Goal: Task Accomplishment & Management: Use online tool/utility

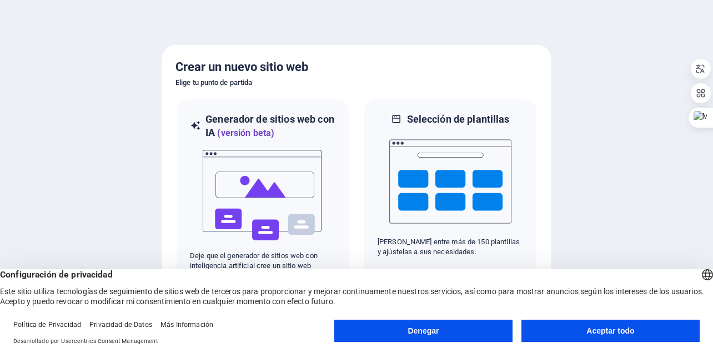
click at [609, 332] on font "Aceptar todo" at bounding box center [611, 331] width 48 height 9
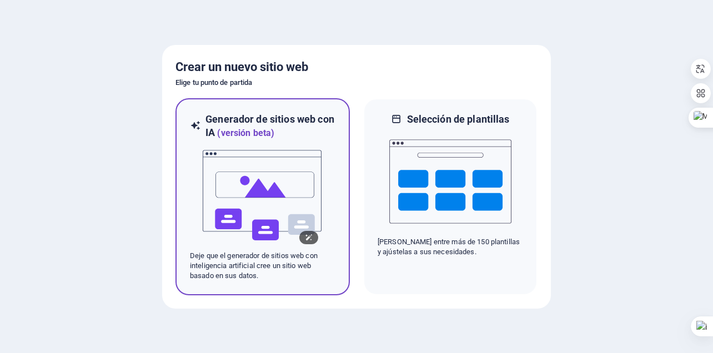
click at [242, 204] on img at bounding box center [263, 195] width 122 height 111
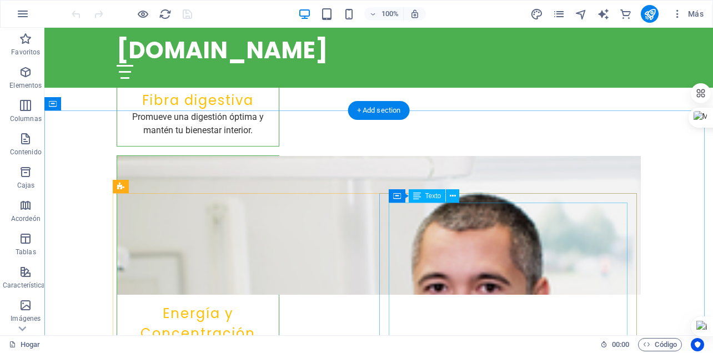
scroll to position [2000, 0]
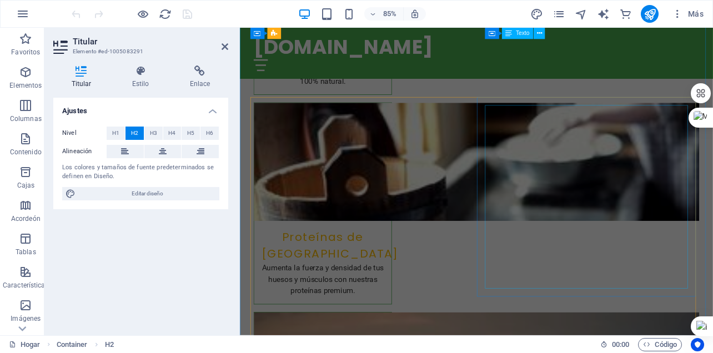
scroll to position [1278, 0]
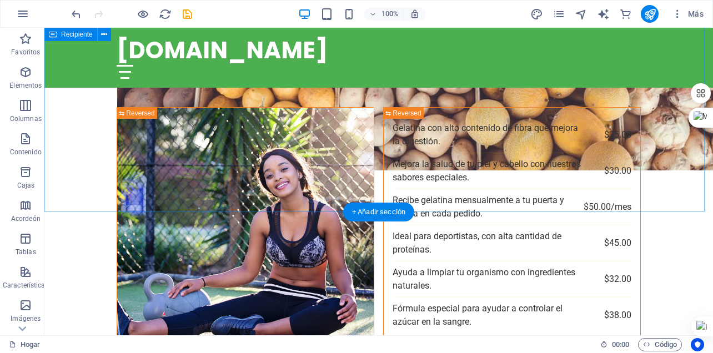
scroll to position [3029, 0]
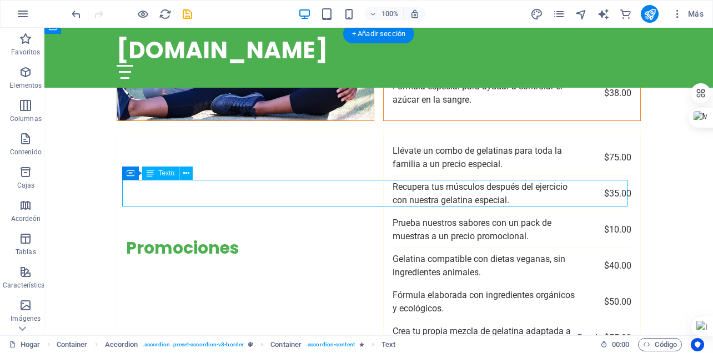
click at [168, 174] on font "Texto" at bounding box center [167, 173] width 16 height 8
click at [151, 174] on icon at bounding box center [151, 173] width 8 height 13
click at [183, 173] on icon at bounding box center [186, 174] width 6 height 12
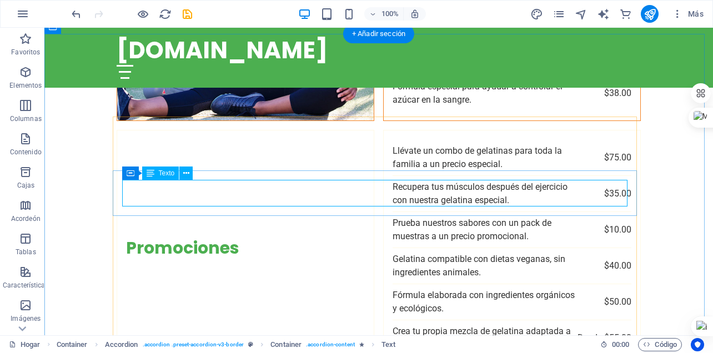
click at [167, 176] on font "Texto" at bounding box center [167, 173] width 16 height 8
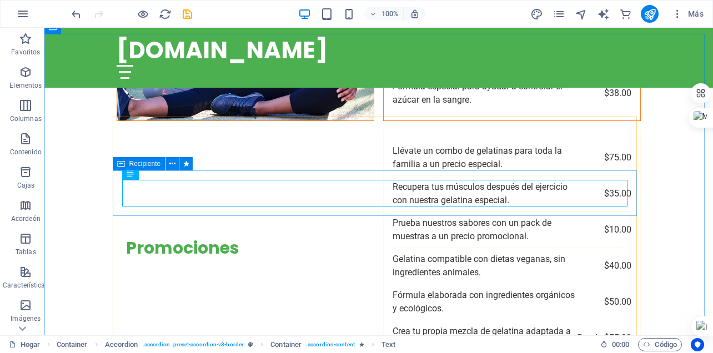
click at [146, 163] on font "Recipiente" at bounding box center [145, 164] width 32 height 8
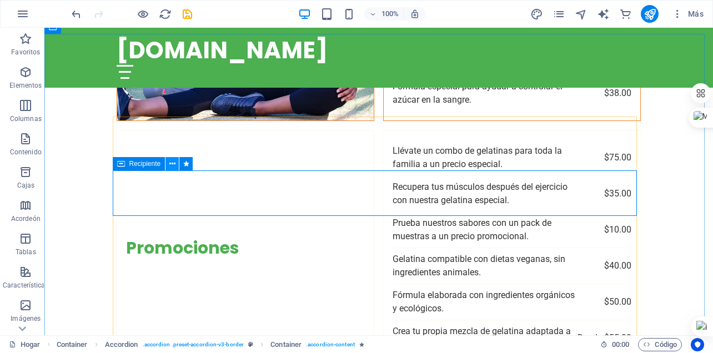
click at [172, 162] on icon at bounding box center [172, 164] width 6 height 12
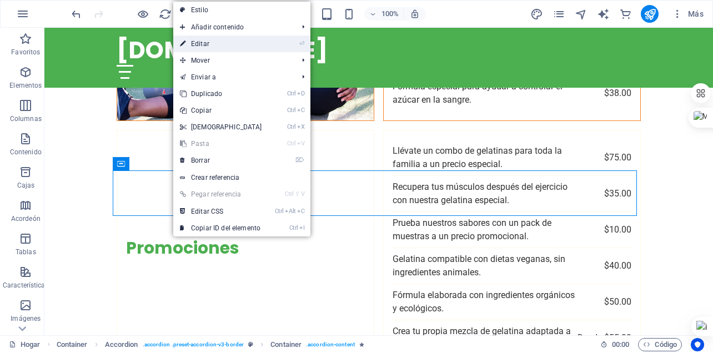
click at [197, 43] on font "Editar" at bounding box center [200, 44] width 18 height 8
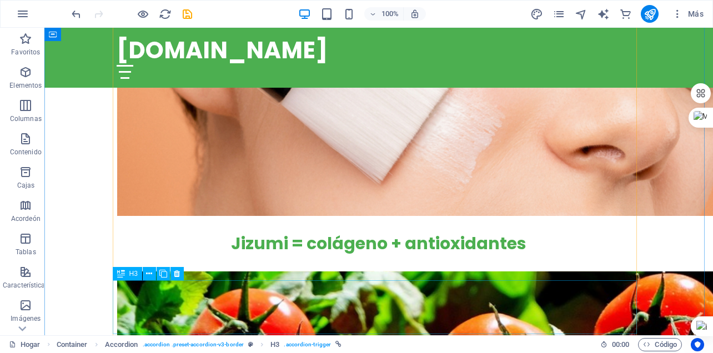
scroll to position [3363, 0]
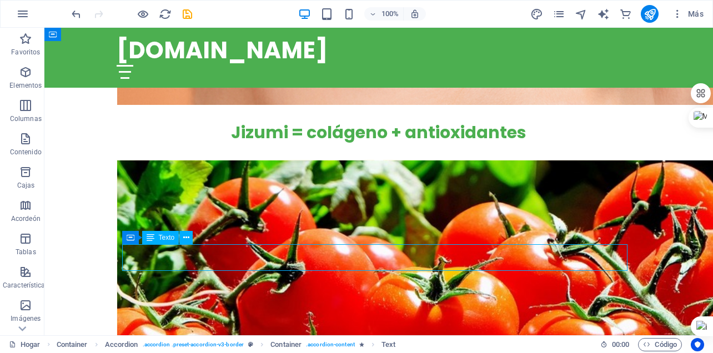
click at [187, 239] on icon at bounding box center [186, 238] width 6 height 12
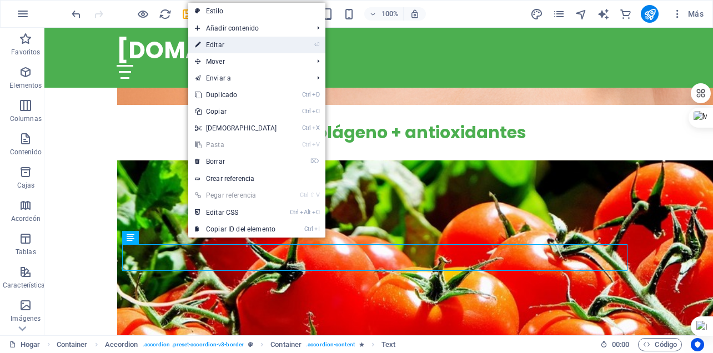
click at [212, 43] on font "Editar" at bounding box center [215, 45] width 18 height 8
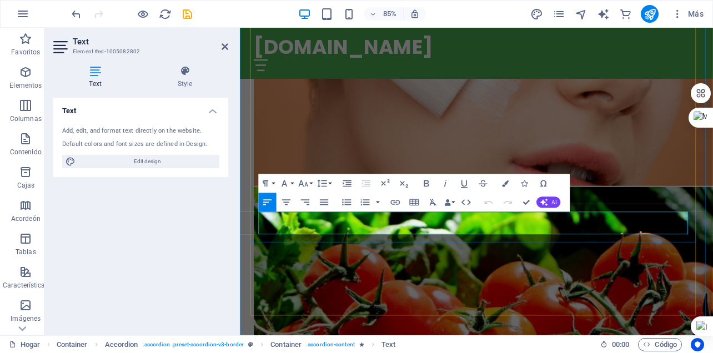
scroll to position [3417, 0]
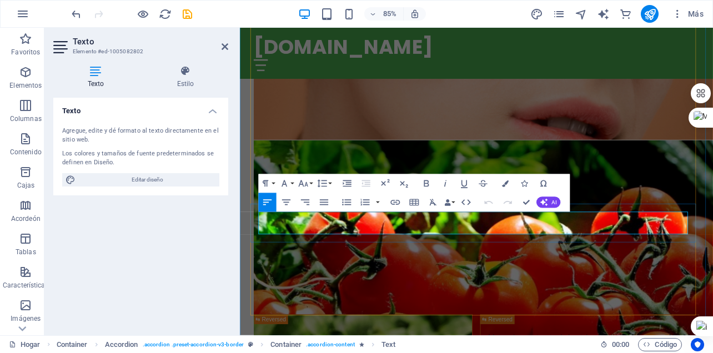
drag, startPoint x: 292, startPoint y: 263, endPoint x: 331, endPoint y: 266, distance: 39.0
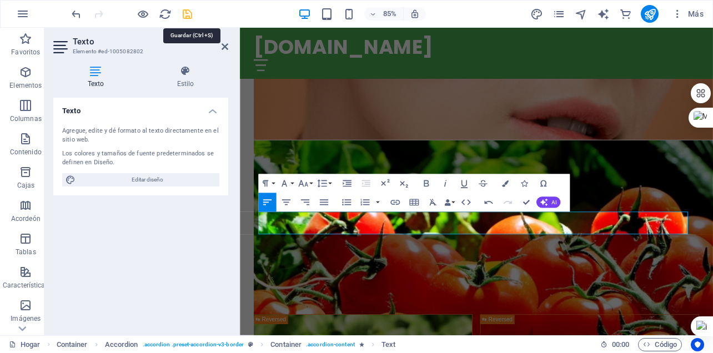
click at [187, 15] on icon "ahorrar" at bounding box center [187, 14] width 13 height 13
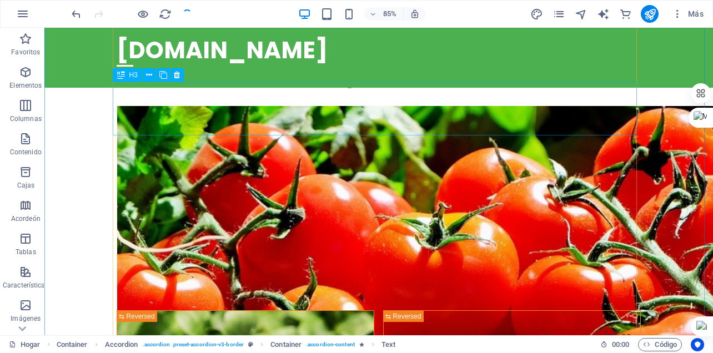
checkbox input "false"
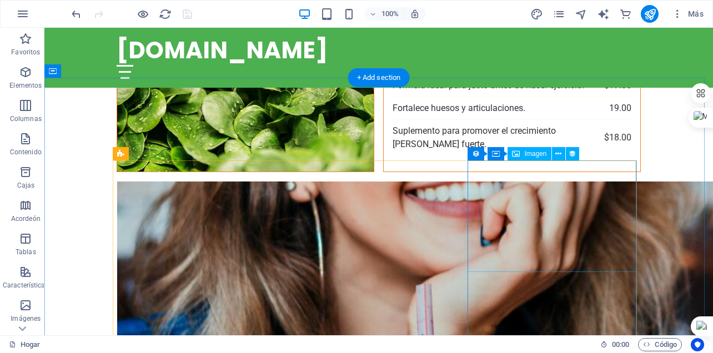
scroll to position [3696, 0]
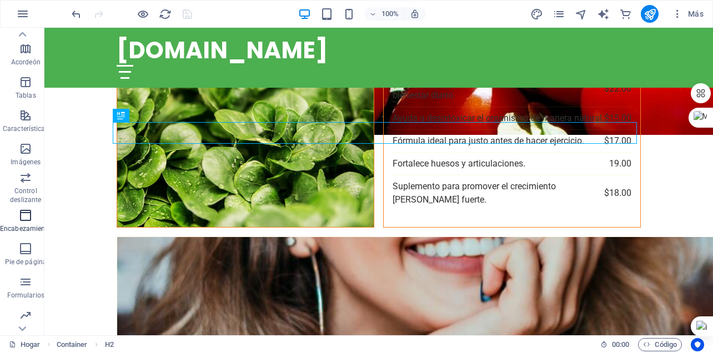
scroll to position [226, 0]
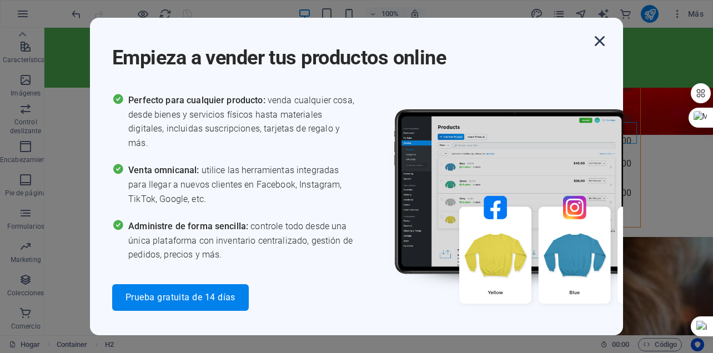
click at [604, 44] on icon "button" at bounding box center [600, 41] width 20 height 20
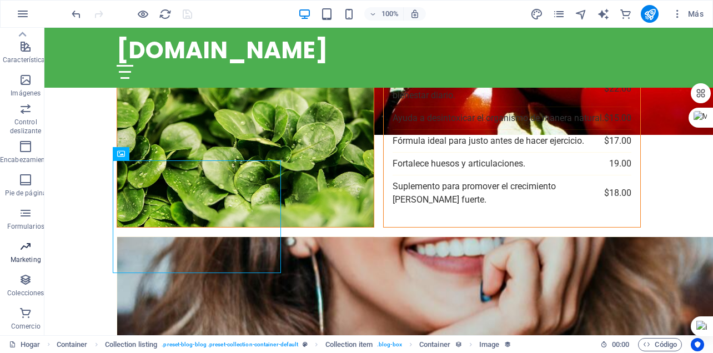
click at [22, 240] on icon "button" at bounding box center [25, 246] width 13 height 13
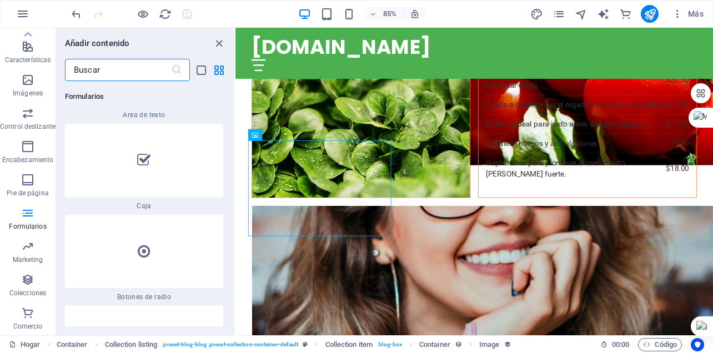
scroll to position [17585, 0]
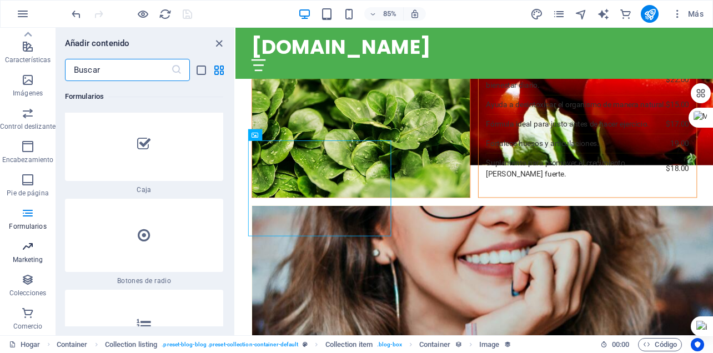
click at [20, 251] on span "Marketing" at bounding box center [28, 253] width 56 height 27
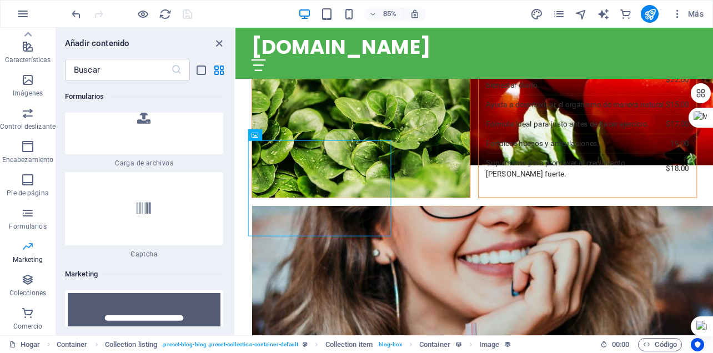
scroll to position [18072, 0]
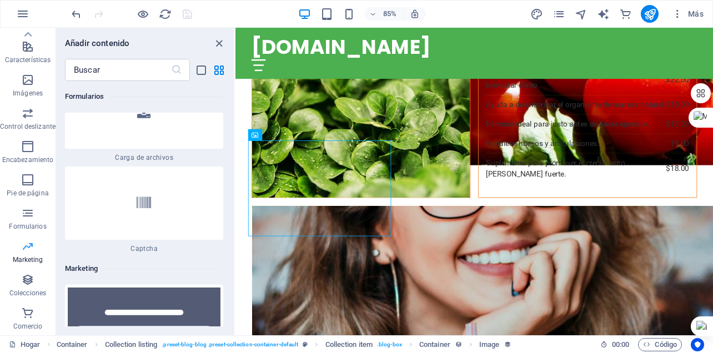
click at [34, 249] on icon "button" at bounding box center [27, 246] width 13 height 13
drag, startPoint x: 216, startPoint y: 41, endPoint x: 187, endPoint y: 172, distance: 134.4
click at [216, 41] on icon "cerrar panel" at bounding box center [219, 43] width 13 height 13
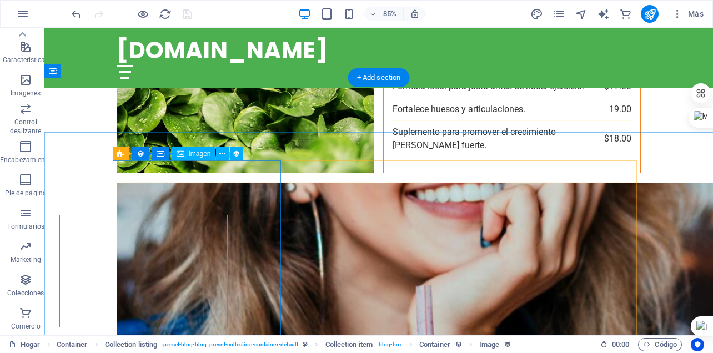
scroll to position [3696, 0]
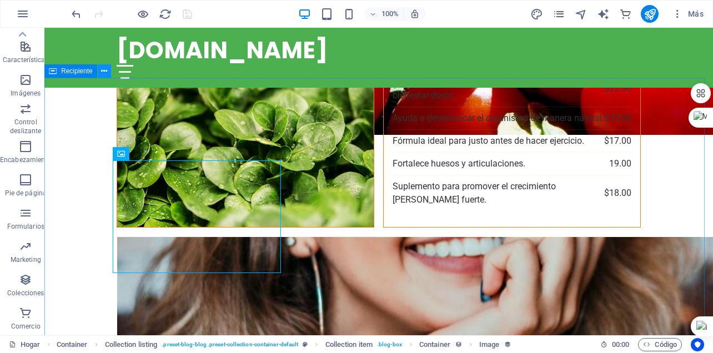
click at [104, 71] on icon at bounding box center [104, 72] width 6 height 12
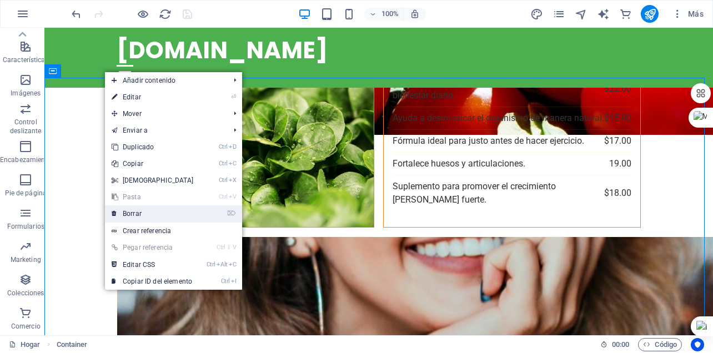
click at [131, 214] on font "Borrar" at bounding box center [132, 214] width 19 height 8
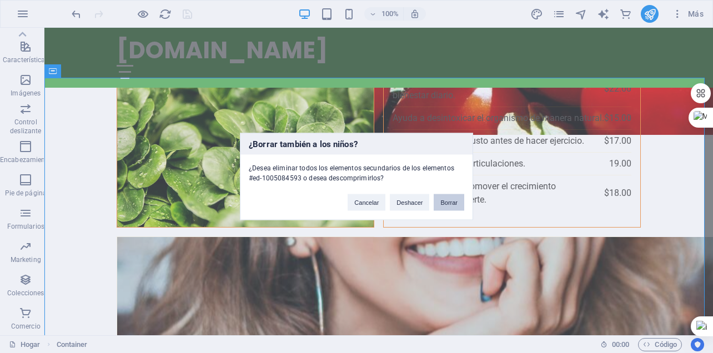
click at [444, 198] on button "Borrar" at bounding box center [449, 202] width 31 height 17
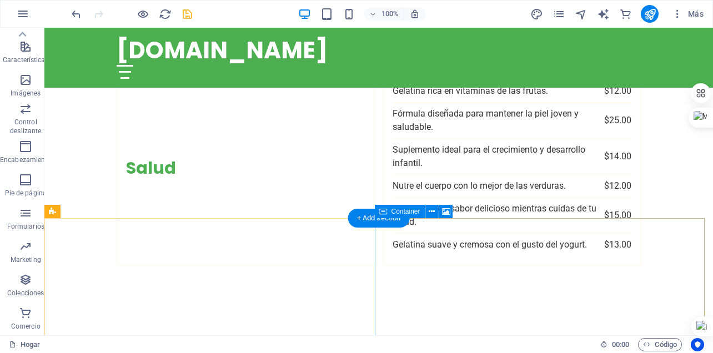
scroll to position [3958, 0]
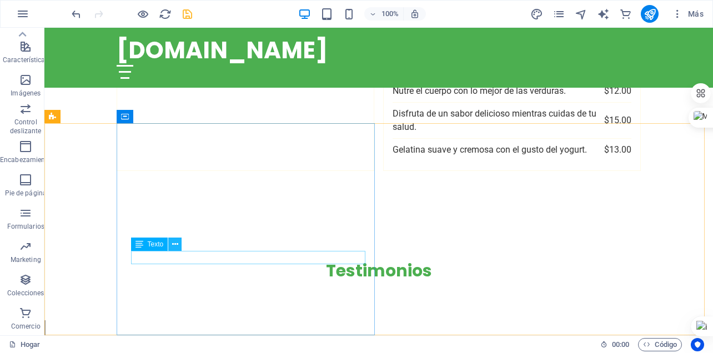
click at [176, 244] on icon at bounding box center [175, 245] width 6 height 12
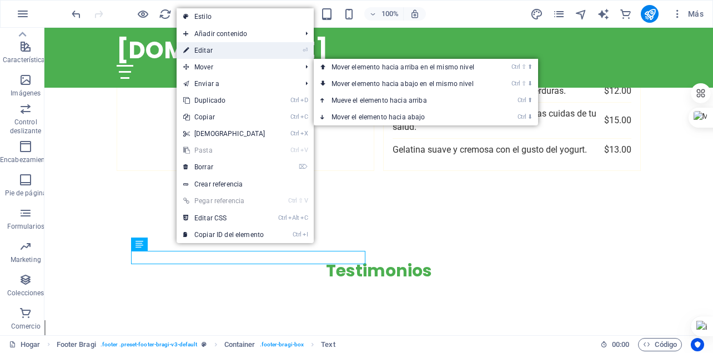
click at [208, 51] on font "Editar" at bounding box center [203, 51] width 18 height 8
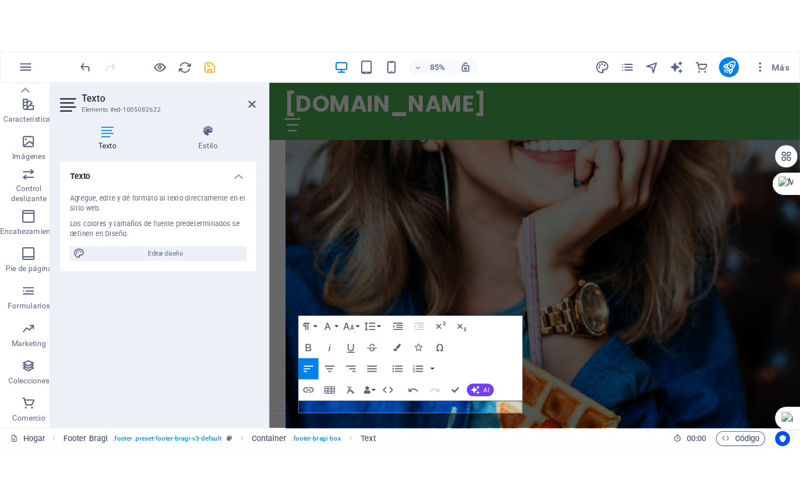
scroll to position [3902, 0]
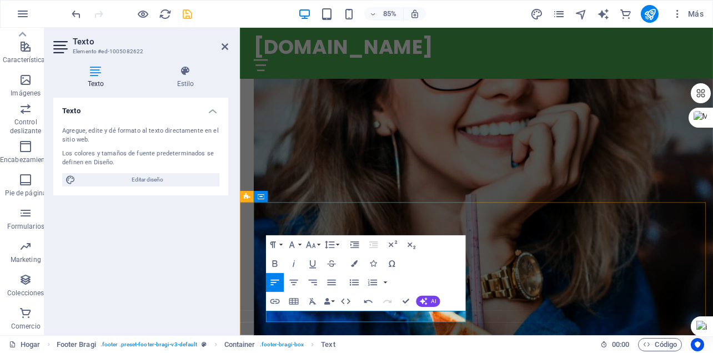
drag, startPoint x: 316, startPoint y: 367, endPoint x: 276, endPoint y: 366, distance: 40.0
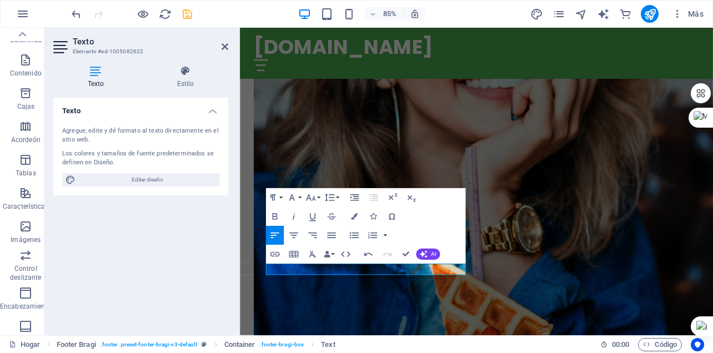
scroll to position [226, 0]
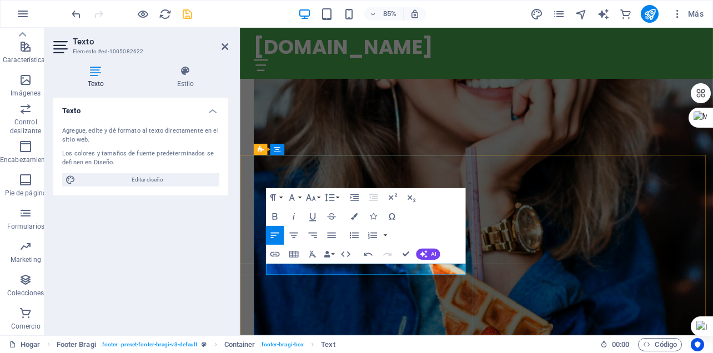
drag, startPoint x: 309, startPoint y: 311, endPoint x: 289, endPoint y: 311, distance: 20.0
drag, startPoint x: 308, startPoint y: 310, endPoint x: 293, endPoint y: 322, distance: 19.3
drag, startPoint x: 328, startPoint y: 313, endPoint x: 352, endPoint y: 315, distance: 23.4
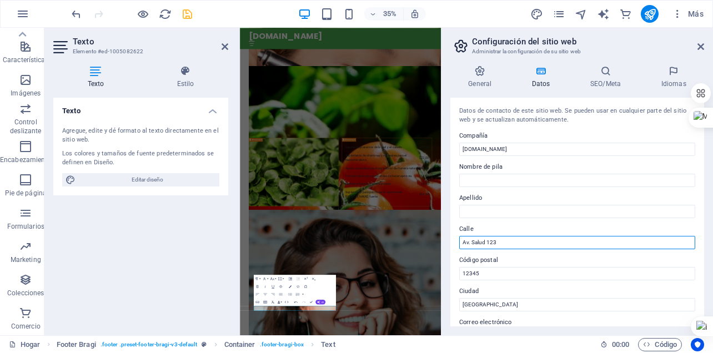
drag, startPoint x: 498, startPoint y: 243, endPoint x: 444, endPoint y: 239, distance: 53.5
click at [444, 239] on div "General Datos SEO/Meta Idiomas Nombre del sitio web [DOMAIN_NAME] Logo Arrastre…" at bounding box center [578, 196] width 272 height 279
type input "[GEOGRAPHIC_DATA]"
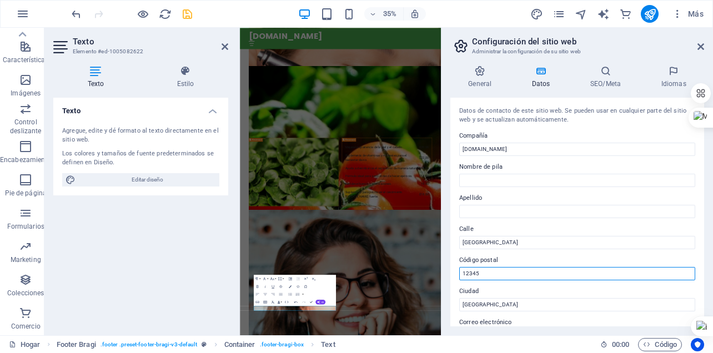
drag, startPoint x: 483, startPoint y: 271, endPoint x: 461, endPoint y: 272, distance: 21.7
click at [461, 272] on input "12345" at bounding box center [577, 273] width 236 height 13
type input "1010"
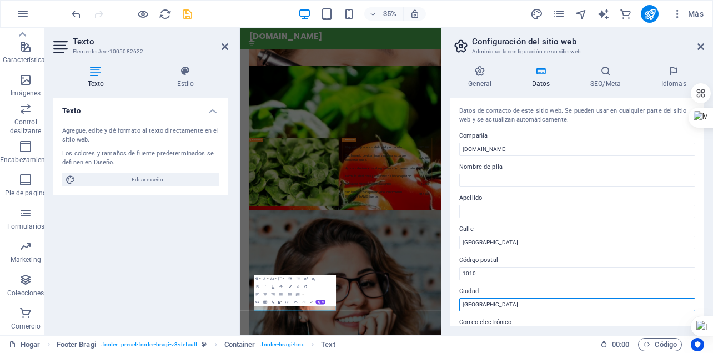
drag, startPoint x: 520, startPoint y: 307, endPoint x: 447, endPoint y: 307, distance: 72.8
click at [447, 307] on div "General Datos SEO/Meta Idiomas Nombre del sitio web [DOMAIN_NAME] Logo Arrastre…" at bounding box center [578, 196] width 272 height 279
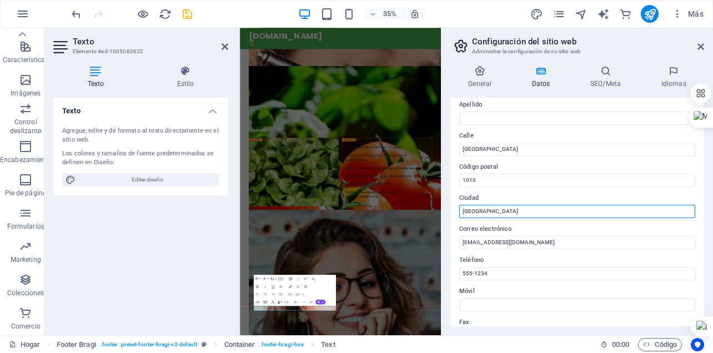
scroll to position [102, 0]
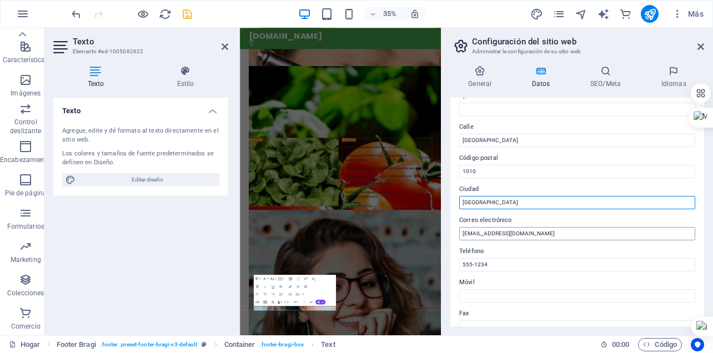
type input "[GEOGRAPHIC_DATA]"
drag, startPoint x: 523, startPoint y: 238, endPoint x: 461, endPoint y: 234, distance: 62.4
click at [461, 234] on input "[EMAIL_ADDRESS][DOMAIN_NAME]" at bounding box center [577, 233] width 236 height 13
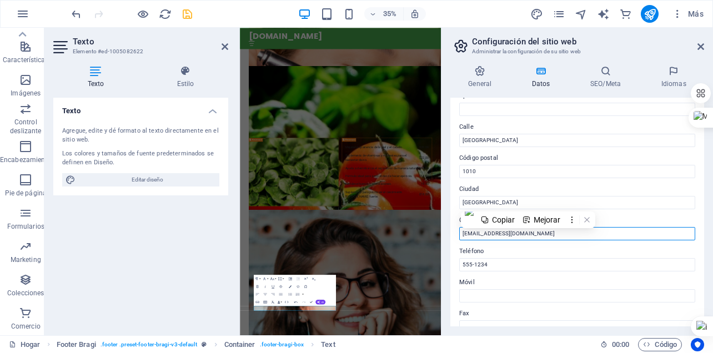
click at [522, 234] on input "[EMAIL_ADDRESS][DOMAIN_NAME]" at bounding box center [577, 233] width 236 height 13
drag, startPoint x: 762, startPoint y: 264, endPoint x: 803, endPoint y: 637, distance: 375.6
drag, startPoint x: 516, startPoint y: 237, endPoint x: 452, endPoint y: 236, distance: 63.9
click at [452, 236] on div "Datos de contacto de este sitio web. Se pueden usar en cualquier parte del siti…" at bounding box center [578, 212] width 254 height 229
type input "[EMAIL_ADDRESS][DOMAIN_NAME]"
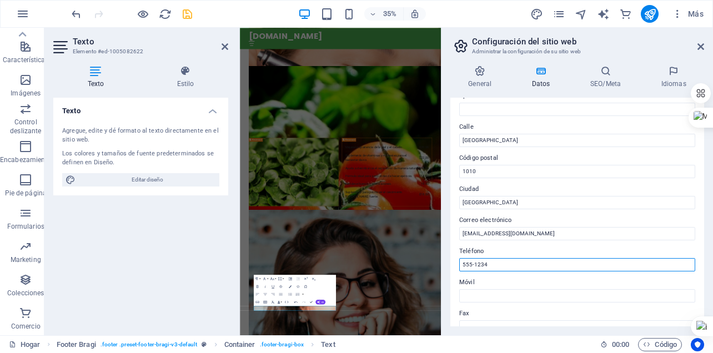
drag, startPoint x: 486, startPoint y: 268, endPoint x: 442, endPoint y: 261, distance: 44.4
click at [442, 261] on aside "Configuración del sitio web Administrar la configuración de su sitio web Genera…" at bounding box center [577, 182] width 272 height 308
type input "58 4241462817"
drag, startPoint x: 508, startPoint y: 262, endPoint x: 446, endPoint y: 254, distance: 62.8
click at [446, 254] on div "General Datos SEO/Meta Idiomas Nombre del sitio web [DOMAIN_NAME] Logo Arrastre…" at bounding box center [578, 196] width 272 height 279
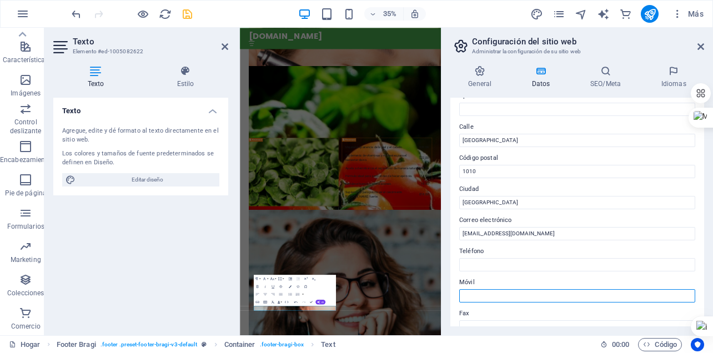
paste input "58 4241462817"
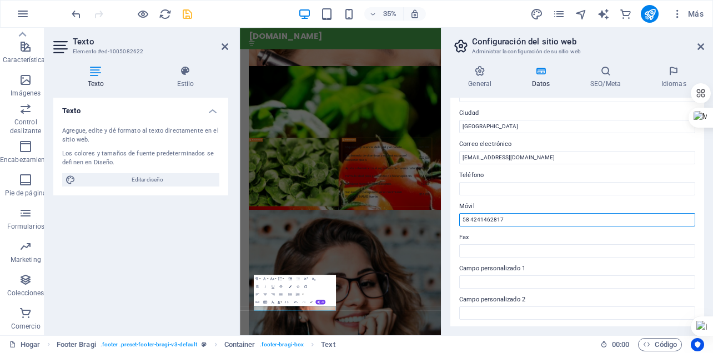
scroll to position [213, 0]
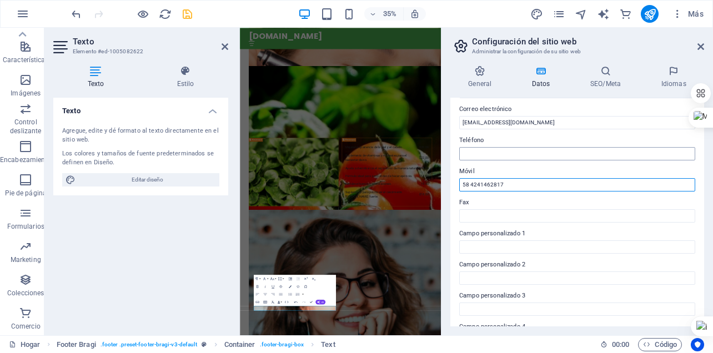
type input "58 4241462817"
click at [498, 152] on input "Teléfono" at bounding box center [577, 153] width 236 height 13
click at [476, 142] on font "Teléfono" at bounding box center [471, 140] width 24 height 7
click at [476, 147] on input "Teléfono" at bounding box center [577, 153] width 236 height 13
click at [476, 142] on font "Teléfono" at bounding box center [471, 140] width 24 height 7
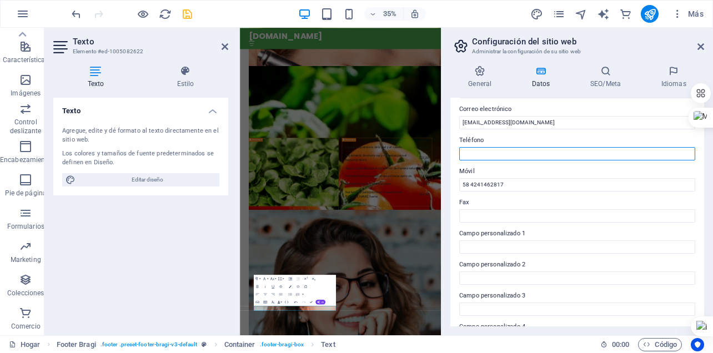
click at [476, 147] on input "Teléfono" at bounding box center [577, 153] width 236 height 13
paste input "58 4241462817"
drag, startPoint x: 748, startPoint y: 178, endPoint x: 686, endPoint y: 178, distance: 62.2
drag, startPoint x: 499, startPoint y: 154, endPoint x: 507, endPoint y: 152, distance: 8.1
click at [504, 153] on input "58 4241462817" at bounding box center [577, 153] width 236 height 13
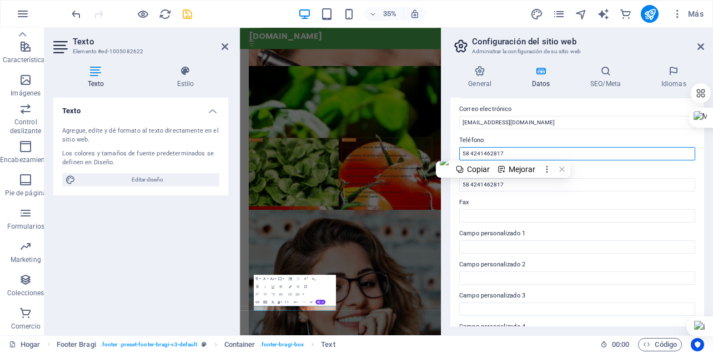
click at [505, 152] on input "58 4241462817" at bounding box center [577, 153] width 236 height 13
type input "58 4241462817"
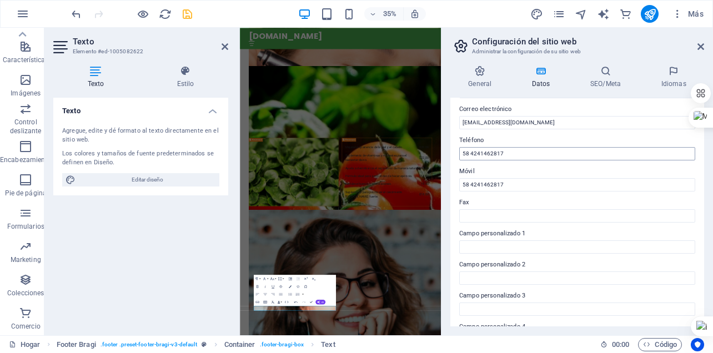
drag, startPoint x: 521, startPoint y: 162, endPoint x: 514, endPoint y: 152, distance: 11.6
click at [519, 159] on div "Datos de contacto de este sitio web. Se pueden usar en cualquier parte del siti…" at bounding box center [578, 212] width 254 height 229
drag, startPoint x: 504, startPoint y: 189, endPoint x: 441, endPoint y: 184, distance: 63.0
click at [441, 184] on aside "Configuración del sitio web Administrar la configuración de su sitio web Genera…" at bounding box center [577, 182] width 272 height 308
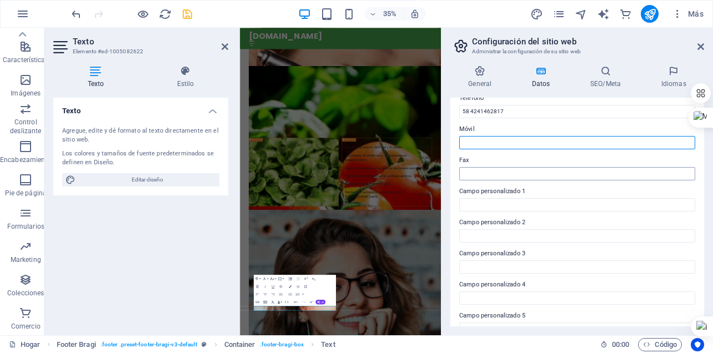
scroll to position [305, 0]
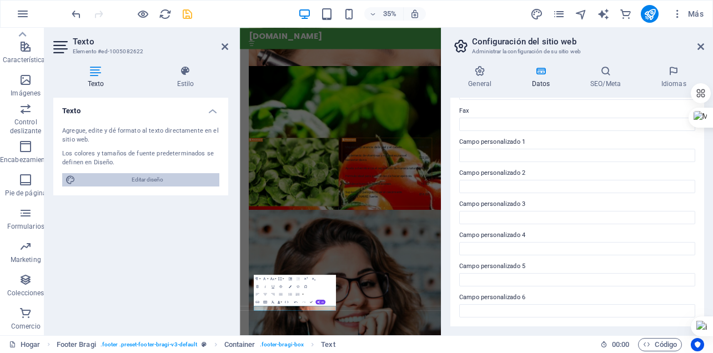
click at [149, 181] on font "Editar diseño" at bounding box center [148, 180] width 32 height 6
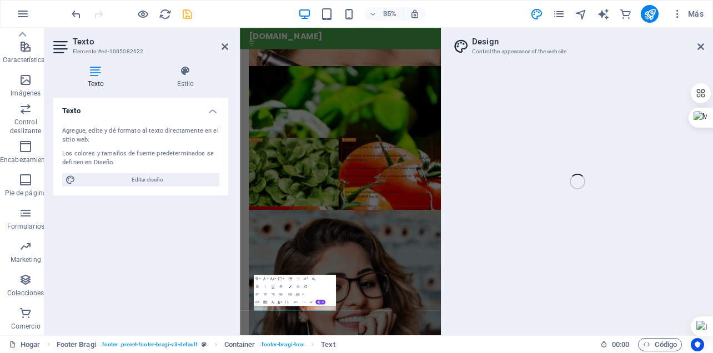
select select "px"
select select "200"
select select "px"
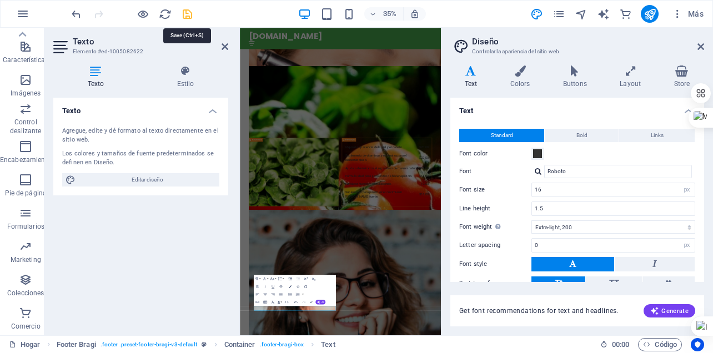
click at [188, 15] on icon "ahorrar" at bounding box center [187, 14] width 13 height 13
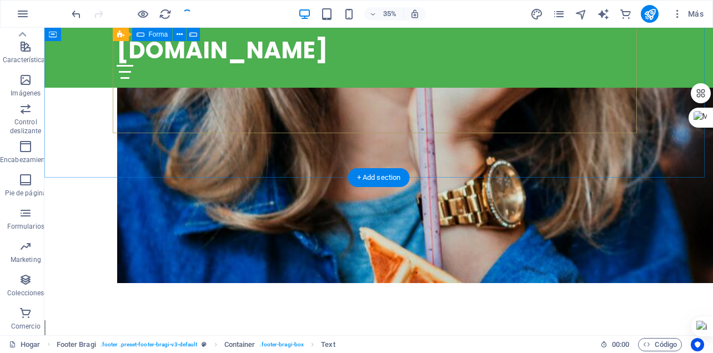
checkbox input "false"
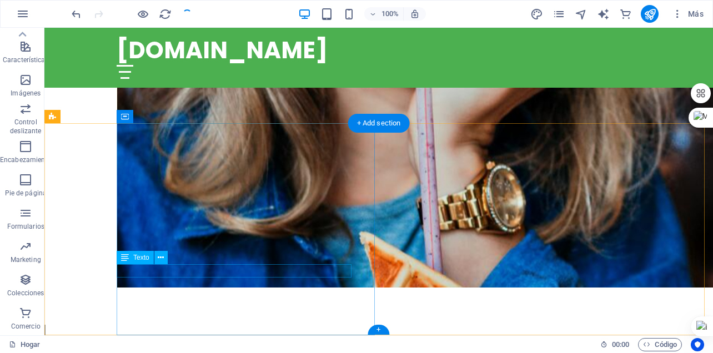
scroll to position [3958, 0]
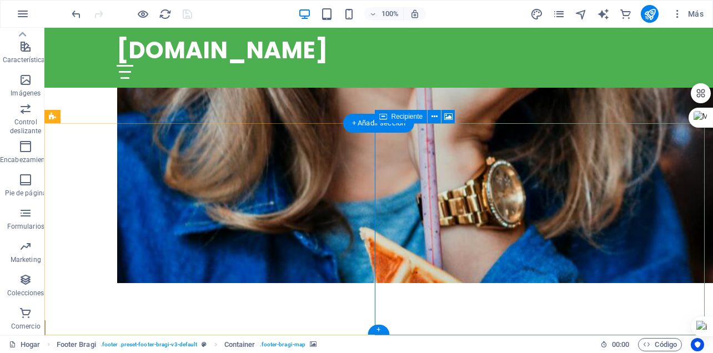
click at [449, 114] on icon at bounding box center [448, 117] width 8 height 12
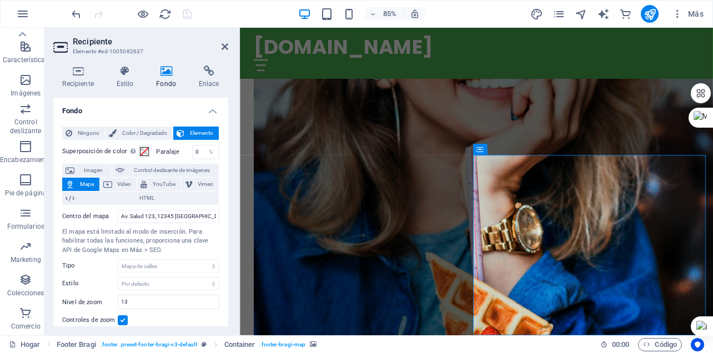
click at [77, 182] on button "Mapa" at bounding box center [80, 184] width 37 height 13
click at [136, 215] on input "Av. Salud 123, 12345 [GEOGRAPHIC_DATA]" at bounding box center [169, 216] width 102 height 13
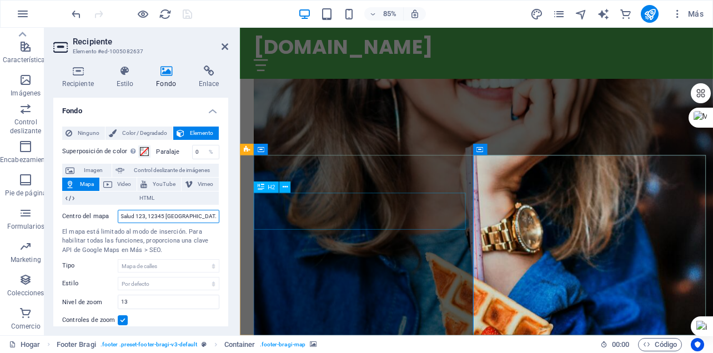
drag, startPoint x: 363, startPoint y: 243, endPoint x: 266, endPoint y: 259, distance: 98.5
drag, startPoint x: 120, startPoint y: 214, endPoint x: 234, endPoint y: 213, distance: 114.4
click at [234, 213] on div "Recipiente Estilo Fondo Enlace Tamaño Altura Por defecto píxeles movimiento ráp…" at bounding box center [140, 196] width 193 height 279
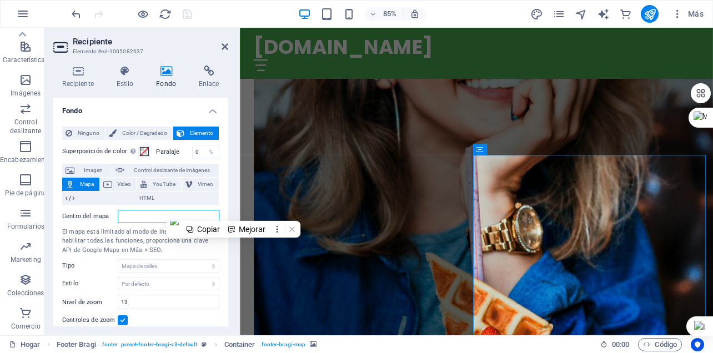
scroll to position [0, 0]
click at [129, 215] on input "Centro del mapa" at bounding box center [169, 216] width 102 height 13
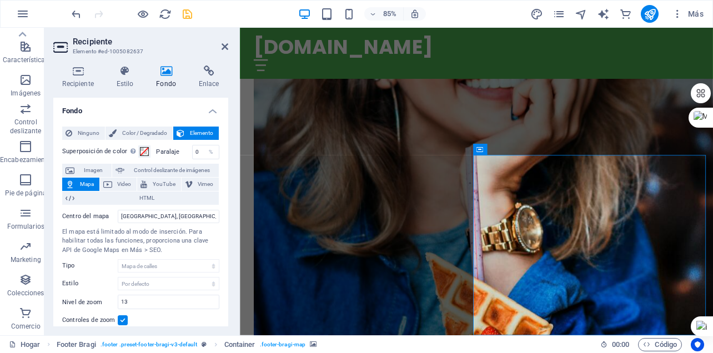
drag, startPoint x: 653, startPoint y: 337, endPoint x: 630, endPoint y: 303, distance: 40.4
click at [182, 216] on input "[GEOGRAPHIC_DATA], [GEOGRAPHIC_DATA]" at bounding box center [169, 216] width 102 height 13
type input "[GEOGRAPHIC_DATA], [GEOGRAPHIC_DATA], [GEOGRAPHIC_DATA][PERSON_NAME]"
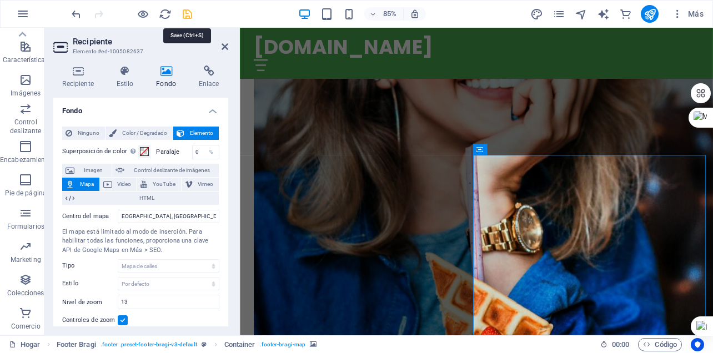
click at [187, 16] on icon "ahorrar" at bounding box center [187, 14] width 13 height 13
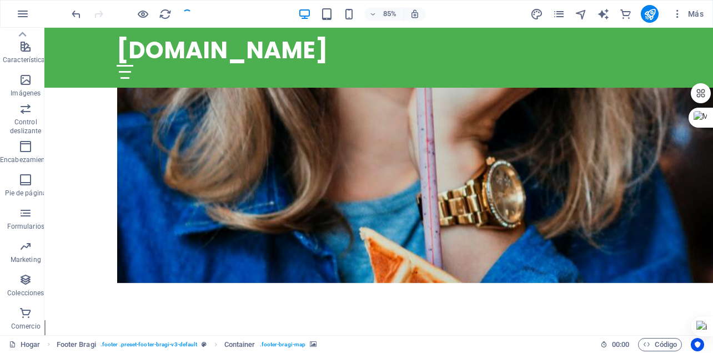
checkbox input "false"
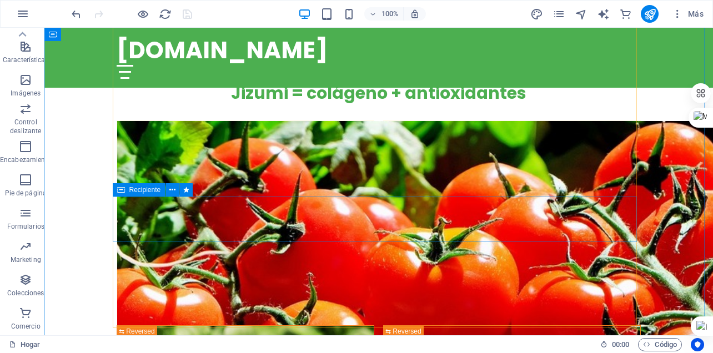
scroll to position [3347, 0]
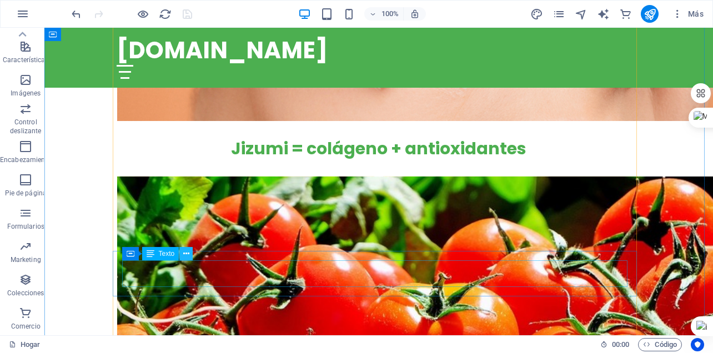
click at [185, 253] on icon at bounding box center [186, 254] width 6 height 12
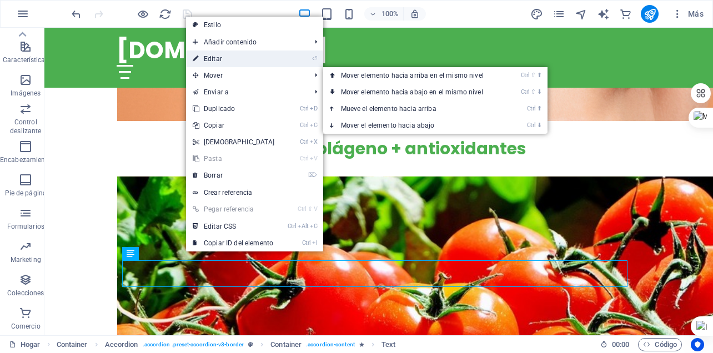
click at [219, 64] on link "⏎ Editar" at bounding box center [234, 59] width 96 height 17
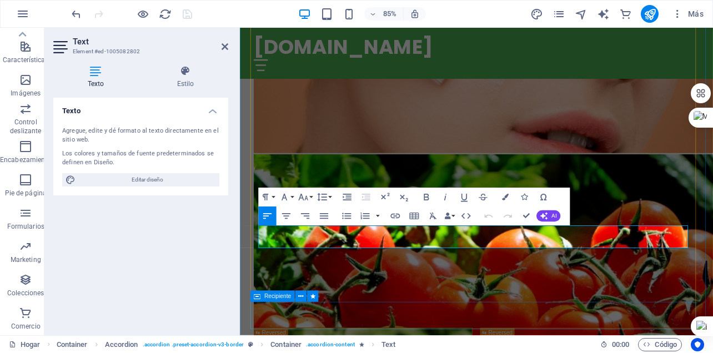
scroll to position [3512, 0]
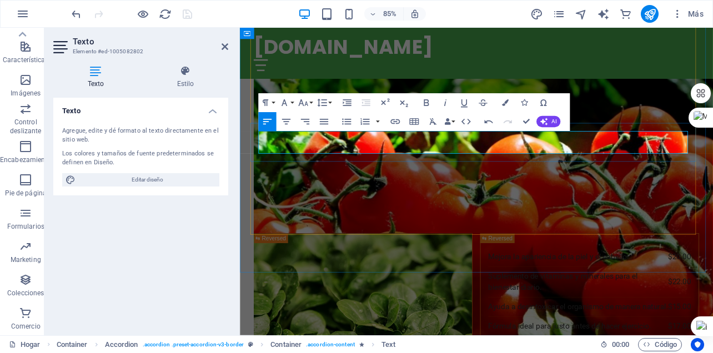
drag, startPoint x: 679, startPoint y: 171, endPoint x: 734, endPoint y: 167, distance: 55.7
click at [548, 122] on button "AI" at bounding box center [548, 121] width 24 height 11
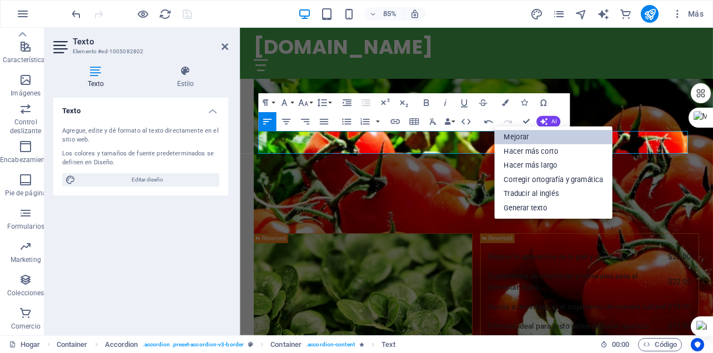
click at [521, 135] on font "Mejorar" at bounding box center [516, 137] width 25 height 8
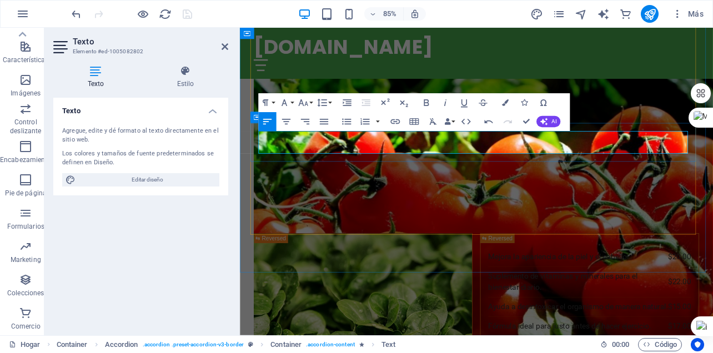
drag, startPoint x: 653, startPoint y: 171, endPoint x: 257, endPoint y: 155, distance: 396.4
click at [549, 118] on button "AI" at bounding box center [548, 121] width 24 height 11
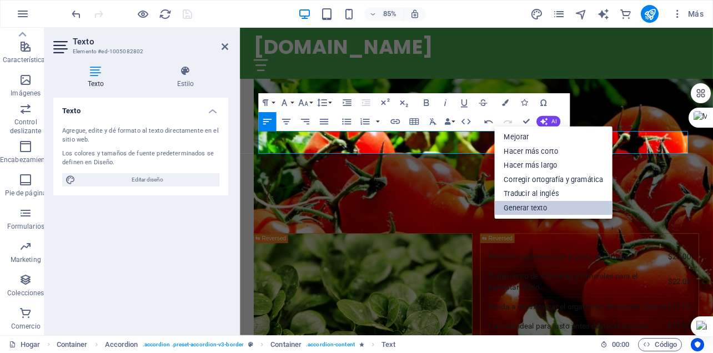
click at [517, 206] on font "Generar texto" at bounding box center [525, 208] width 43 height 8
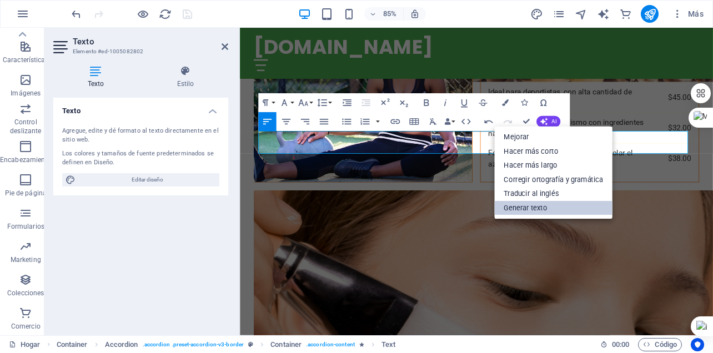
select select "English"
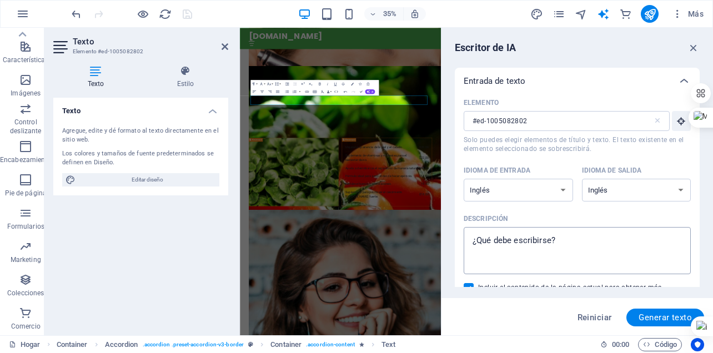
scroll to position [56, 0]
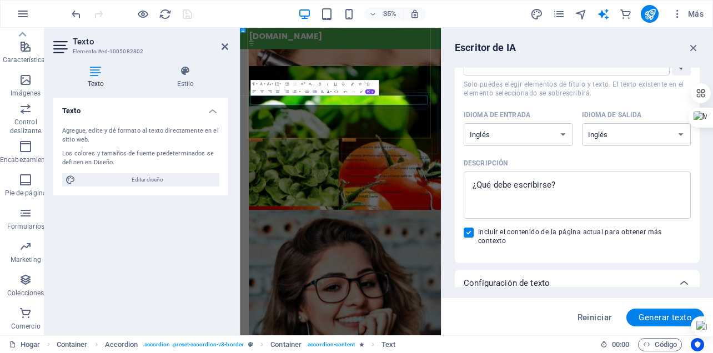
drag, startPoint x: 676, startPoint y: 238, endPoint x: 270, endPoint y: 231, distance: 406.2
copy font "Los resultados pueden variar según cada persona, pero muchos usuarios han repor…"
click at [532, 194] on textarea "Descripción x ​" at bounding box center [577, 195] width 216 height 36
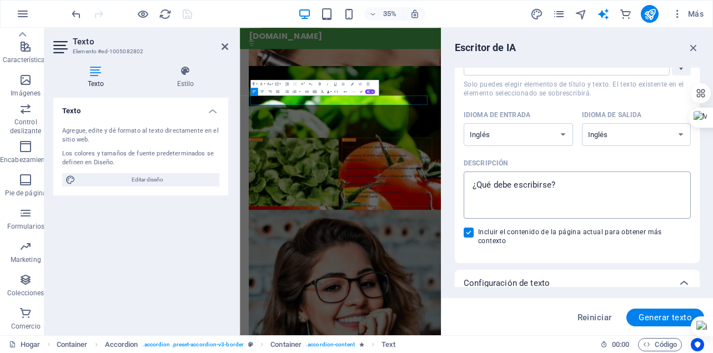
type textarea "x"
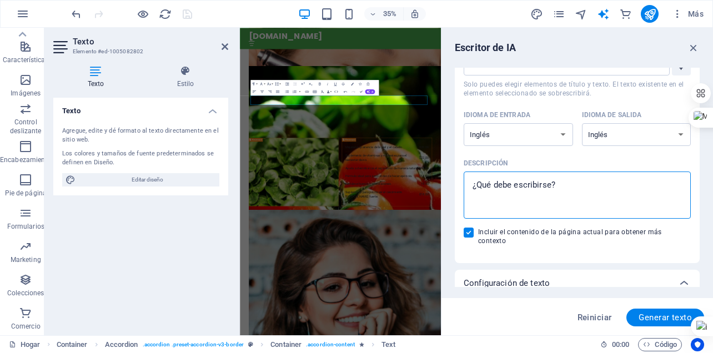
paste textarea "Los resultados pueden variar según cada persona, pero muchos usuarios han repor…"
type textarea "Los resultados pueden variar según cada persona, pero muchos usuarios han repor…"
type textarea "x"
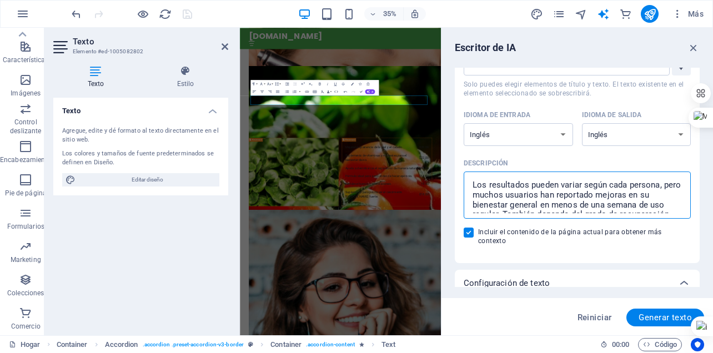
scroll to position [17, 0]
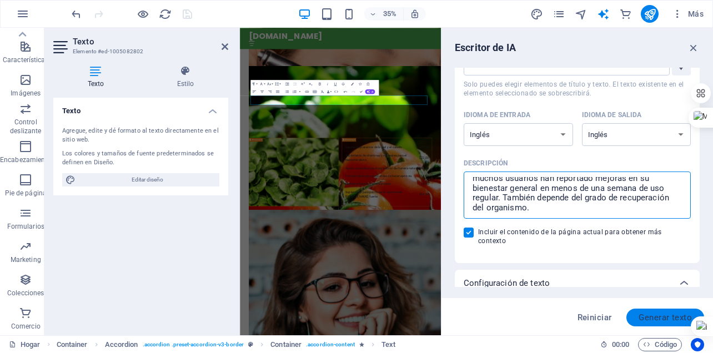
type textarea "Los resultados pueden variar según cada persona, pero muchos usuarios han repor…"
click at [663, 316] on font "Generar texto" at bounding box center [665, 318] width 53 height 10
type textarea "x"
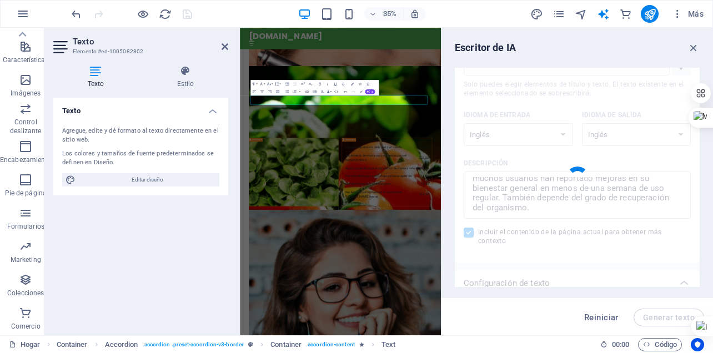
type textarea "x"
type textarea "With regular use, many have experienced noticeable health improvements in under…"
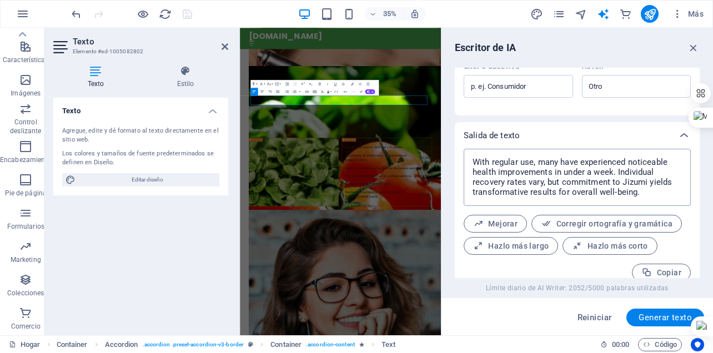
scroll to position [395, 0]
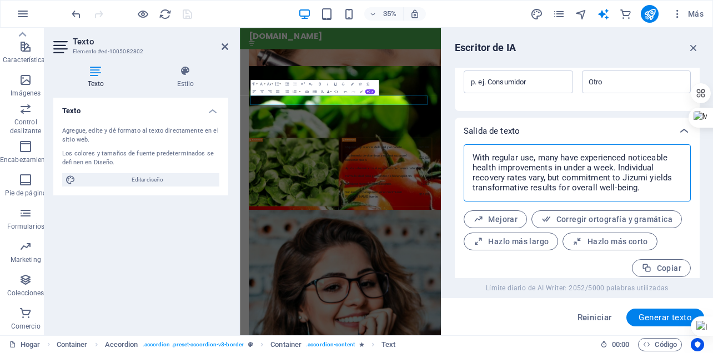
drag, startPoint x: 650, startPoint y: 183, endPoint x: 474, endPoint y: 155, distance: 177.8
click at [474, 155] on textarea "With regular use, many have experienced noticeable health improvements in under…" at bounding box center [577, 173] width 216 height 46
type textarea "x"
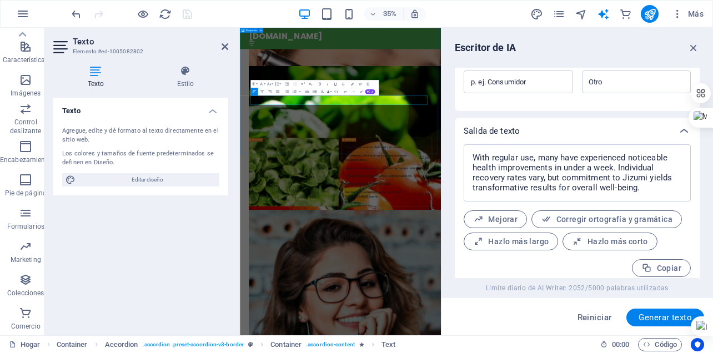
drag, startPoint x: 568, startPoint y: 236, endPoint x: 257, endPoint y: 232, distance: 311.1
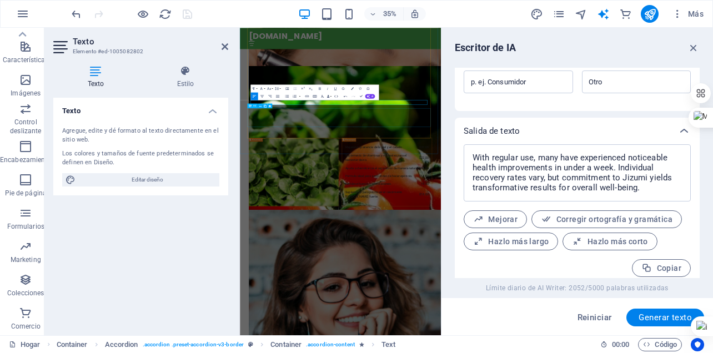
scroll to position [3944, 0]
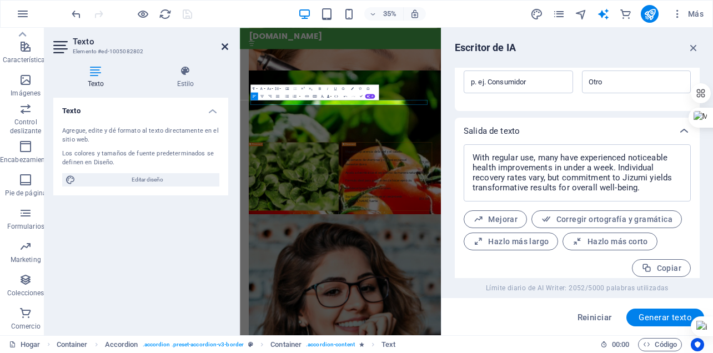
click at [226, 48] on icon at bounding box center [225, 46] width 7 height 9
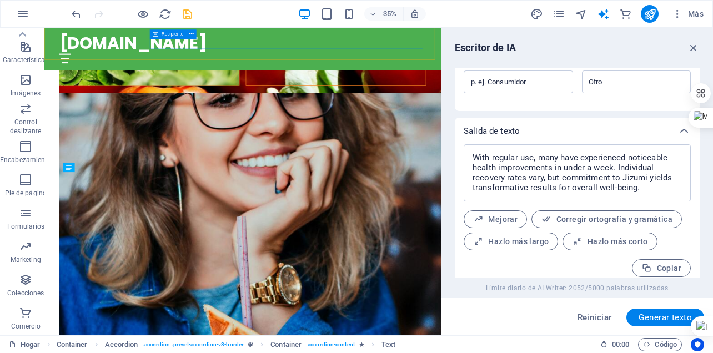
scroll to position [3504, 0]
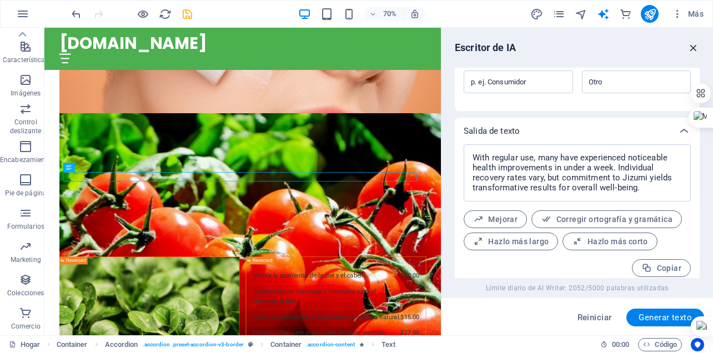
click at [697, 46] on icon "button" at bounding box center [694, 48] width 12 height 12
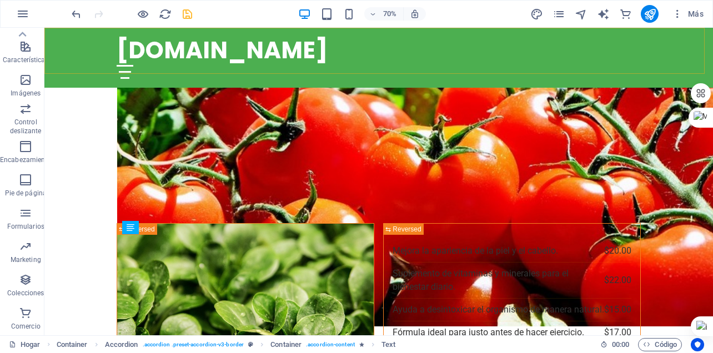
scroll to position [3373, 0]
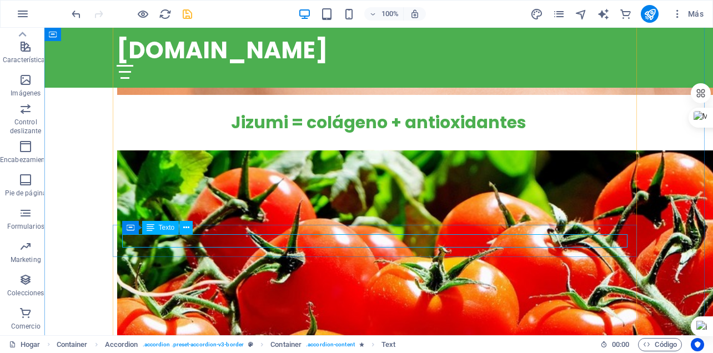
click at [157, 225] on div "Texto" at bounding box center [160, 227] width 37 height 13
click at [156, 227] on div "Texto" at bounding box center [160, 227] width 37 height 13
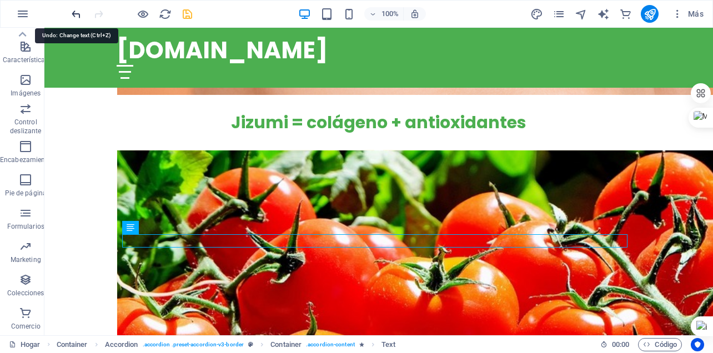
click at [73, 15] on icon "deshacer" at bounding box center [76, 14] width 13 height 13
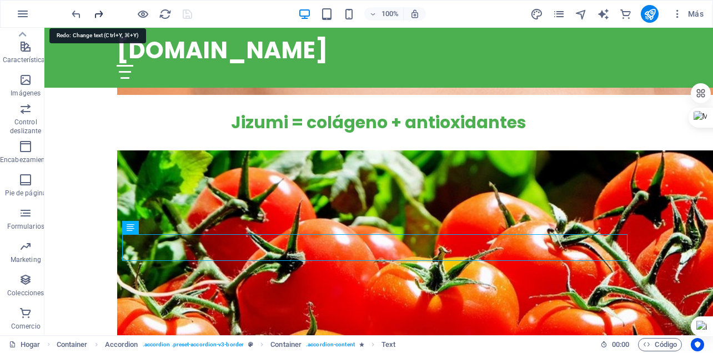
click at [97, 15] on icon "rehacer" at bounding box center [98, 14] width 13 height 13
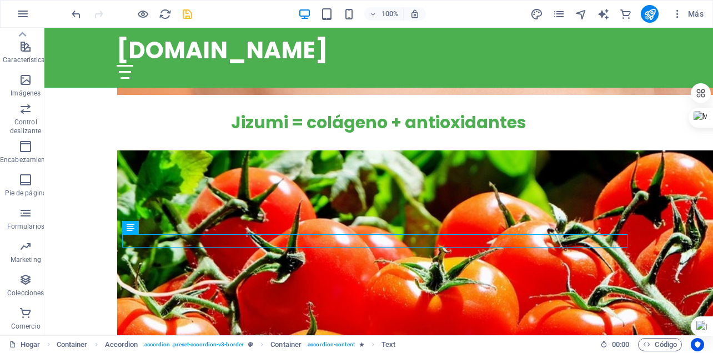
click at [97, 15] on div at bounding box center [131, 14] width 124 height 18
click at [71, 14] on icon "deshacer" at bounding box center [76, 14] width 13 height 13
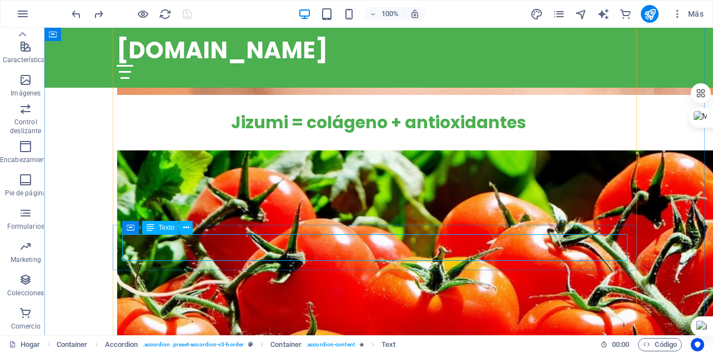
click at [188, 228] on icon at bounding box center [186, 228] width 6 height 12
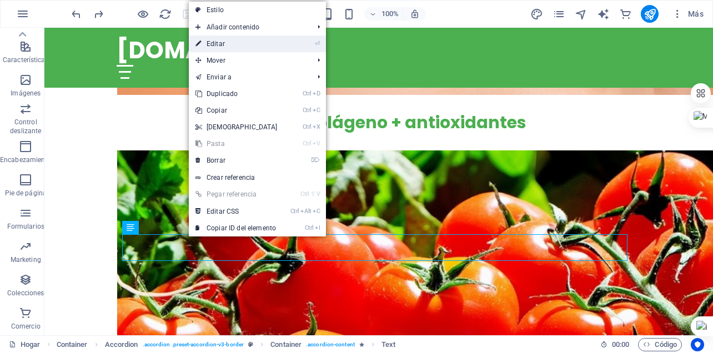
click at [226, 43] on link "⏎ Editar" at bounding box center [237, 44] width 96 height 17
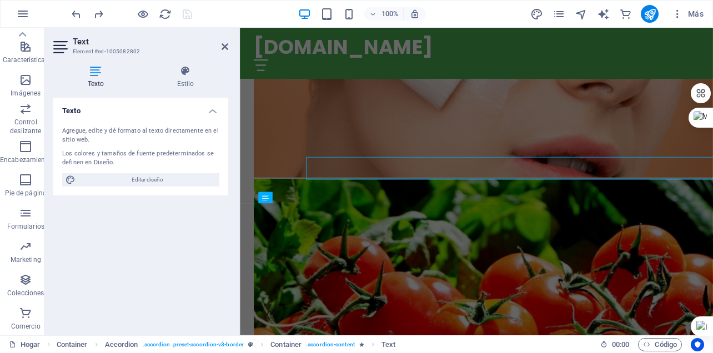
scroll to position [3427, 0]
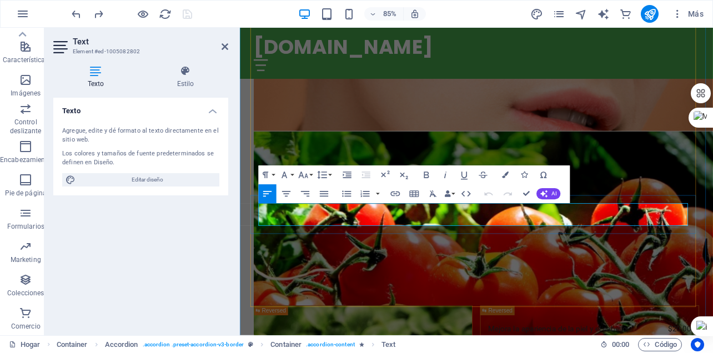
drag, startPoint x: 456, startPoint y: 256, endPoint x: 502, endPoint y: 266, distance: 47.2
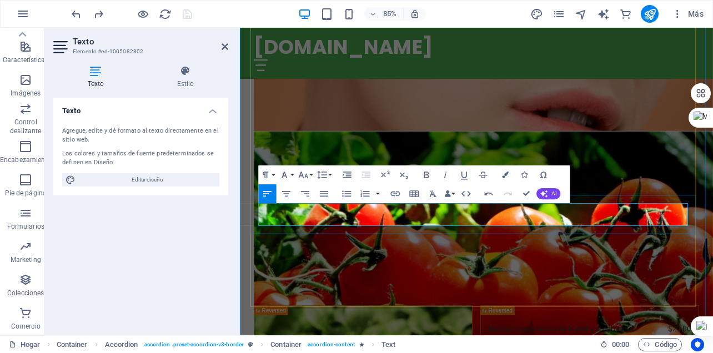
drag, startPoint x: 690, startPoint y: 254, endPoint x: 316, endPoint y: 256, distance: 374.4
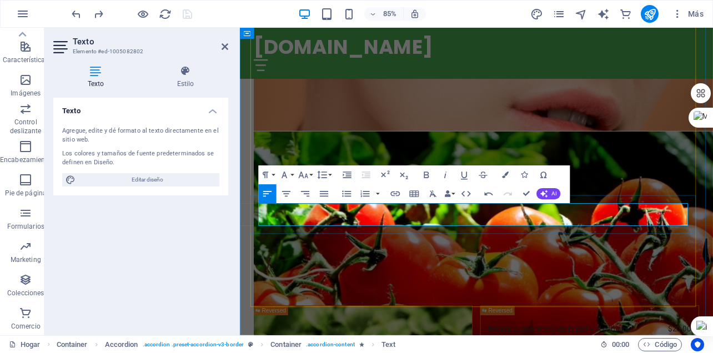
drag, startPoint x: 702, startPoint y: 259, endPoint x: 694, endPoint y: 253, distance: 10.3
drag, startPoint x: 693, startPoint y: 253, endPoint x: 262, endPoint y: 243, distance: 431.8
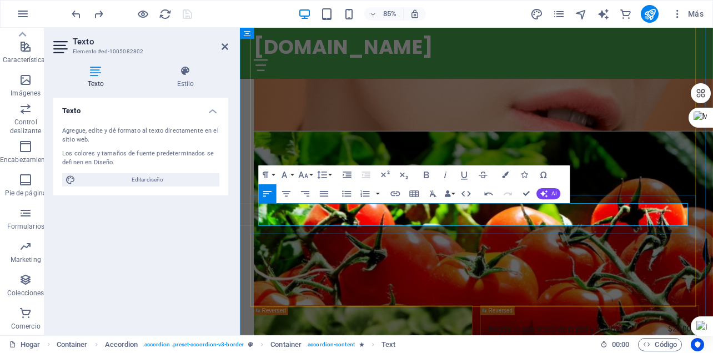
copy font "Los resultados pueden variar dependiendo de cada persona y el grado de compleji…"
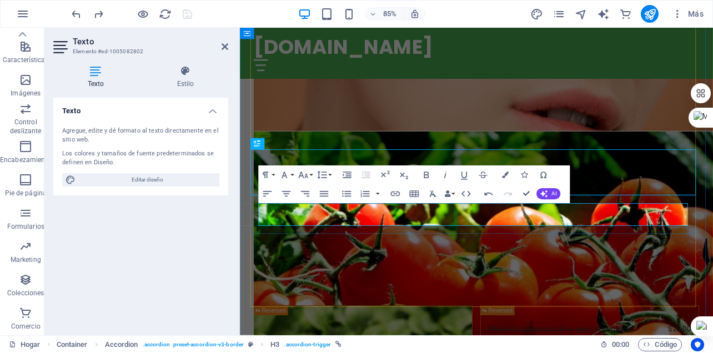
scroll to position [3373, 0]
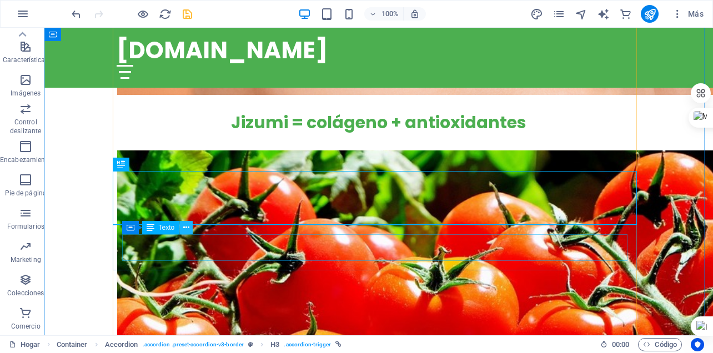
click at [186, 229] on icon at bounding box center [186, 228] width 6 height 12
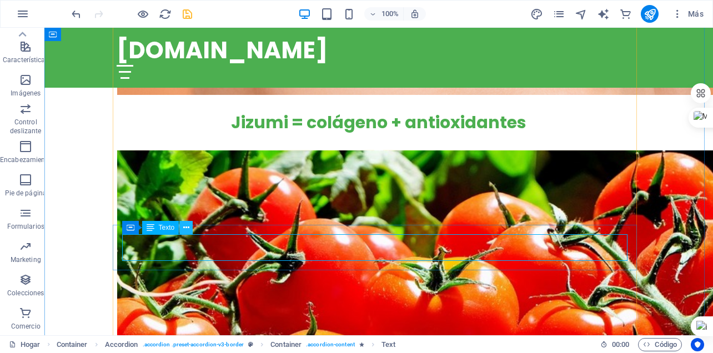
click at [186, 227] on icon at bounding box center [186, 228] width 6 height 12
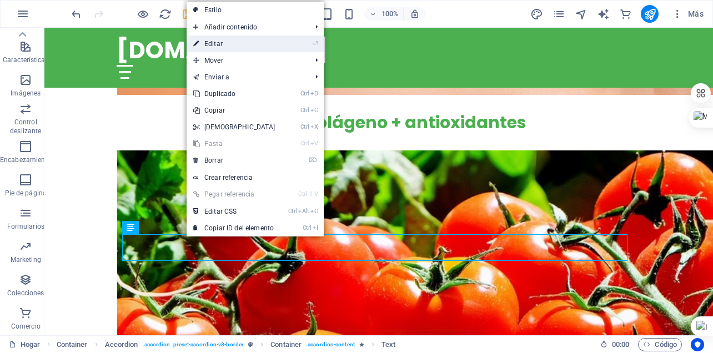
drag, startPoint x: 219, startPoint y: 42, endPoint x: 178, endPoint y: 249, distance: 211.1
click at [219, 42] on font "Editar" at bounding box center [213, 44] width 18 height 8
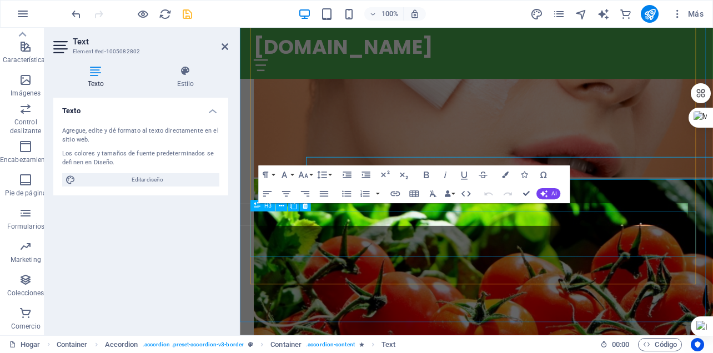
scroll to position [3427, 0]
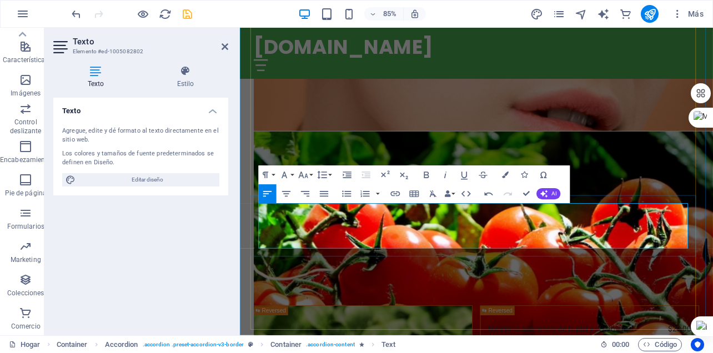
drag, startPoint x: 362, startPoint y: 268, endPoint x: 517, endPoint y: 268, distance: 155.0
drag, startPoint x: 607, startPoint y: 284, endPoint x: 261, endPoint y: 255, distance: 347.3
copy font "Los resultados pueden variar dependiendo de cada persona y el grado de compleji…"
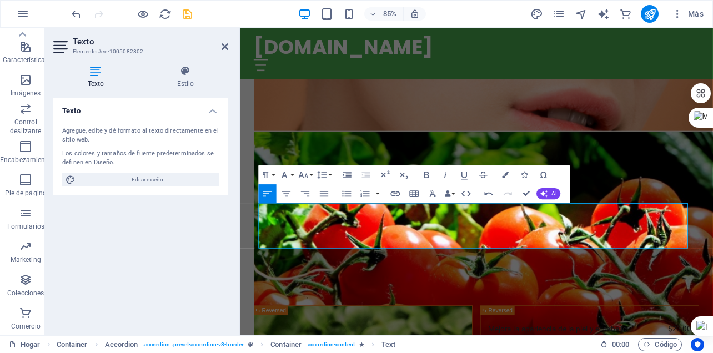
click at [189, 13] on icon "ahorrar" at bounding box center [187, 14] width 13 height 13
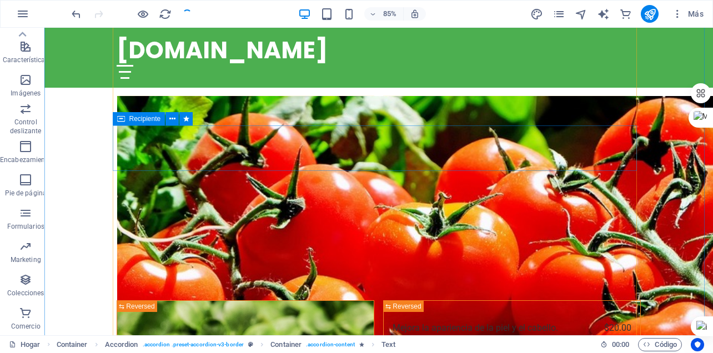
checkbox input "false"
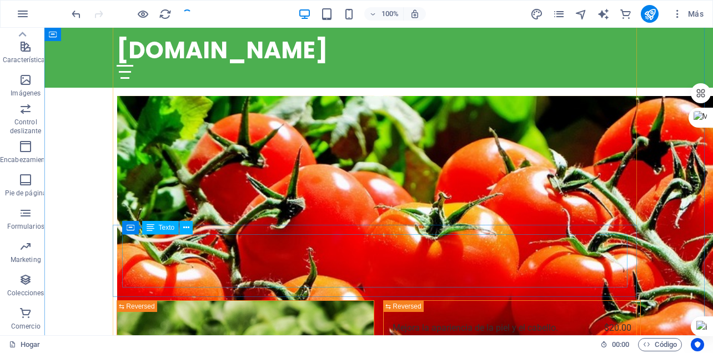
scroll to position [3373, 0]
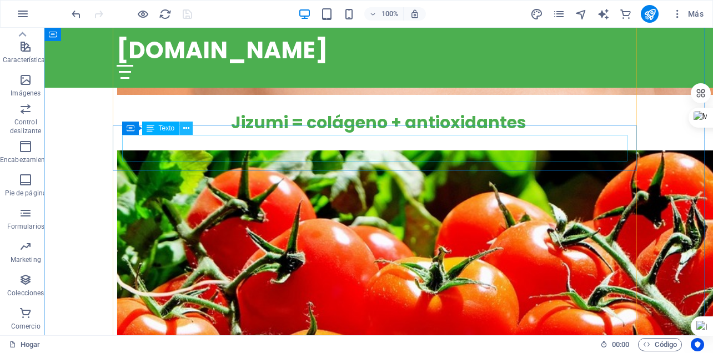
click at [192, 126] on button at bounding box center [185, 128] width 13 height 13
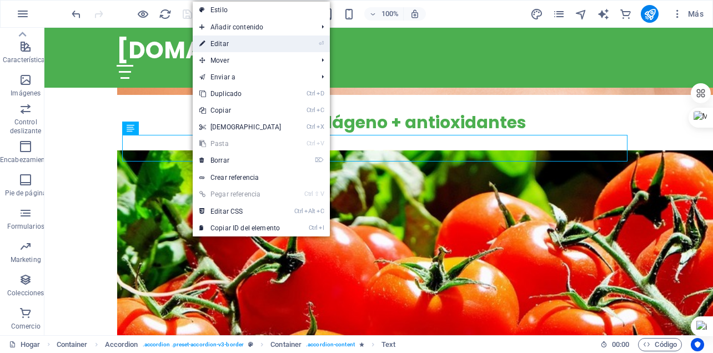
click at [221, 41] on font "Editar" at bounding box center [220, 44] width 18 height 8
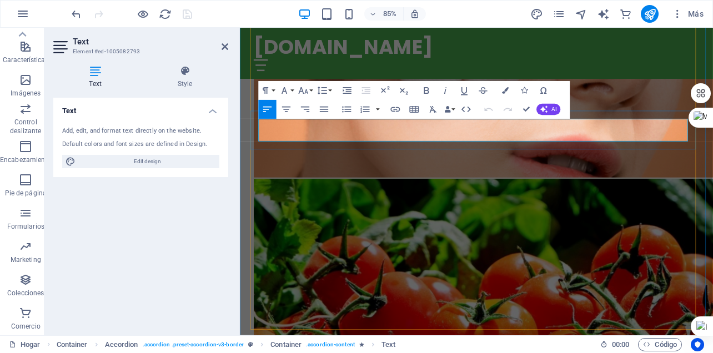
scroll to position [3427, 0]
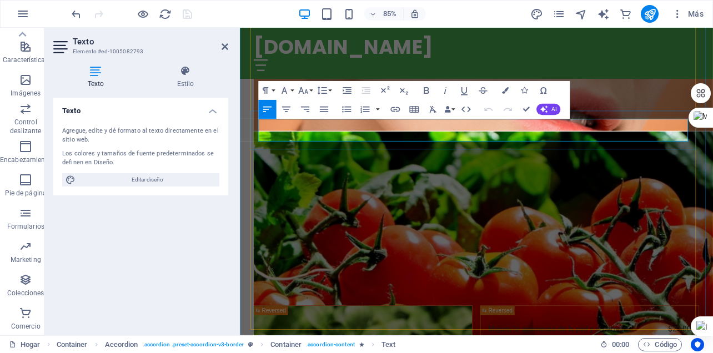
drag, startPoint x: 513, startPoint y: 141, endPoint x: 644, endPoint y: 143, distance: 130.6
drag, startPoint x: 649, startPoint y: 141, endPoint x: 694, endPoint y: 142, distance: 45.0
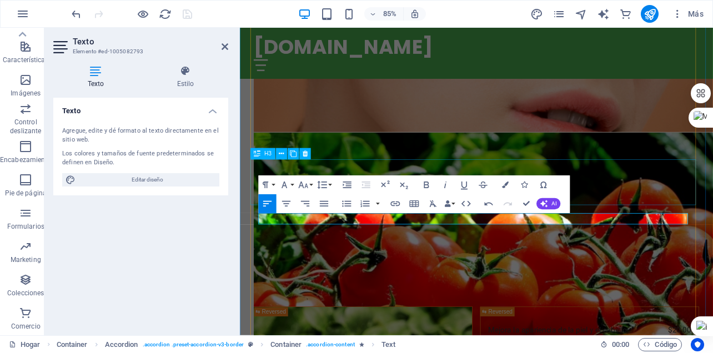
scroll to position [3316, 0]
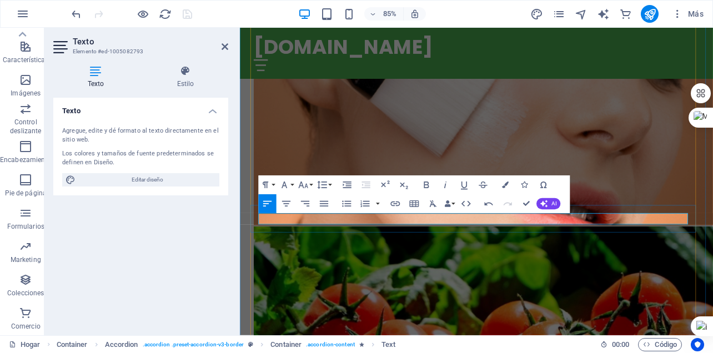
drag, startPoint x: 764, startPoint y: 248, endPoint x: 263, endPoint y: 256, distance: 501.7
copy font "[PERSON_NAME] se puede incorporar fácilmente en tu dieta; simplemente consúmelo…"
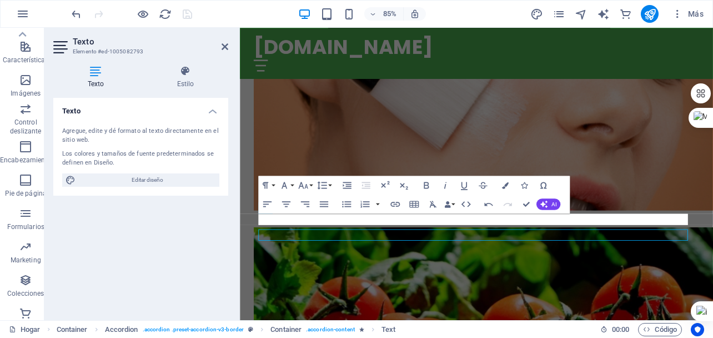
scroll to position [3298, 0]
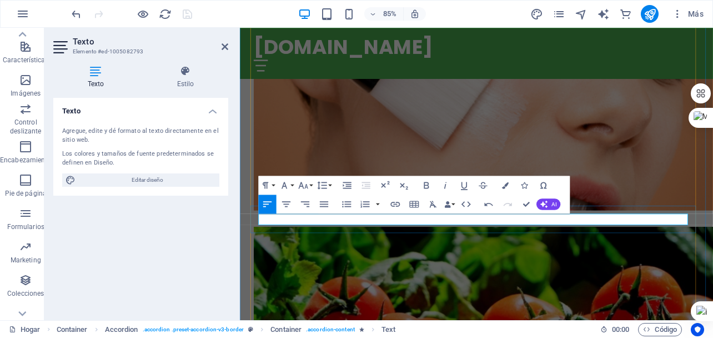
copy font "[PERSON_NAME] se puede incorporar fácilmente en tu dieta; simplemente consúmelo…"
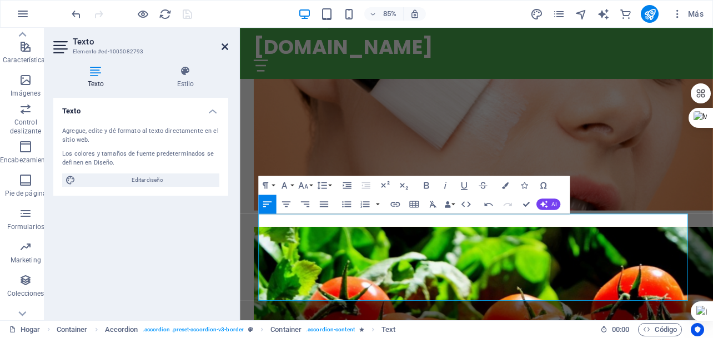
drag, startPoint x: 223, startPoint y: 47, endPoint x: 109, endPoint y: 40, distance: 114.1
click at [223, 47] on icon at bounding box center [225, 46] width 7 height 9
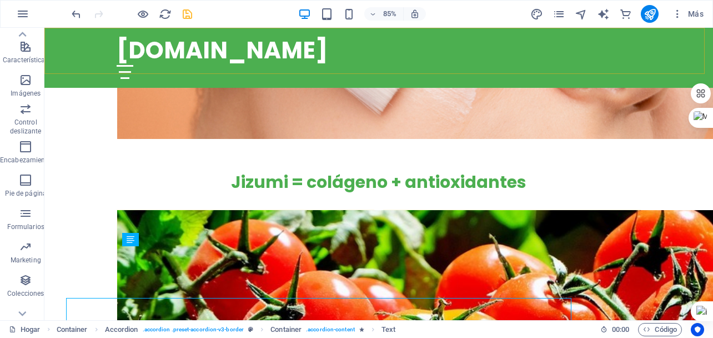
scroll to position [3246, 0]
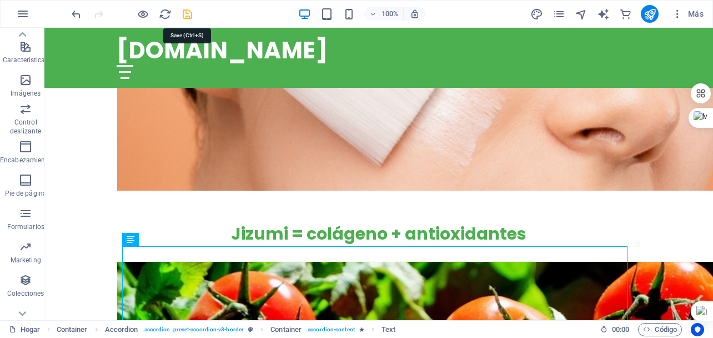
click at [184, 10] on icon "ahorrar" at bounding box center [187, 14] width 13 height 13
checkbox input "false"
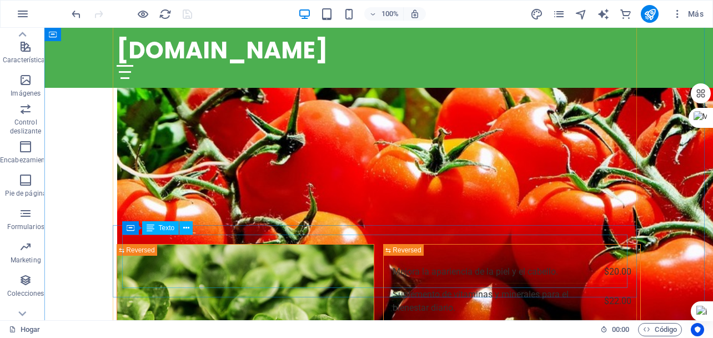
scroll to position [3302, 0]
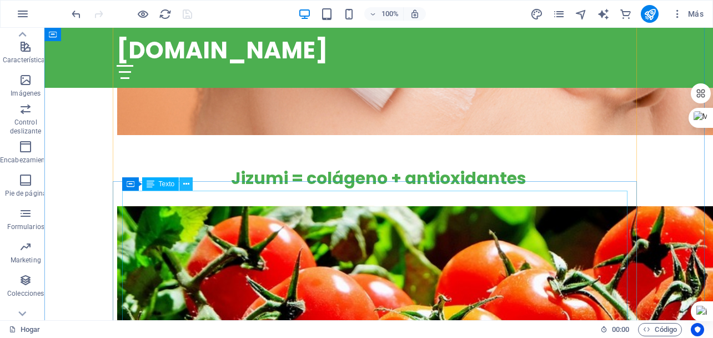
click at [187, 184] on icon at bounding box center [186, 184] width 6 height 12
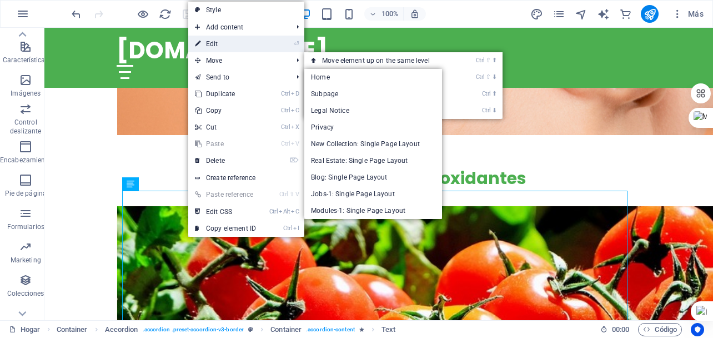
click at [217, 44] on link "⏎ Edit" at bounding box center [225, 44] width 74 height 17
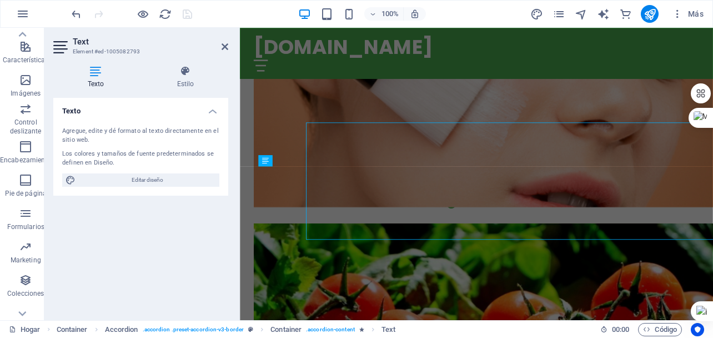
scroll to position [3353, 0]
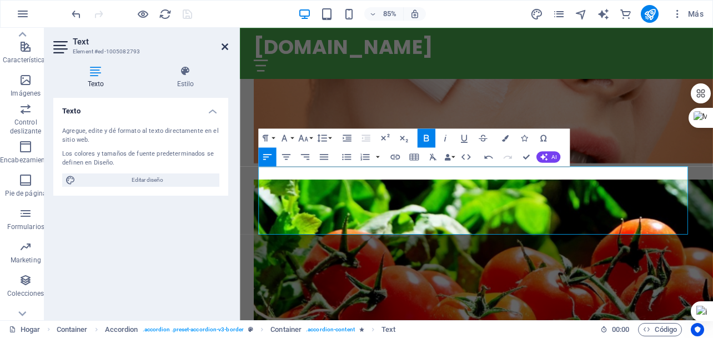
click at [224, 43] on icon at bounding box center [225, 46] width 7 height 9
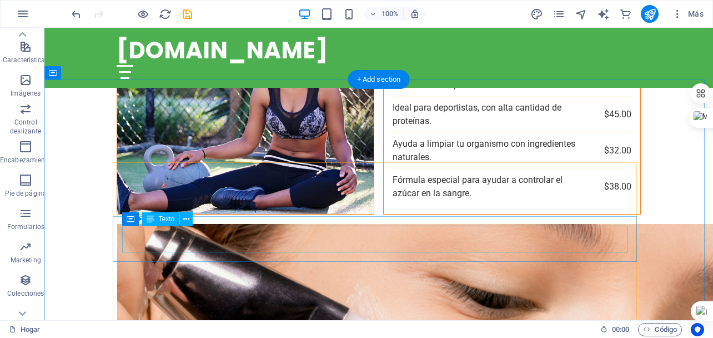
scroll to position [2968, 0]
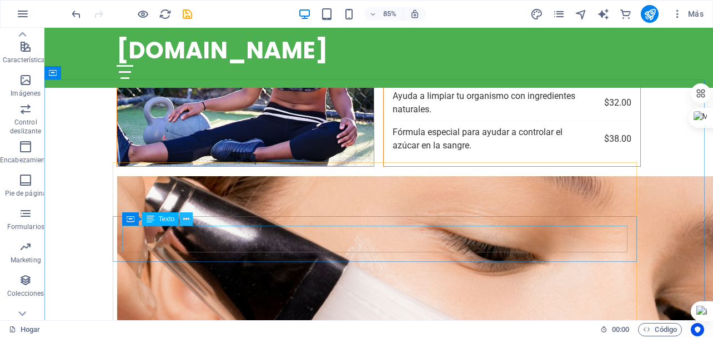
drag, startPoint x: 189, startPoint y: 217, endPoint x: 190, endPoint y: 211, distance: 6.1
click at [189, 217] on button at bounding box center [185, 218] width 13 height 13
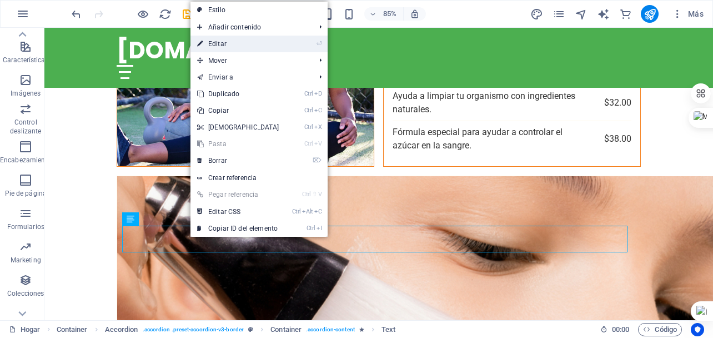
click at [219, 39] on link "⏎ Editar" at bounding box center [239, 44] width 96 height 17
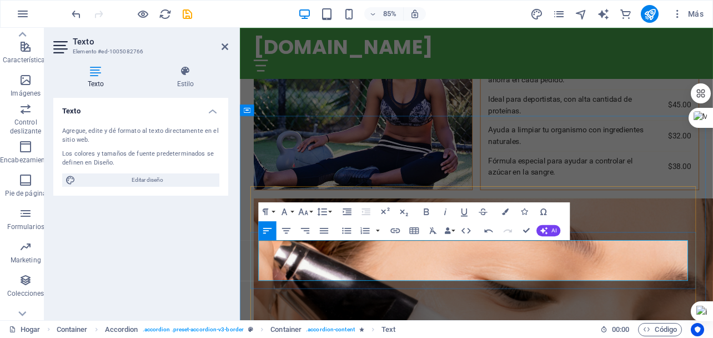
drag, startPoint x: 690, startPoint y: 286, endPoint x: 696, endPoint y: 295, distance: 11.2
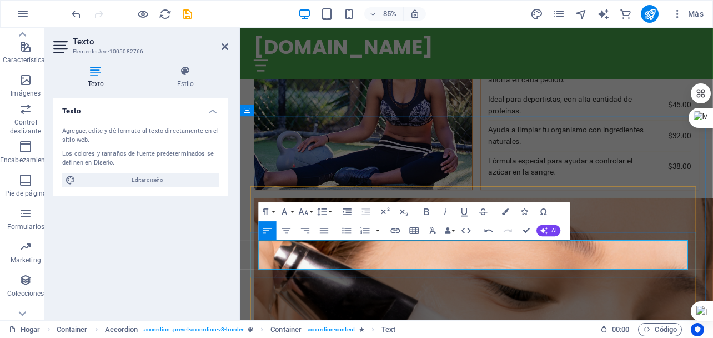
drag, startPoint x: 409, startPoint y: 293, endPoint x: 263, endPoint y: 295, distance: 146.1
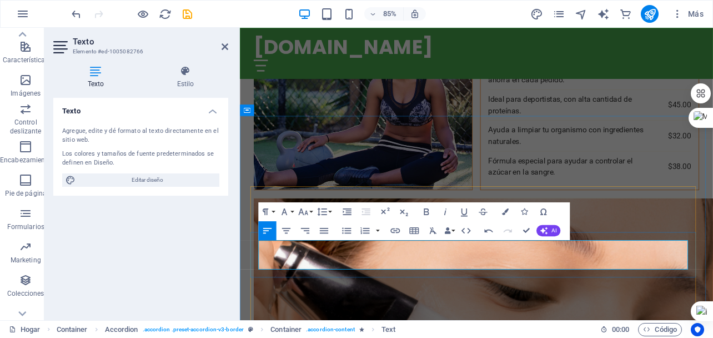
drag, startPoint x: 609, startPoint y: 283, endPoint x: 734, endPoint y: 284, distance: 125.6
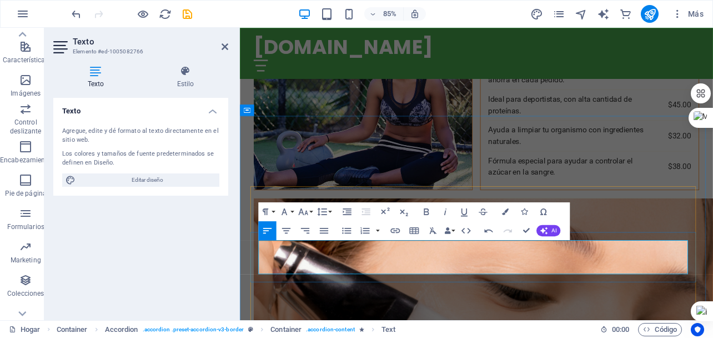
drag, startPoint x: 356, startPoint y: 314, endPoint x: 262, endPoint y: 285, distance: 98.8
copy p "[PERSON_NAME] es un producto innovador para la salud unico que combina ingredie…"
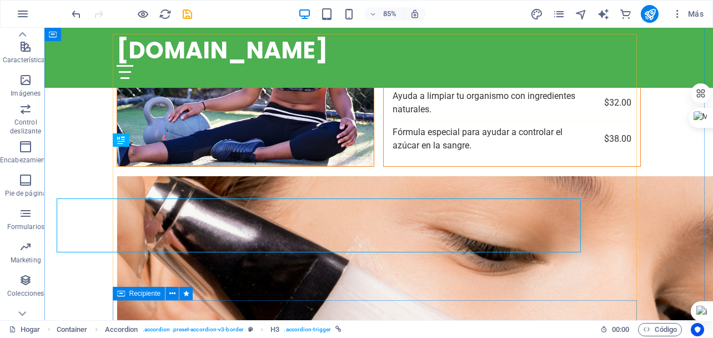
scroll to position [3097, 0]
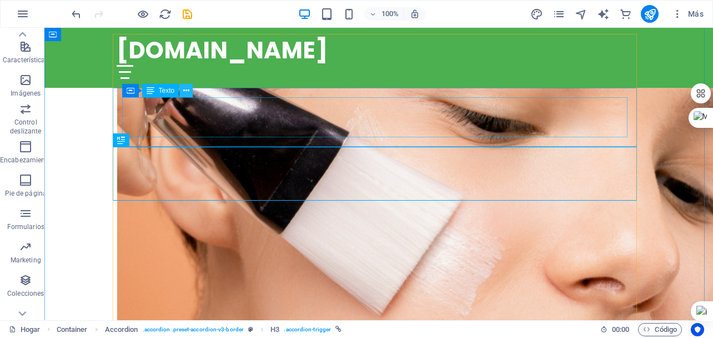
click at [187, 90] on icon at bounding box center [186, 91] width 6 height 12
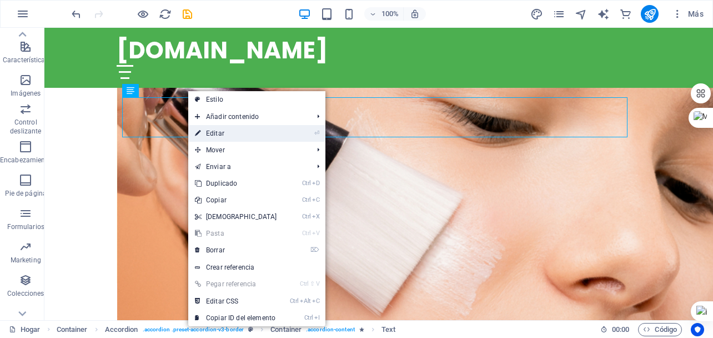
click at [211, 132] on font "Editar" at bounding box center [215, 133] width 18 height 8
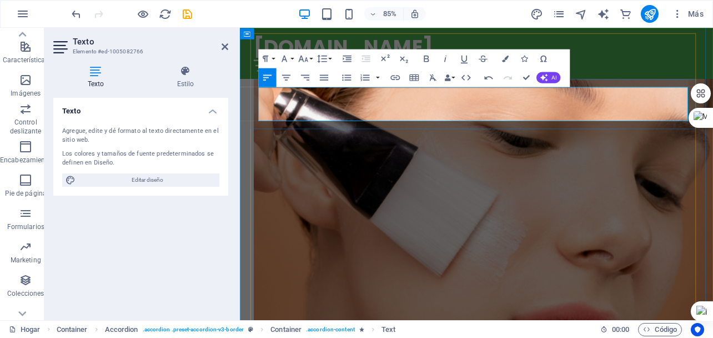
drag, startPoint x: 364, startPoint y: 129, endPoint x: 262, endPoint y: 107, distance: 104.6
copy p "[PERSON_NAME] es un producto innovador para la salud único, que combina ingredi…"
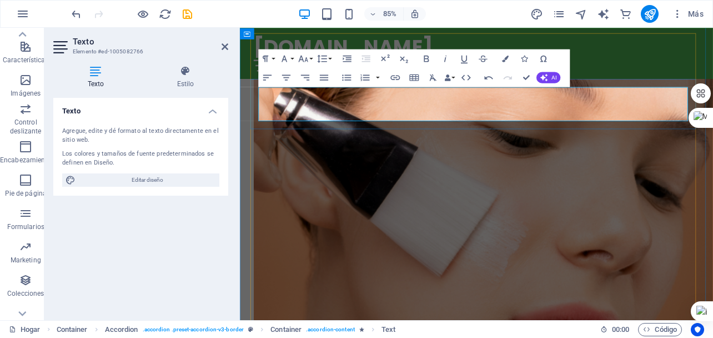
drag, startPoint x: 224, startPoint y: 44, endPoint x: 162, endPoint y: 46, distance: 61.7
click at [224, 44] on icon at bounding box center [225, 46] width 7 height 9
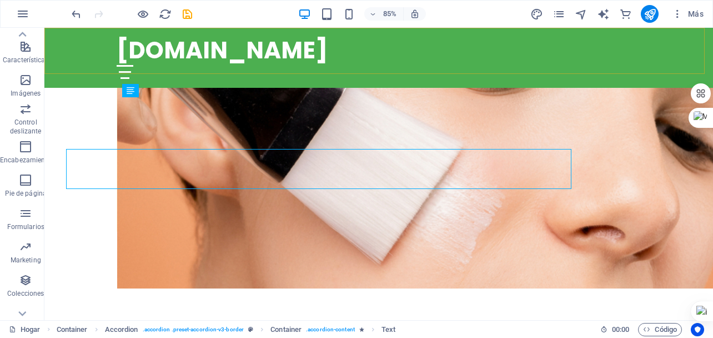
scroll to position [3097, 0]
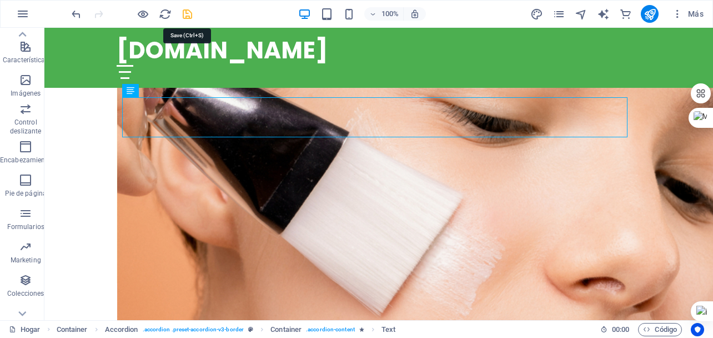
click at [191, 13] on icon "ahorrar" at bounding box center [187, 14] width 13 height 13
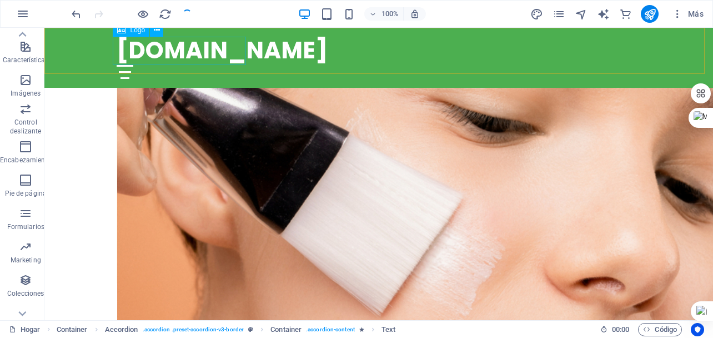
checkbox input "false"
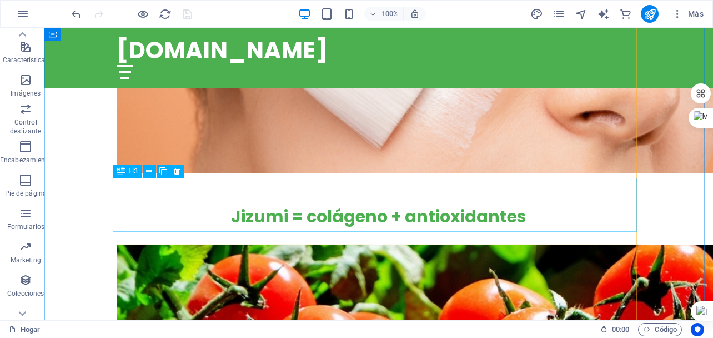
scroll to position [3319, 0]
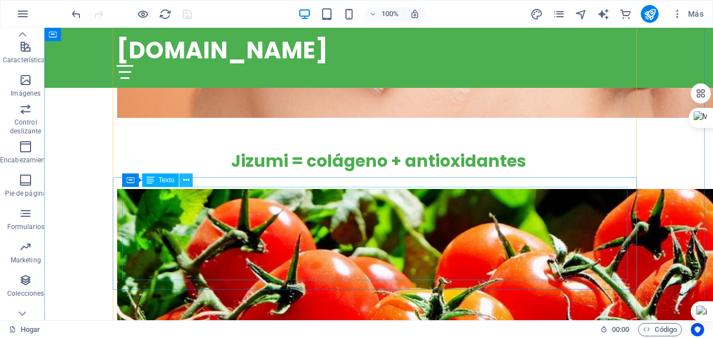
drag, startPoint x: 191, startPoint y: 177, endPoint x: 139, endPoint y: 161, distance: 54.1
click at [191, 177] on button at bounding box center [185, 179] width 13 height 13
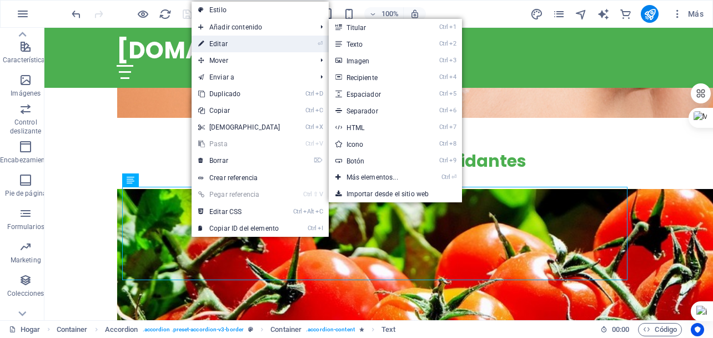
click at [221, 42] on font "Editar" at bounding box center [218, 44] width 18 height 8
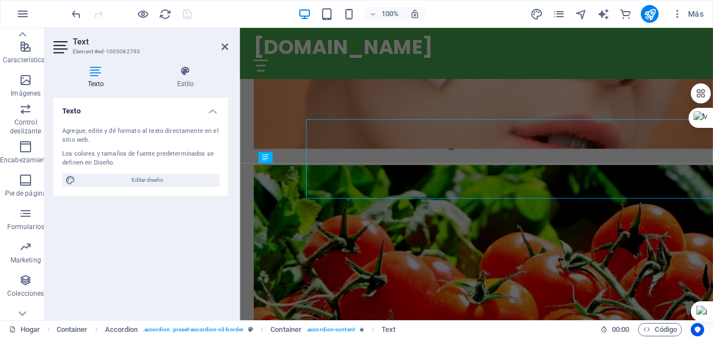
scroll to position [3370, 0]
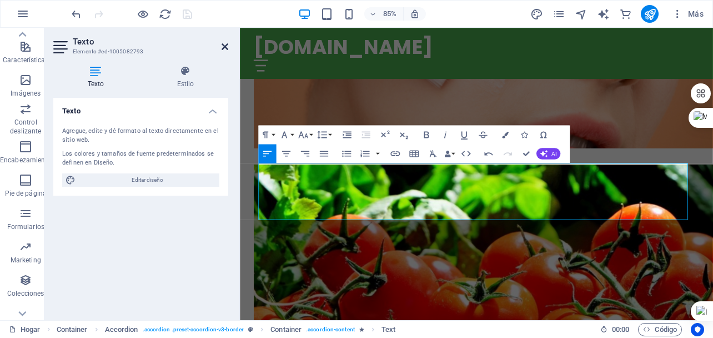
click at [224, 47] on header "Texto Elemento #ed-1005082793" at bounding box center [140, 42] width 175 height 29
click at [224, 47] on icon at bounding box center [225, 46] width 7 height 9
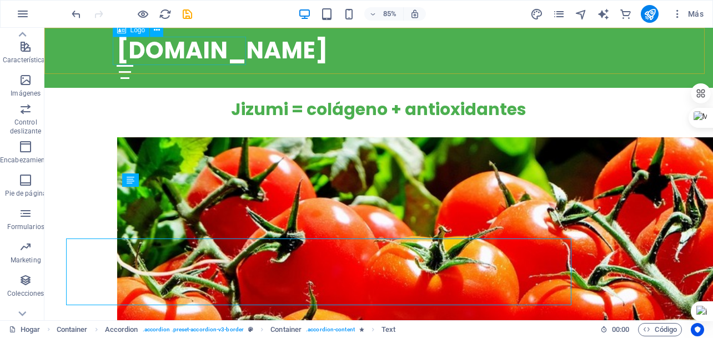
scroll to position [3319, 0]
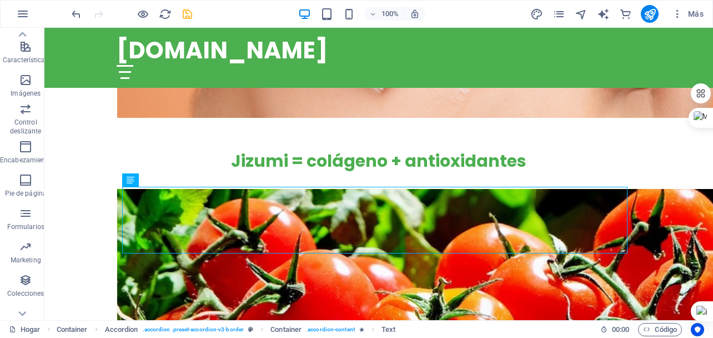
drag, startPoint x: 186, startPoint y: 15, endPoint x: 212, endPoint y: 42, distance: 37.3
click at [186, 15] on icon "ahorrar" at bounding box center [187, 14] width 13 height 13
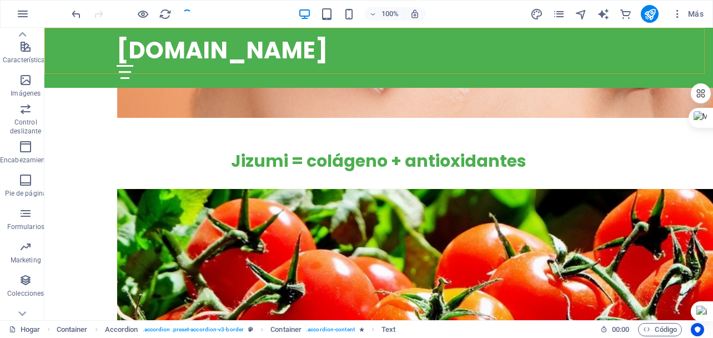
checkbox input "false"
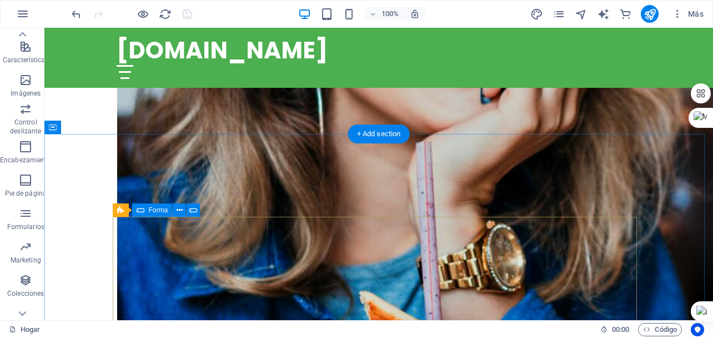
scroll to position [3704, 0]
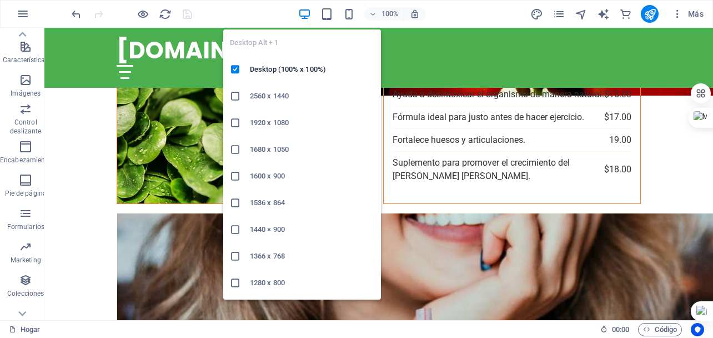
click at [304, 13] on icon "button" at bounding box center [304, 14] width 13 height 13
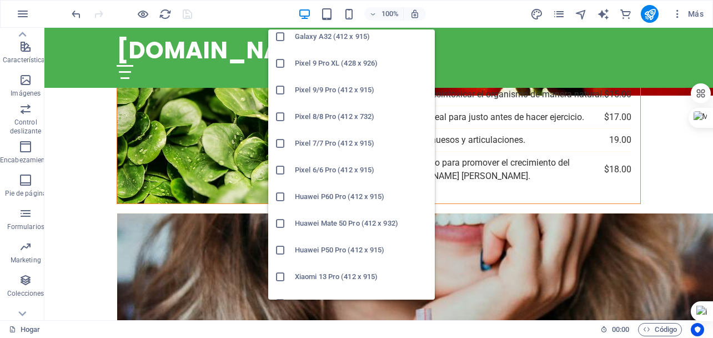
scroll to position [610, 0]
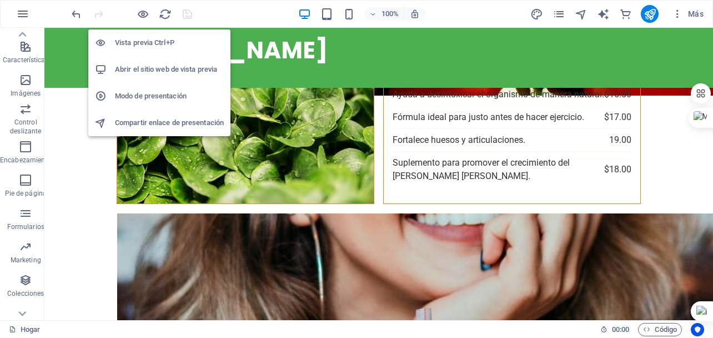
click at [127, 66] on font "Abrir el sitio web de vista previa" at bounding box center [166, 69] width 102 height 8
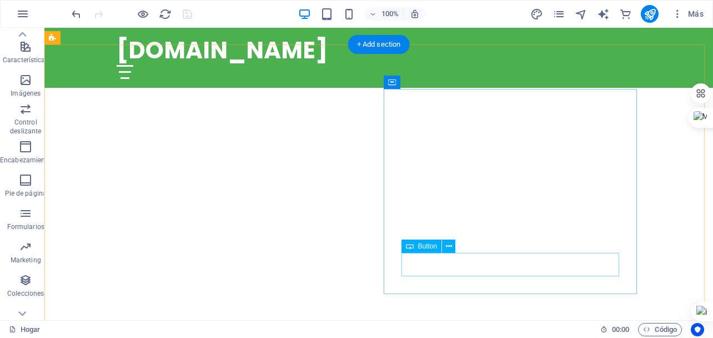
scroll to position [278, 0]
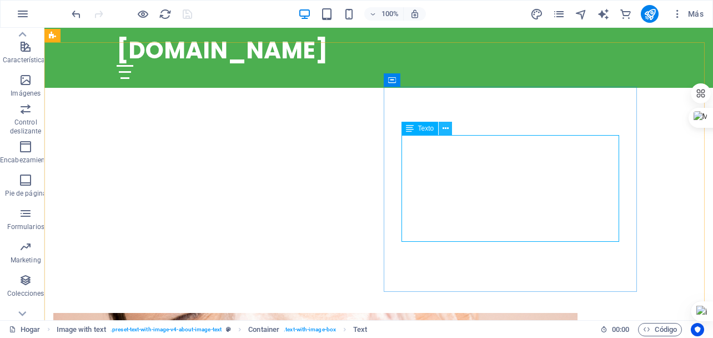
click at [446, 128] on icon at bounding box center [446, 129] width 6 height 12
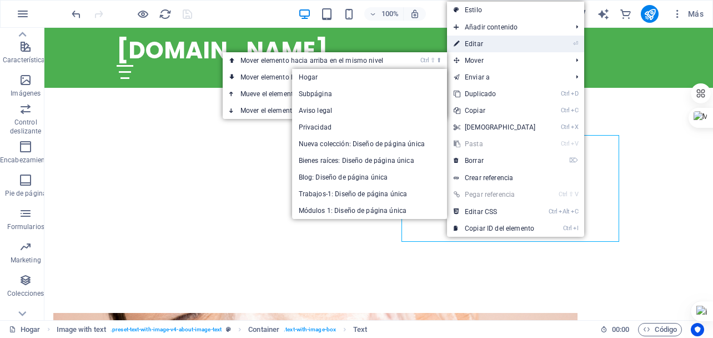
drag, startPoint x: 481, startPoint y: 41, endPoint x: 320, endPoint y: 68, distance: 163.4
click at [481, 41] on font "Editar" at bounding box center [474, 44] width 18 height 8
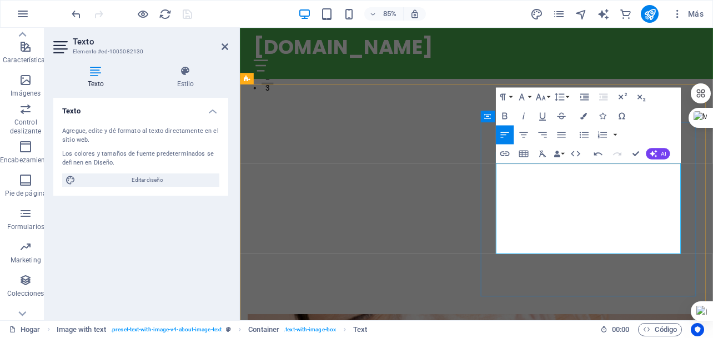
drag, startPoint x: 225, startPoint y: 46, endPoint x: 163, endPoint y: 47, distance: 62.2
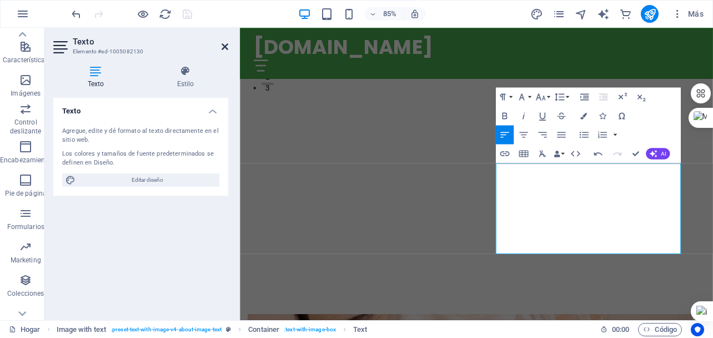
click at [225, 46] on icon at bounding box center [225, 46] width 7 height 9
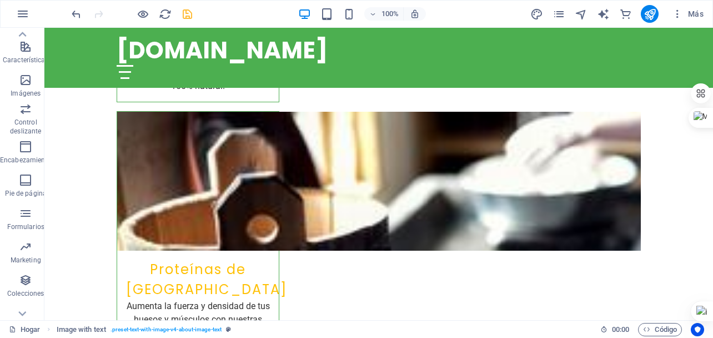
scroll to position [1222, 0]
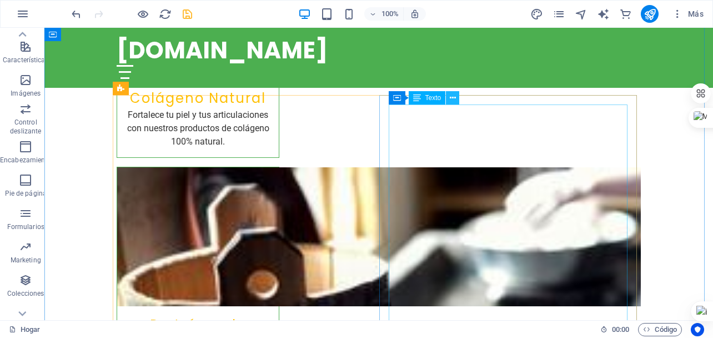
click at [452, 98] on icon at bounding box center [453, 98] width 6 height 12
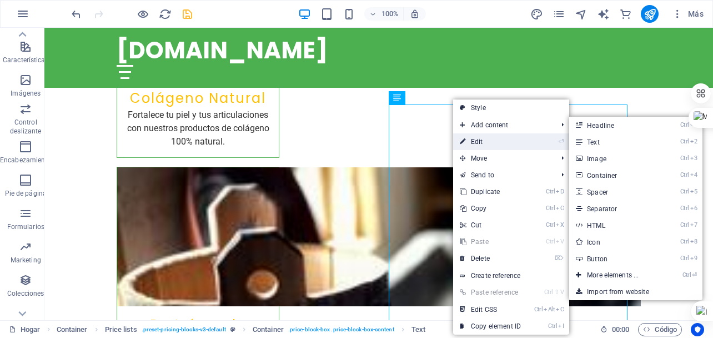
click at [481, 142] on link "⏎ Edit" at bounding box center [490, 141] width 74 height 17
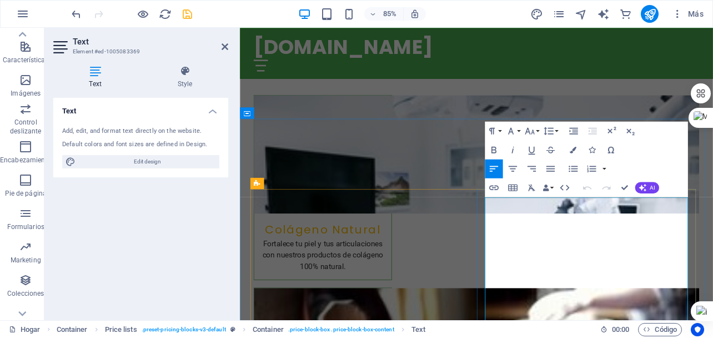
scroll to position [1163, 0]
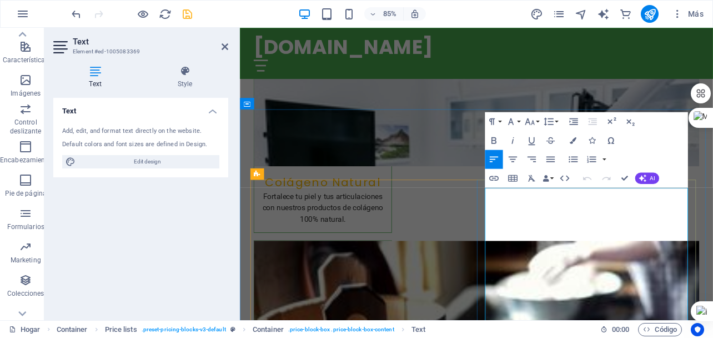
drag, startPoint x: 655, startPoint y: 229, endPoint x: 687, endPoint y: 227, distance: 32.3
drag, startPoint x: 631, startPoint y: 277, endPoint x: 664, endPoint y: 281, distance: 33.0
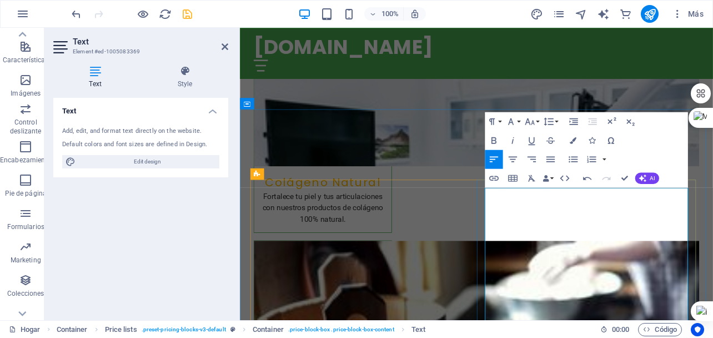
drag, startPoint x: 528, startPoint y: 336, endPoint x: 564, endPoint y: 332, distance: 36.3
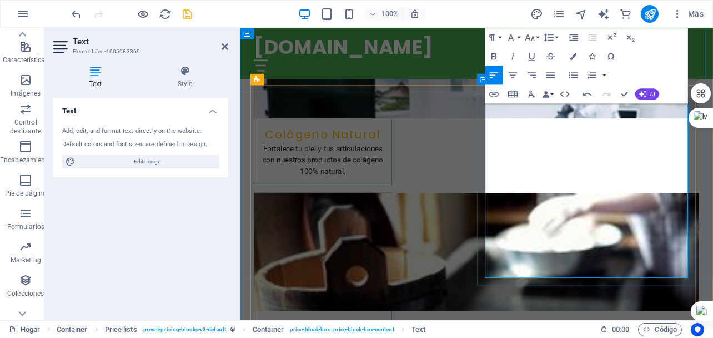
scroll to position [1274, 0]
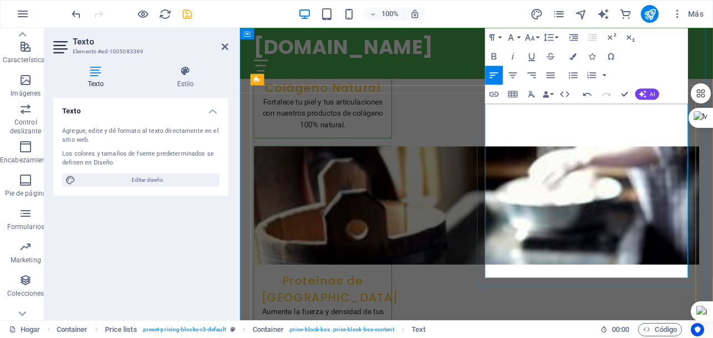
drag, startPoint x: 578, startPoint y: 310, endPoint x: 606, endPoint y: 310, distance: 28.3
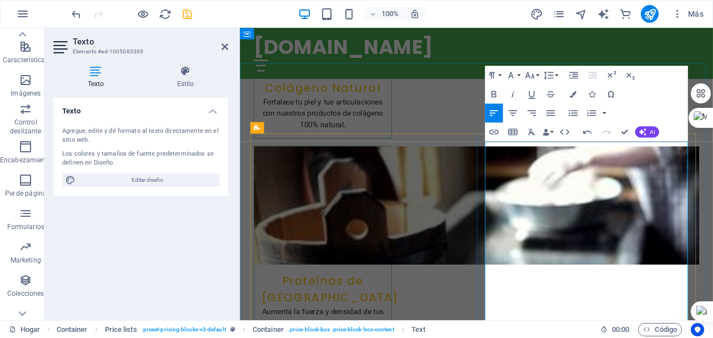
scroll to position [1163, 0]
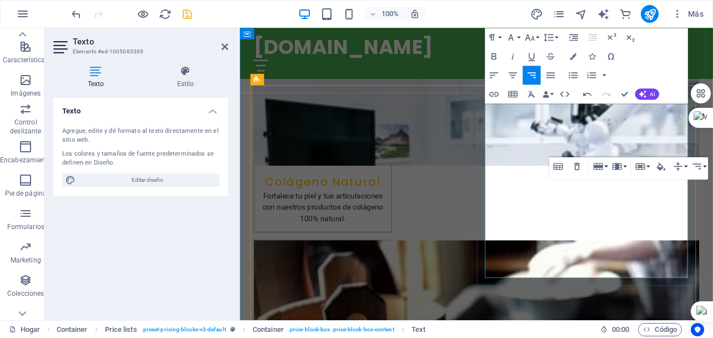
scroll to position [1274, 0]
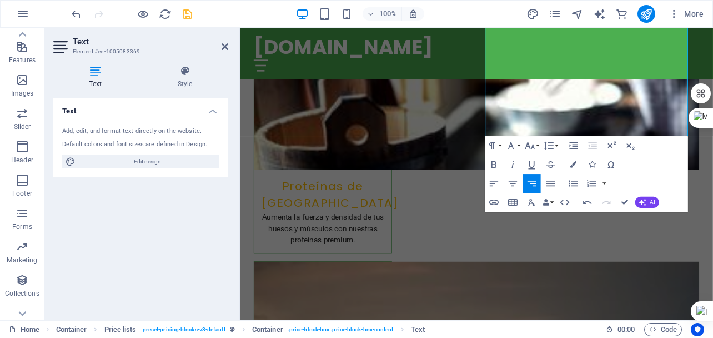
scroll to position [1441, 0]
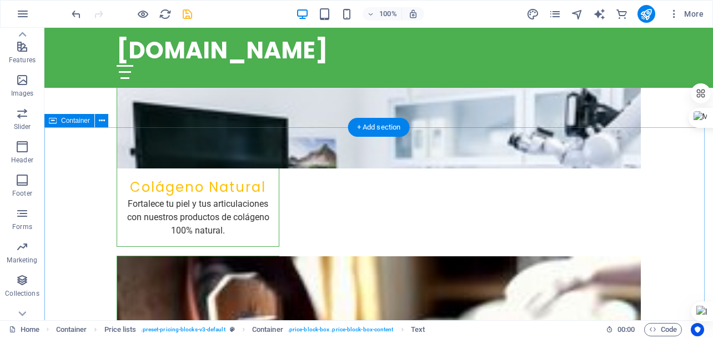
scroll to position [1107, 0]
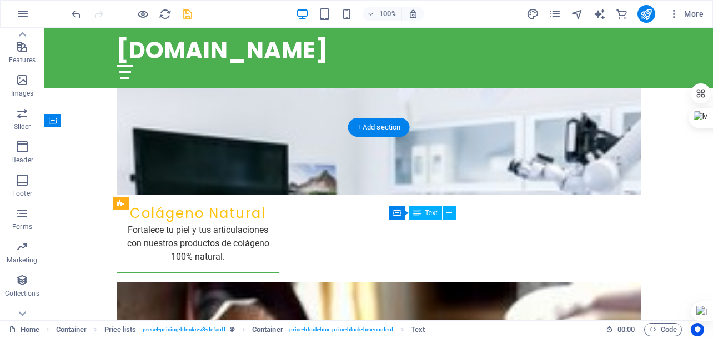
click at [446, 211] on button at bounding box center [449, 212] width 13 height 13
click at [447, 212] on icon at bounding box center [449, 213] width 6 height 12
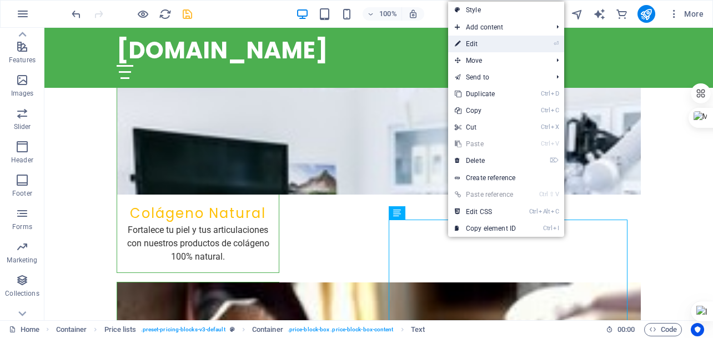
drag, startPoint x: 473, startPoint y: 45, endPoint x: 277, endPoint y: 25, distance: 197.1
click at [473, 45] on link "⏎ Edit" at bounding box center [485, 44] width 74 height 17
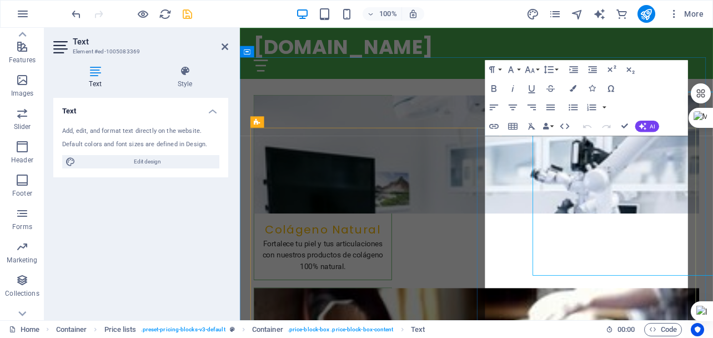
scroll to position [1224, 0]
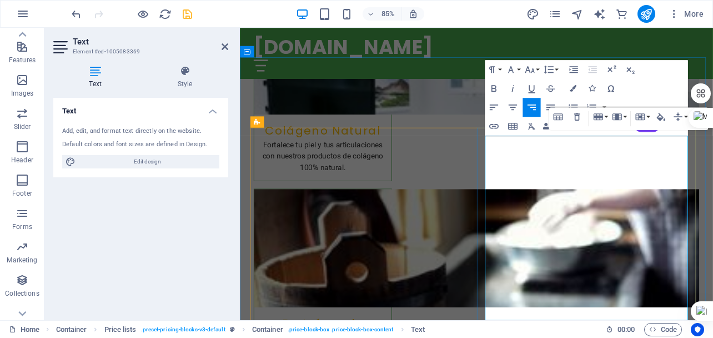
drag, startPoint x: 729, startPoint y: 211, endPoint x: 729, endPoint y: 221, distance: 10.6
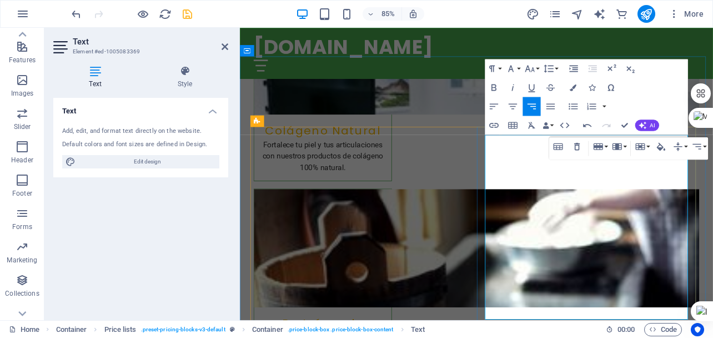
scroll to position [1279, 0]
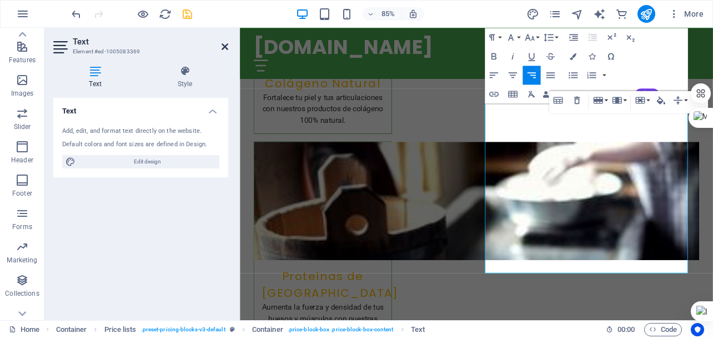
click at [225, 46] on icon at bounding box center [225, 46] width 7 height 9
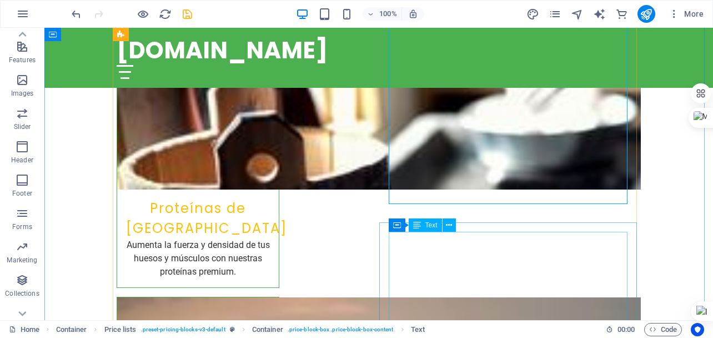
scroll to position [1394, 0]
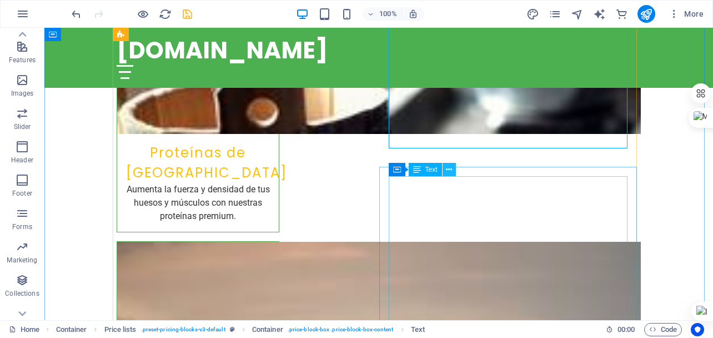
click at [448, 169] on icon at bounding box center [449, 170] width 6 height 12
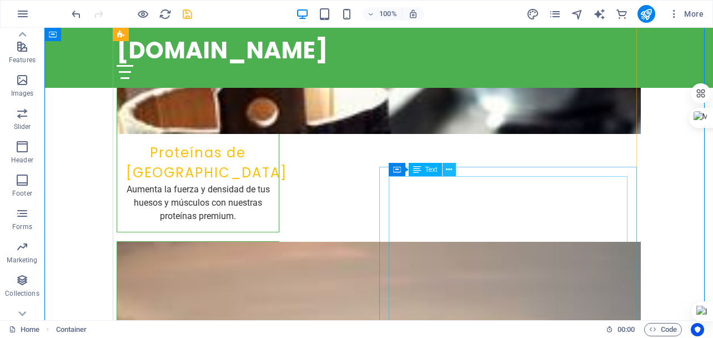
click at [452, 171] on icon at bounding box center [449, 170] width 6 height 12
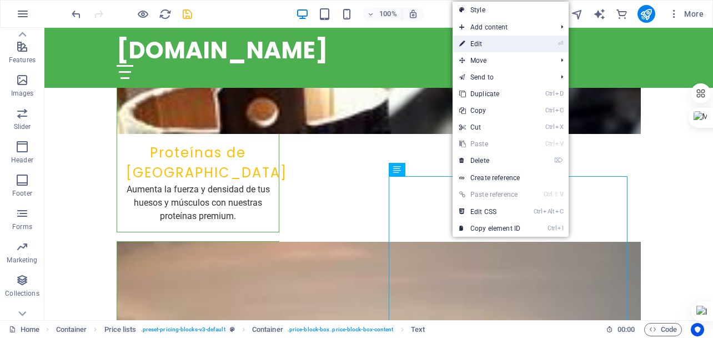
click at [478, 45] on link "⏎ Edit" at bounding box center [490, 44] width 74 height 17
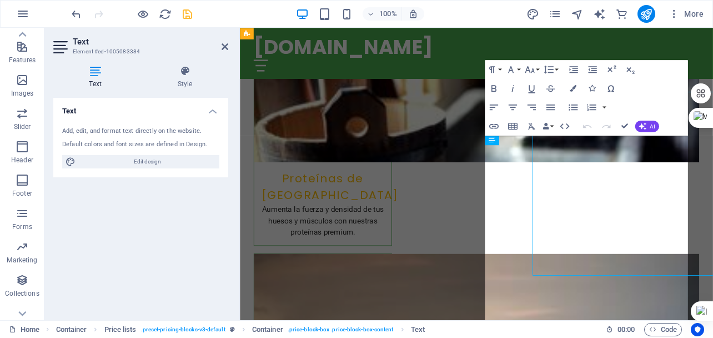
scroll to position [1468, 0]
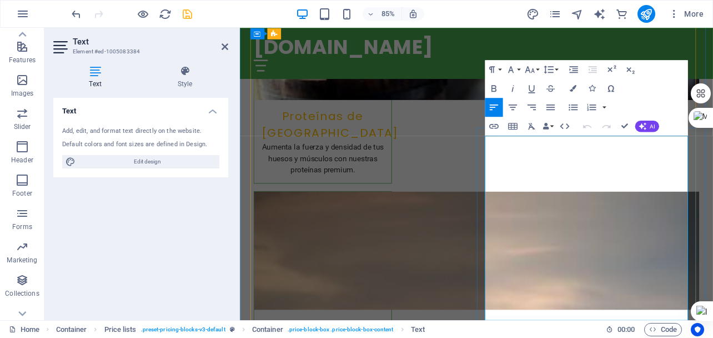
drag, startPoint x: 581, startPoint y: 164, endPoint x: 530, endPoint y: 164, distance: 51.1
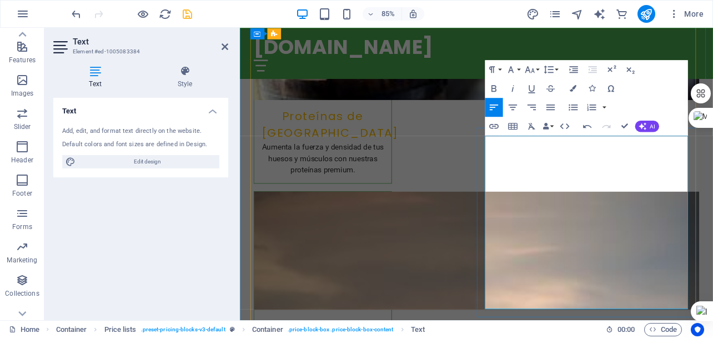
drag, startPoint x: 588, startPoint y: 223, endPoint x: 555, endPoint y: 228, distance: 33.8
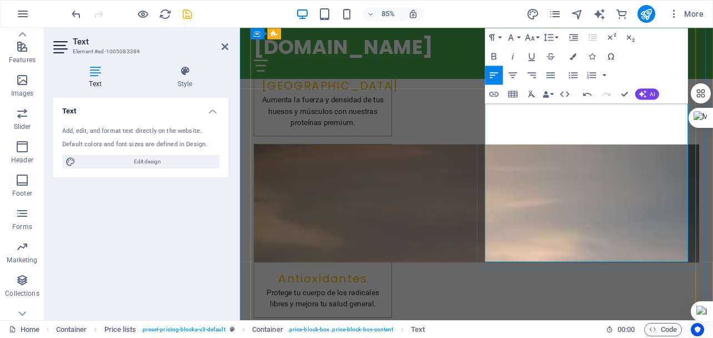
drag, startPoint x: 756, startPoint y: 286, endPoint x: 745, endPoint y: 288, distance: 10.9
drag, startPoint x: 756, startPoint y: 249, endPoint x: 746, endPoint y: 254, distance: 10.9
drag, startPoint x: 756, startPoint y: 212, endPoint x: 746, endPoint y: 217, distance: 11.7
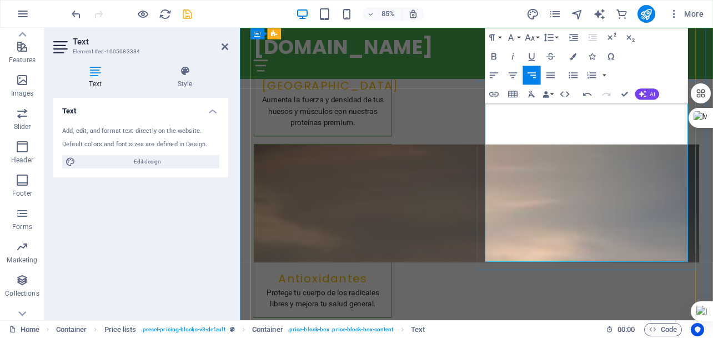
drag, startPoint x: 734, startPoint y: 174, endPoint x: 726, endPoint y: 182, distance: 11.5
drag, startPoint x: 755, startPoint y: 141, endPoint x: 745, endPoint y: 144, distance: 10.5
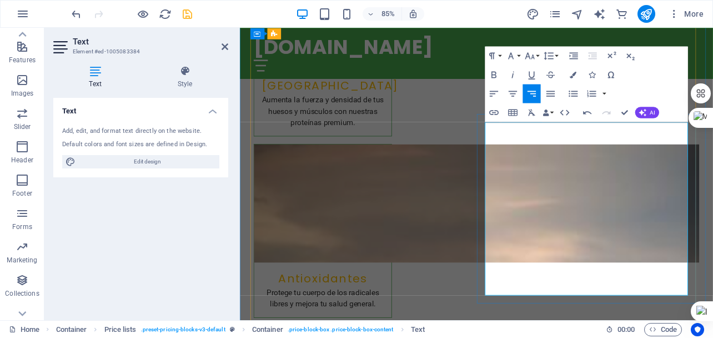
scroll to position [1468, 0]
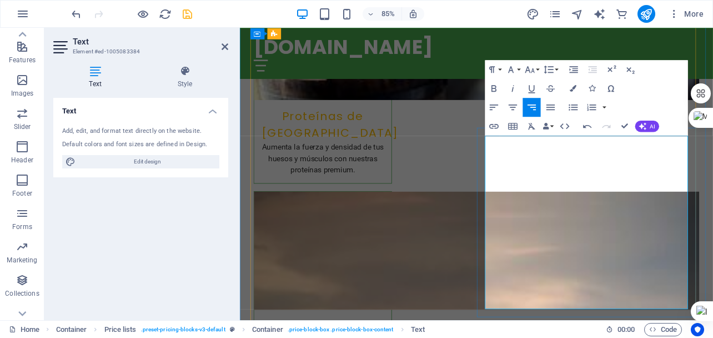
drag, startPoint x: 752, startPoint y: 166, endPoint x: 744, endPoint y: 169, distance: 8.5
drag, startPoint x: 226, startPoint y: 43, endPoint x: 182, endPoint y: 100, distance: 72.5
click at [226, 43] on icon at bounding box center [225, 46] width 7 height 9
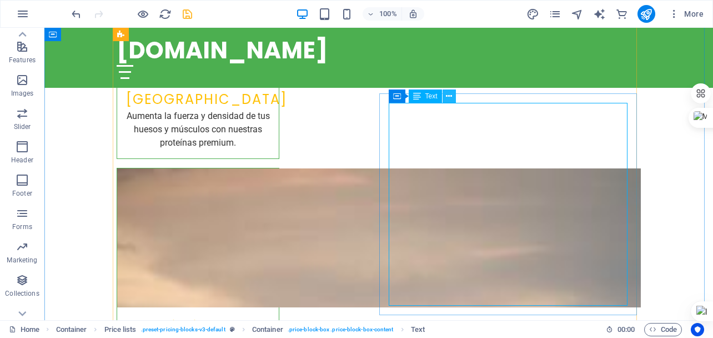
click at [448, 96] on icon at bounding box center [449, 97] width 6 height 12
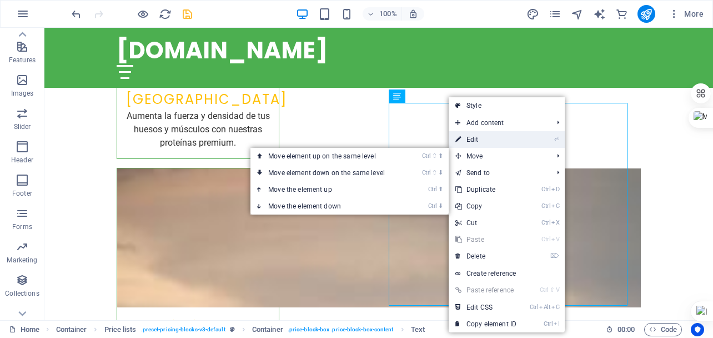
click at [491, 141] on link "⏎ Edit" at bounding box center [486, 139] width 74 height 17
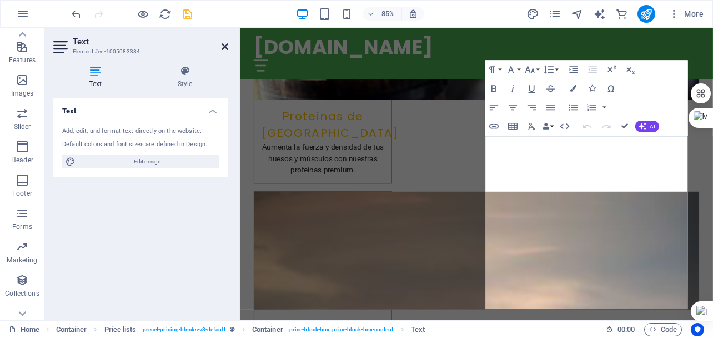
click at [227, 47] on icon at bounding box center [225, 46] width 7 height 9
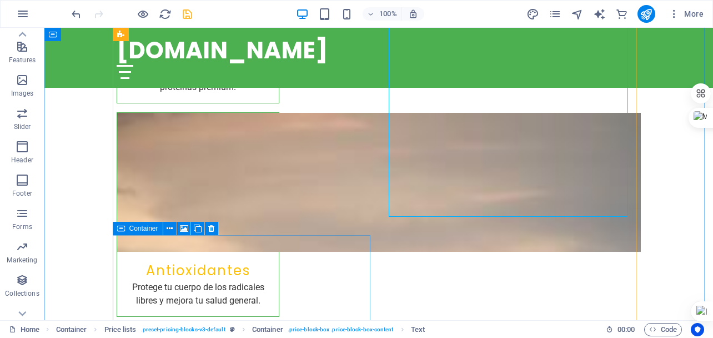
scroll to position [1634, 0]
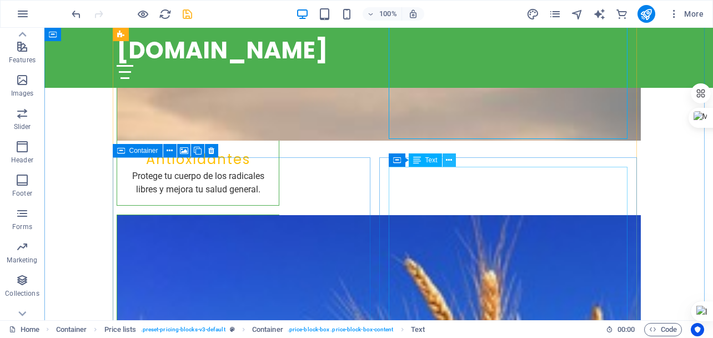
click at [451, 161] on icon at bounding box center [449, 160] width 6 height 12
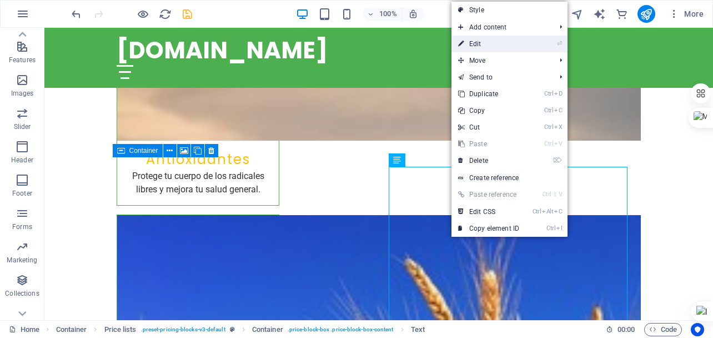
click at [472, 42] on link "⏎ Edit" at bounding box center [489, 44] width 74 height 17
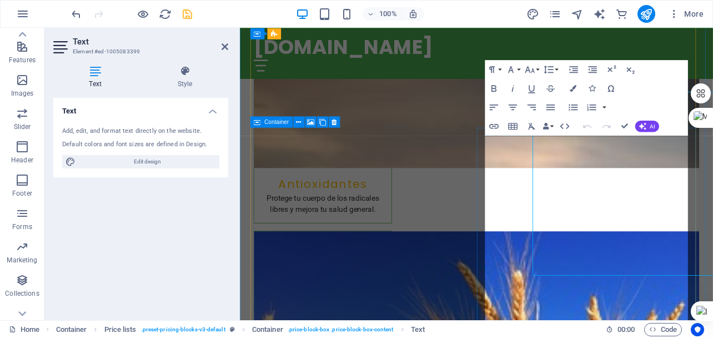
scroll to position [1698, 0]
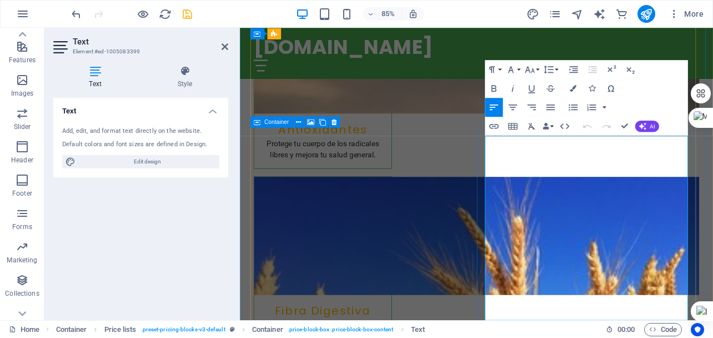
drag, startPoint x: 613, startPoint y: 163, endPoint x: 644, endPoint y: 167, distance: 31.4
drag, startPoint x: 601, startPoint y: 165, endPoint x: 652, endPoint y: 168, distance: 51.2
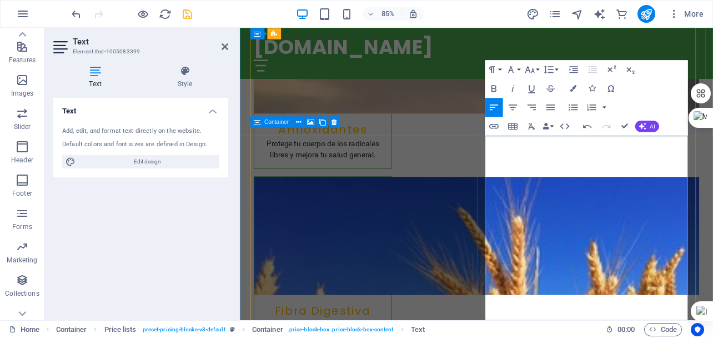
drag, startPoint x: 577, startPoint y: 214, endPoint x: 608, endPoint y: 217, distance: 30.7
drag, startPoint x: 562, startPoint y: 276, endPoint x: 553, endPoint y: 285, distance: 12.2
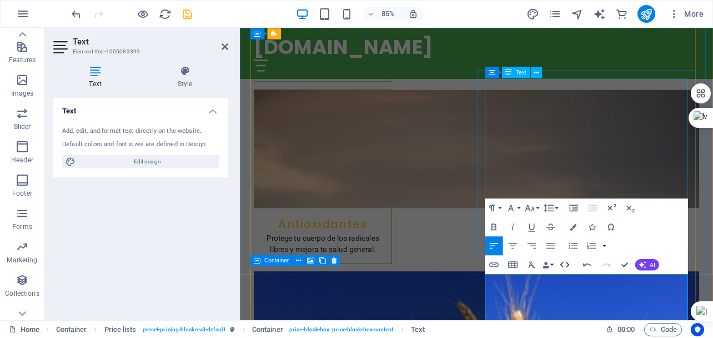
scroll to position [1532, 0]
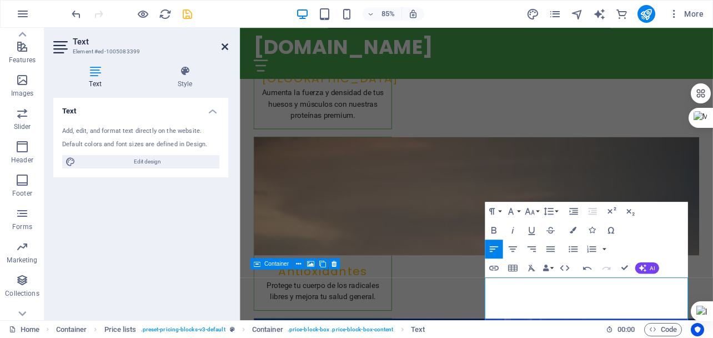
drag, startPoint x: 223, startPoint y: 43, endPoint x: 178, endPoint y: 19, distance: 50.9
click at [223, 43] on icon at bounding box center [225, 46] width 7 height 9
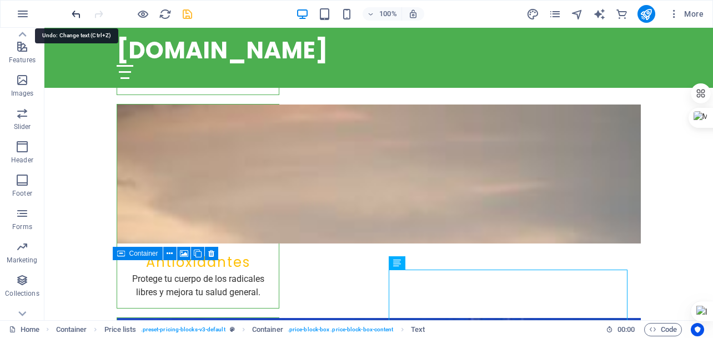
click at [76, 16] on icon "undo" at bounding box center [76, 14] width 13 height 13
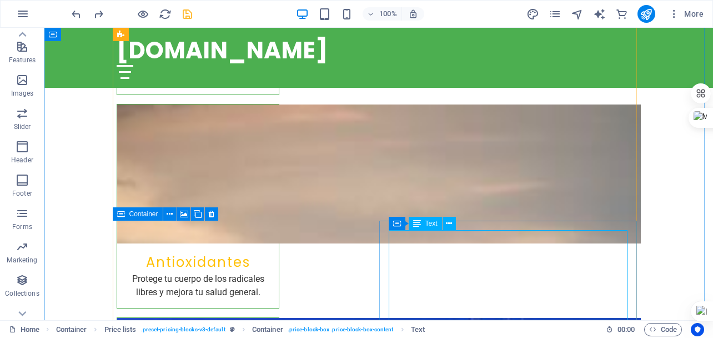
scroll to position [1587, 0]
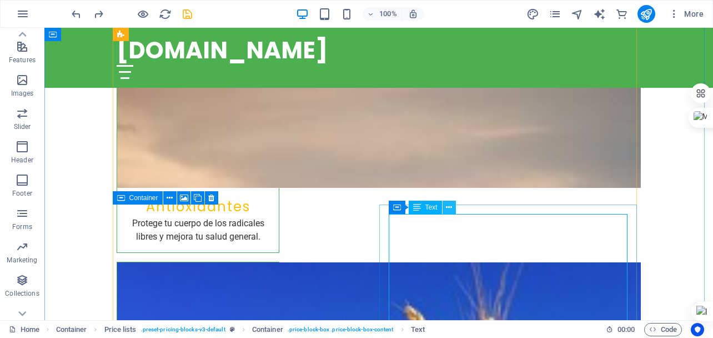
click at [444, 205] on button at bounding box center [449, 207] width 13 height 13
click at [445, 208] on button at bounding box center [449, 207] width 13 height 13
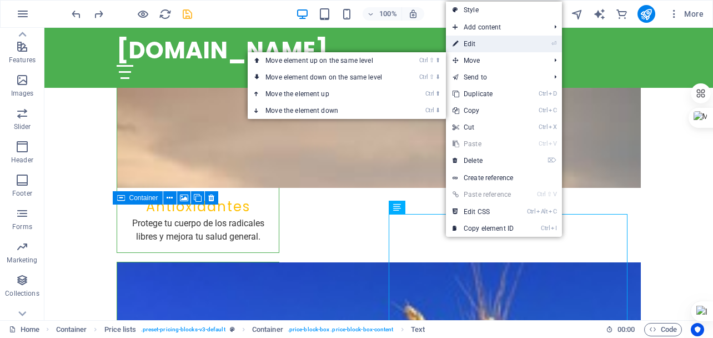
click at [479, 47] on link "⏎ Edit" at bounding box center [483, 44] width 74 height 17
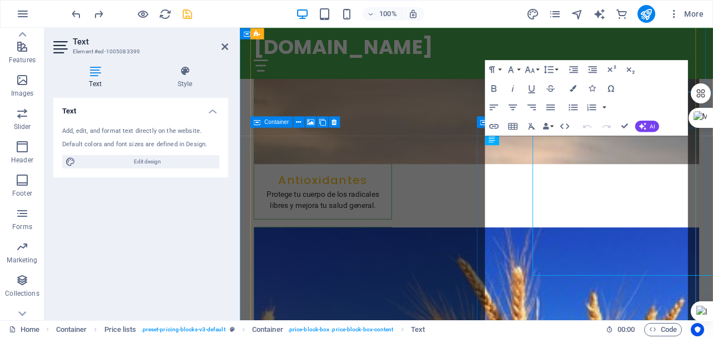
scroll to position [1698, 0]
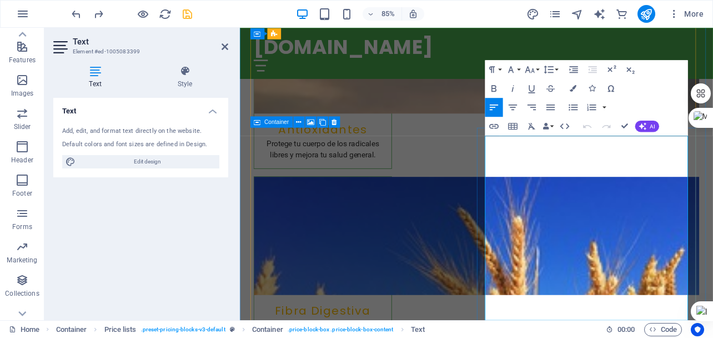
drag, startPoint x: 599, startPoint y: 167, endPoint x: 651, endPoint y: 171, distance: 51.3
drag, startPoint x: 576, startPoint y: 217, endPoint x: 608, endPoint y: 217, distance: 32.2
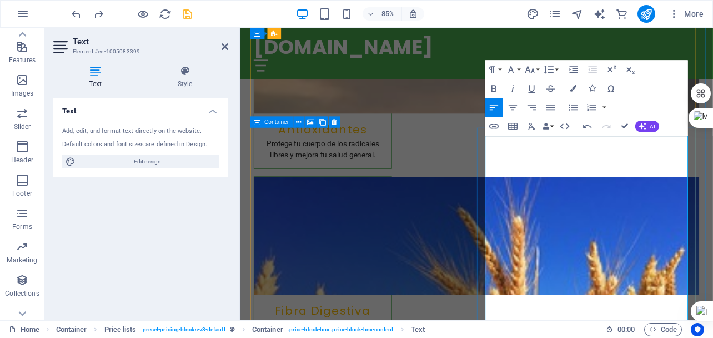
drag, startPoint x: 561, startPoint y: 275, endPoint x: 531, endPoint y: 275, distance: 29.4
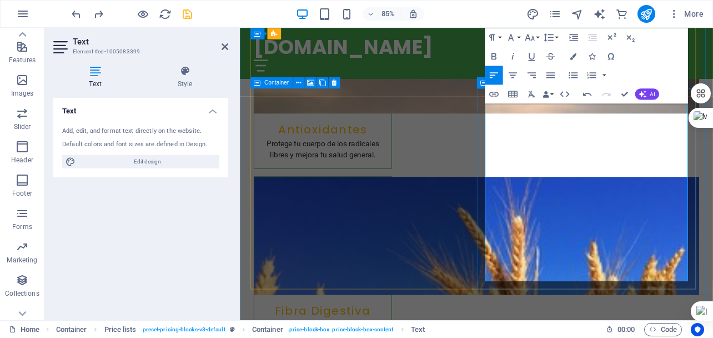
scroll to position [1754, 0]
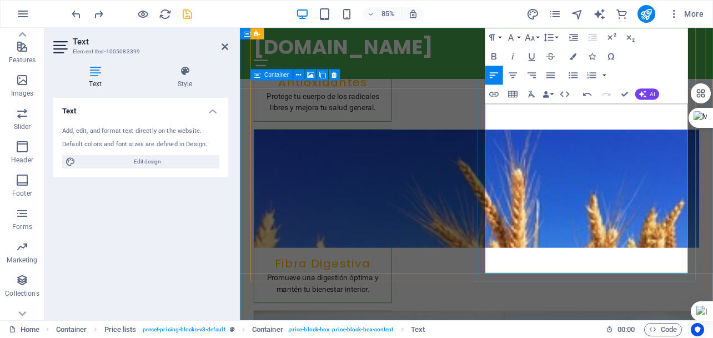
drag, startPoint x: 618, startPoint y: 292, endPoint x: 659, endPoint y: 292, distance: 40.6
drag, startPoint x: 752, startPoint y: 296, endPoint x: 734, endPoint y: 304, distance: 19.6
drag, startPoint x: 756, startPoint y: 262, endPoint x: 744, endPoint y: 271, distance: 13.9
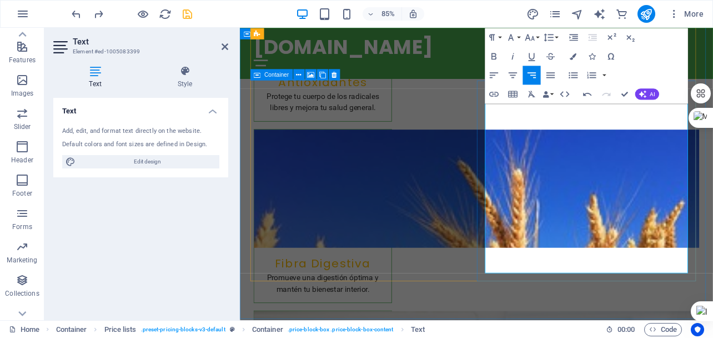
drag, startPoint x: 755, startPoint y: 222, endPoint x: 742, endPoint y: 237, distance: 19.3
drag, startPoint x: 753, startPoint y: 186, endPoint x: 746, endPoint y: 197, distance: 12.8
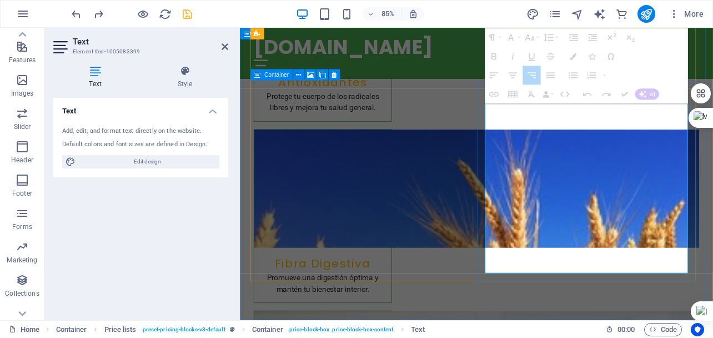
drag, startPoint x: 754, startPoint y: 152, endPoint x: 748, endPoint y: 152, distance: 5.6
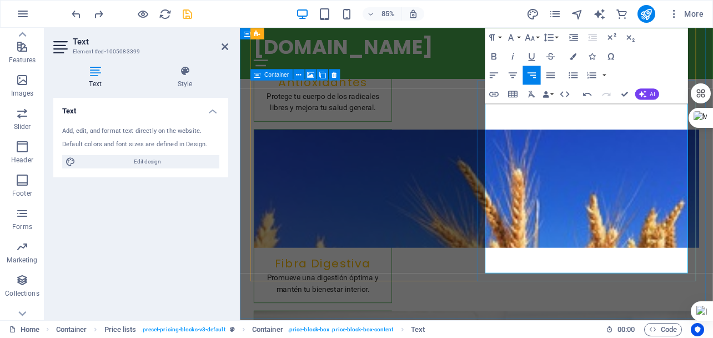
drag, startPoint x: 755, startPoint y: 151, endPoint x: 746, endPoint y: 157, distance: 10.5
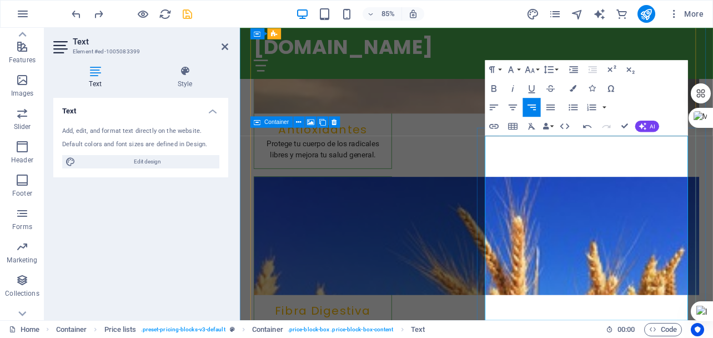
drag, startPoint x: 754, startPoint y: 171, endPoint x: 745, endPoint y: 176, distance: 10.2
click at [228, 46] on icon at bounding box center [225, 46] width 7 height 9
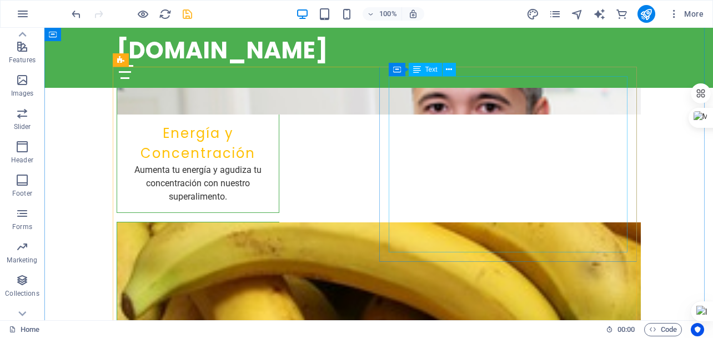
scroll to position [2032, 0]
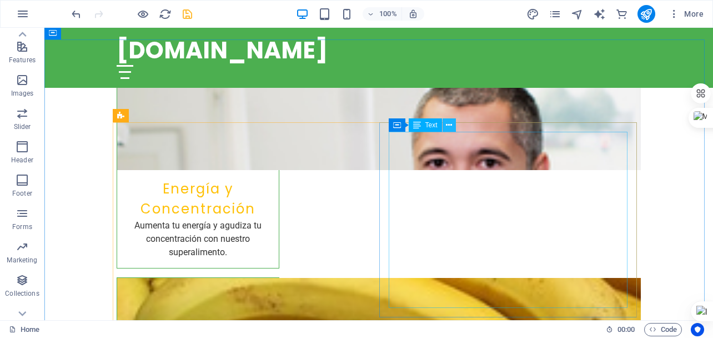
click at [449, 126] on icon at bounding box center [449, 125] width 6 height 12
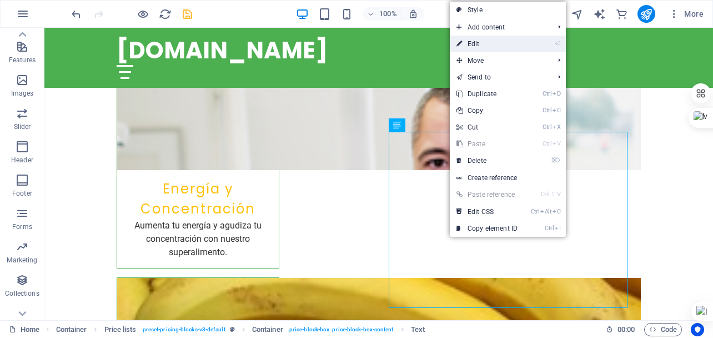
click at [486, 43] on link "⏎ Edit" at bounding box center [487, 44] width 74 height 17
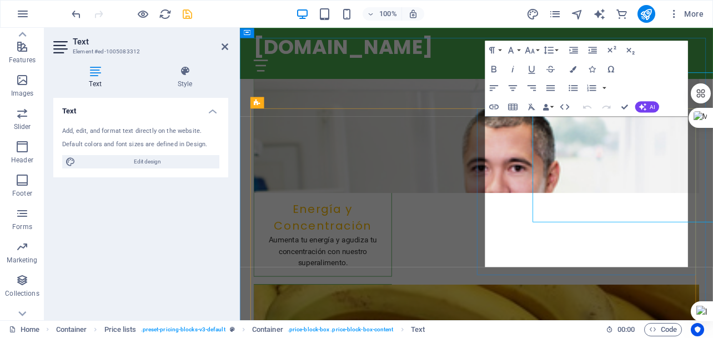
scroll to position [2083, 0]
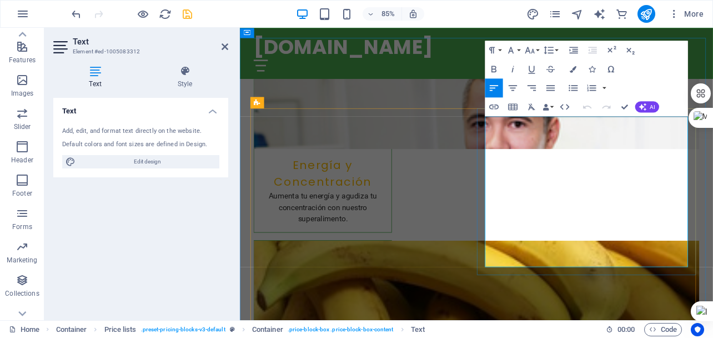
drag, startPoint x: 756, startPoint y: 147, endPoint x: 749, endPoint y: 155, distance: 10.7
drag, startPoint x: 756, startPoint y: 149, endPoint x: 749, endPoint y: 162, distance: 14.2
drag, startPoint x: 757, startPoint y: 184, endPoint x: 743, endPoint y: 199, distance: 21.2
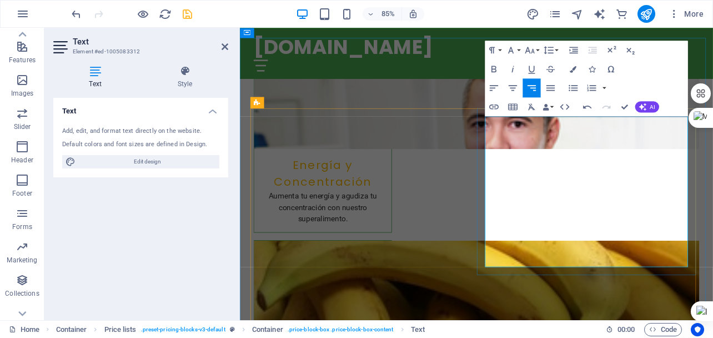
drag, startPoint x: 756, startPoint y: 219, endPoint x: 745, endPoint y: 227, distance: 13.9
drag, startPoint x: 753, startPoint y: 246, endPoint x: 746, endPoint y: 256, distance: 13.1
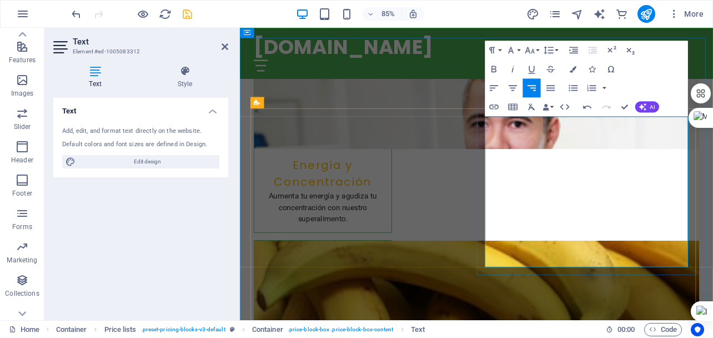
drag, startPoint x: 754, startPoint y: 273, endPoint x: 745, endPoint y: 278, distance: 10.2
drag, startPoint x: 756, startPoint y: 293, endPoint x: 734, endPoint y: 269, distance: 32.3
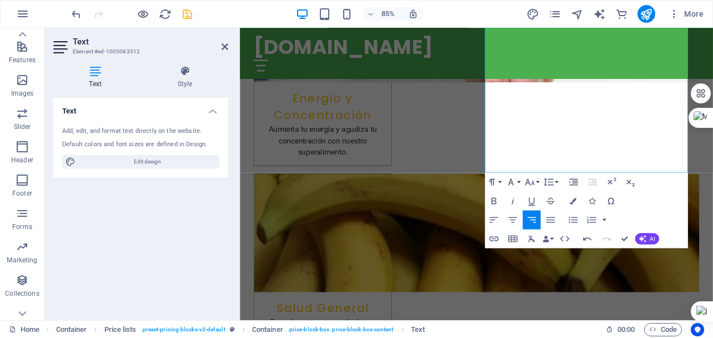
scroll to position [2194, 0]
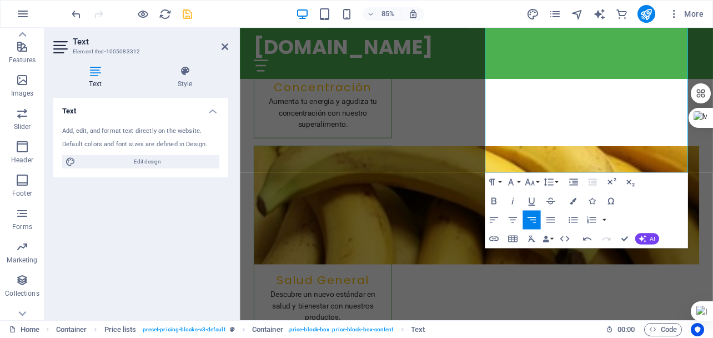
click at [224, 41] on h2 "Text" at bounding box center [151, 42] width 156 height 10
click at [226, 44] on aside "Text Element #ed-1005083312 Text Style Text Add, edit, and format text directly…" at bounding box center [142, 174] width 196 height 292
click at [225, 44] on icon at bounding box center [225, 46] width 7 height 9
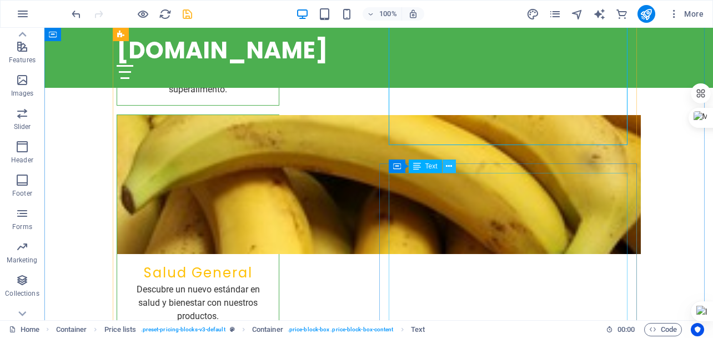
drag, startPoint x: 449, startPoint y: 166, endPoint x: 562, endPoint y: 173, distance: 113.6
click at [449, 166] on icon at bounding box center [449, 167] width 6 height 12
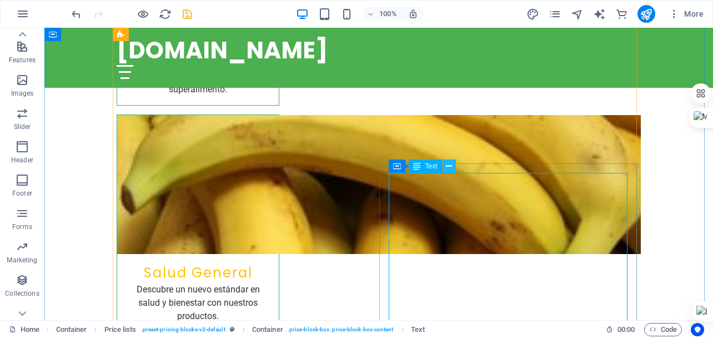
click at [449, 168] on icon at bounding box center [449, 167] width 6 height 12
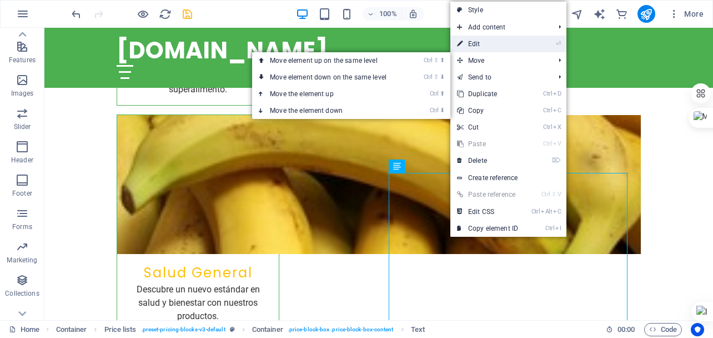
drag, startPoint x: 474, startPoint y: 41, endPoint x: 293, endPoint y: 37, distance: 181.1
click at [474, 41] on link "⏎ Edit" at bounding box center [488, 44] width 74 height 17
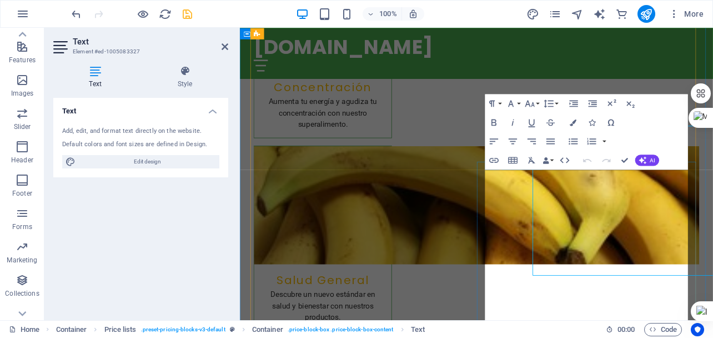
scroll to position [2224, 0]
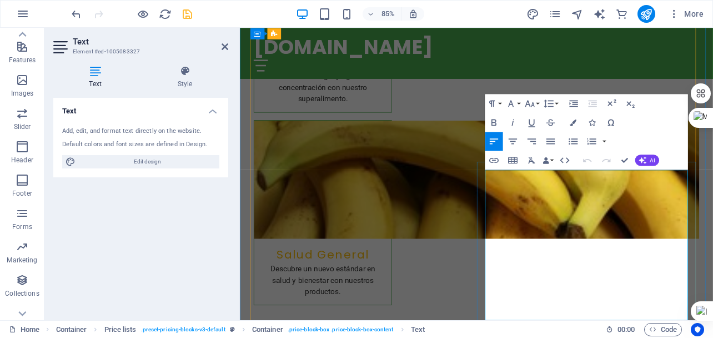
drag, startPoint x: 754, startPoint y: 208, endPoint x: 746, endPoint y: 209, distance: 8.5
drag, startPoint x: 756, startPoint y: 236, endPoint x: 746, endPoint y: 274, distance: 39.1
drag, startPoint x: 755, startPoint y: 269, endPoint x: 746, endPoint y: 277, distance: 12.6
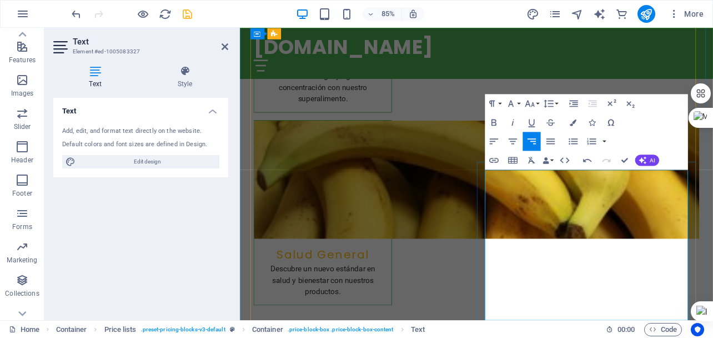
drag, startPoint x: 752, startPoint y: 299, endPoint x: 746, endPoint y: 299, distance: 6.1
drag, startPoint x: 756, startPoint y: 326, endPoint x: 742, endPoint y: 329, distance: 14.4
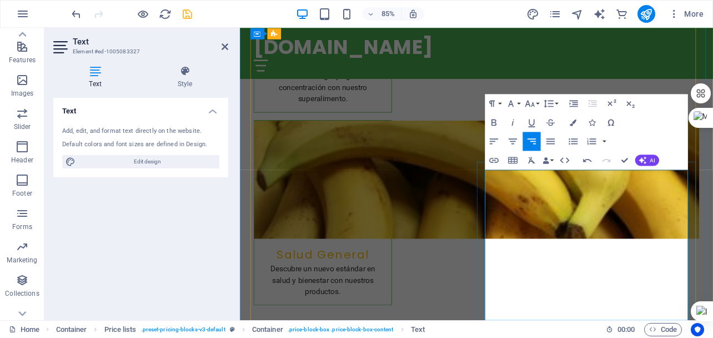
drag, startPoint x: 754, startPoint y: 353, endPoint x: 745, endPoint y: 355, distance: 9.2
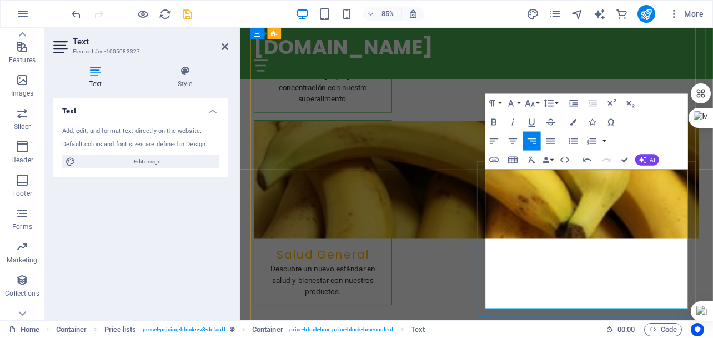
scroll to position [2280, 0]
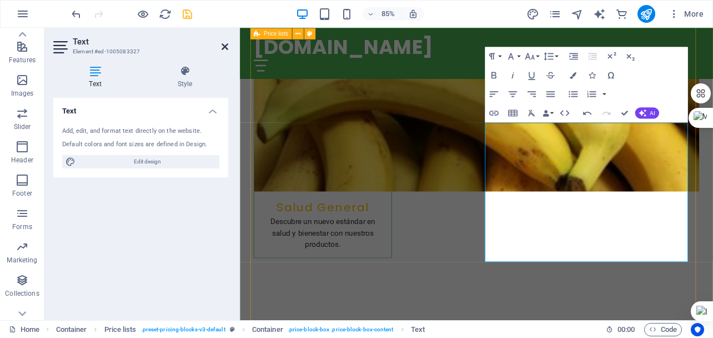
click at [226, 48] on icon at bounding box center [225, 46] width 7 height 9
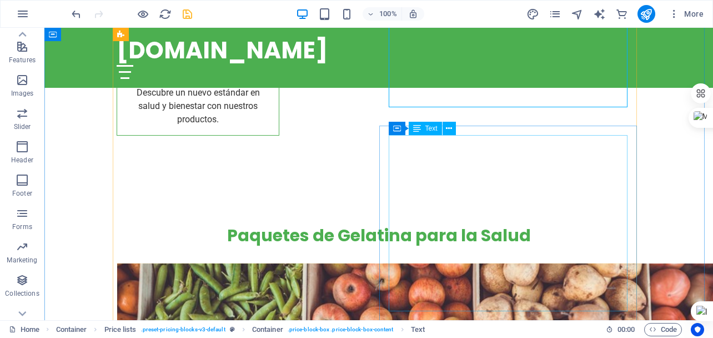
scroll to position [2447, 0]
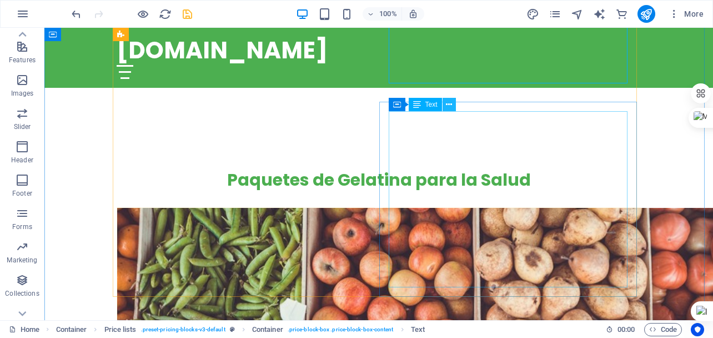
click at [452, 106] on icon at bounding box center [449, 105] width 6 height 12
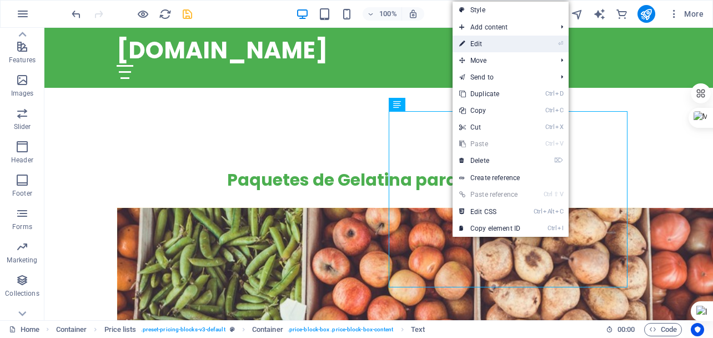
click at [483, 39] on link "⏎ Edit" at bounding box center [490, 44] width 74 height 17
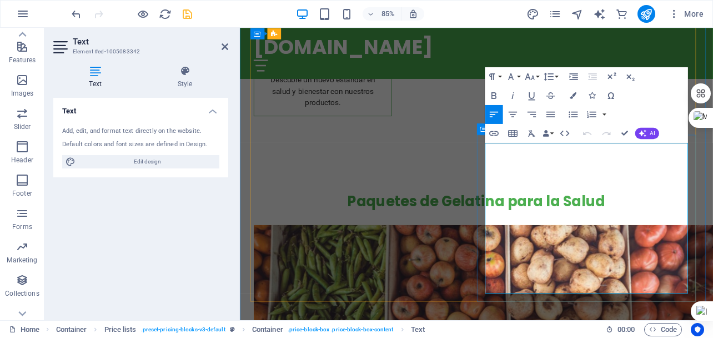
drag, startPoint x: 564, startPoint y: 170, endPoint x: 542, endPoint y: 173, distance: 22.4
drag, startPoint x: 562, startPoint y: 174, endPoint x: 566, endPoint y: 186, distance: 12.5
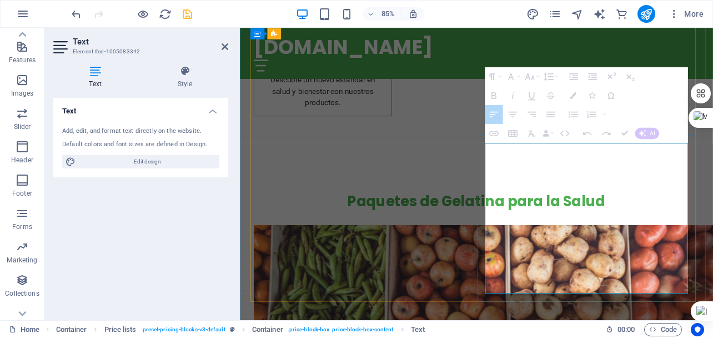
drag, startPoint x: 756, startPoint y: 174, endPoint x: 759, endPoint y: 182, distance: 7.7
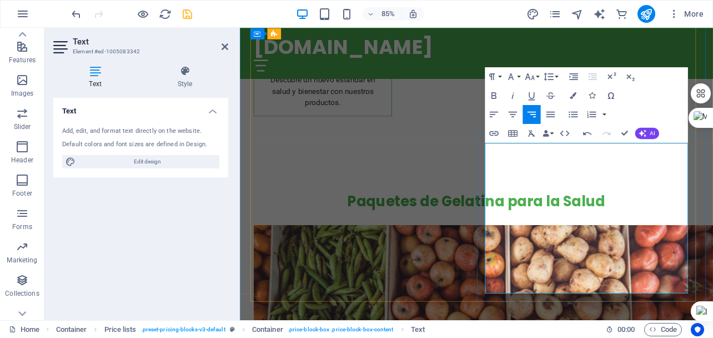
drag, startPoint x: 754, startPoint y: 175, endPoint x: 742, endPoint y: 180, distance: 13.2
drag, startPoint x: 754, startPoint y: 199, endPoint x: 746, endPoint y: 207, distance: 11.0
drag, startPoint x: 755, startPoint y: 238, endPoint x: 746, endPoint y: 244, distance: 10.8
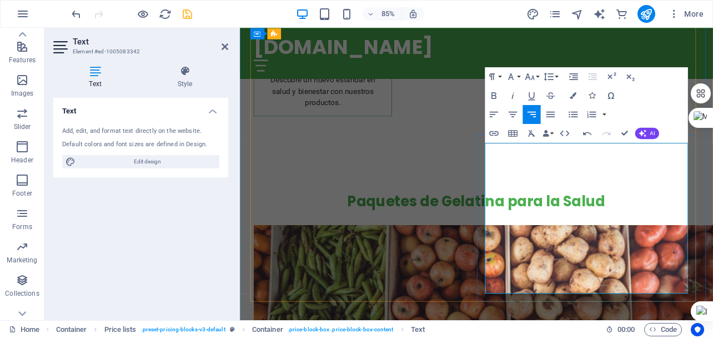
drag, startPoint x: 753, startPoint y: 266, endPoint x: 746, endPoint y: 273, distance: 9.8
drag, startPoint x: 755, startPoint y: 296, endPoint x: 746, endPoint y: 301, distance: 10.2
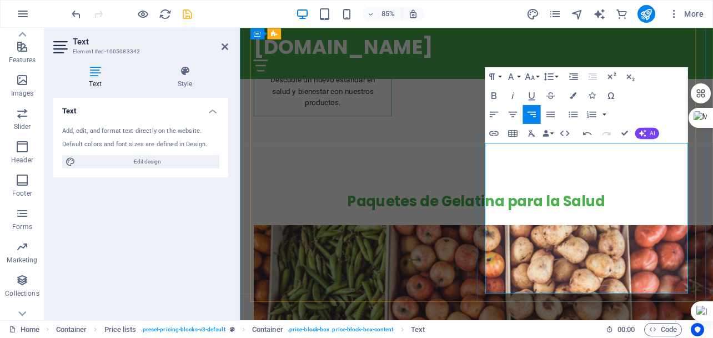
drag, startPoint x: 564, startPoint y: 329, endPoint x: 541, endPoint y: 327, distance: 23.5
drag, startPoint x: 756, startPoint y: 321, endPoint x: 746, endPoint y: 329, distance: 12.7
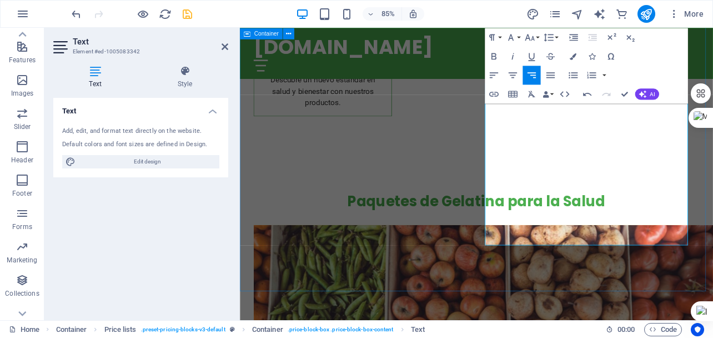
scroll to position [2558, 0]
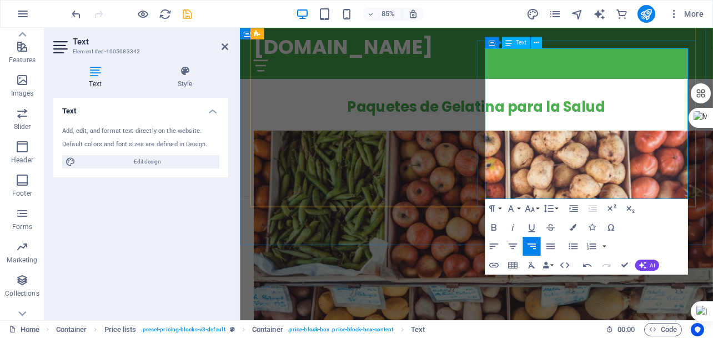
drag, startPoint x: 530, startPoint y: 217, endPoint x: 708, endPoint y: 214, distance: 178.4
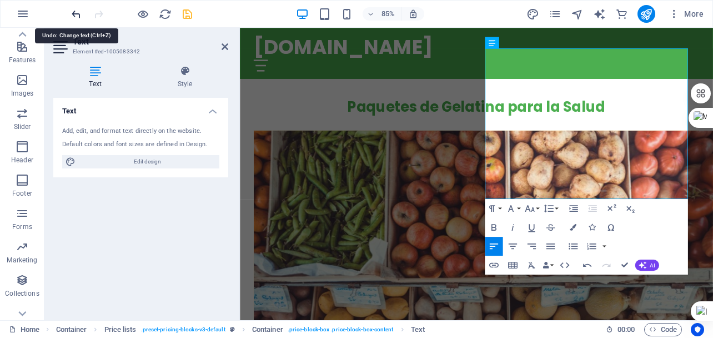
click at [78, 16] on icon "undo" at bounding box center [76, 14] width 13 height 13
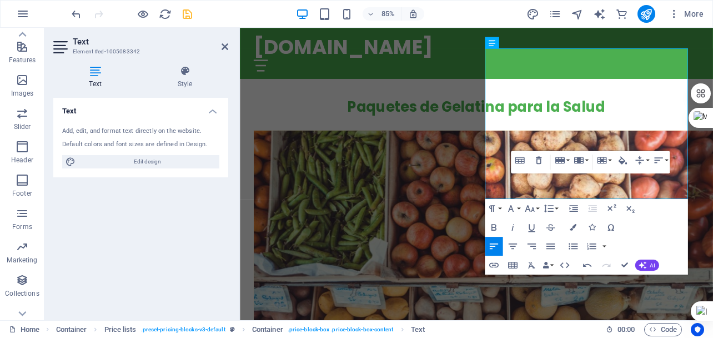
click at [674, 233] on div "Paragraph Format Normal Heading 1 Heading 2 Heading 3 Heading 4 Heading 5 Headi…" at bounding box center [586, 237] width 203 height 76
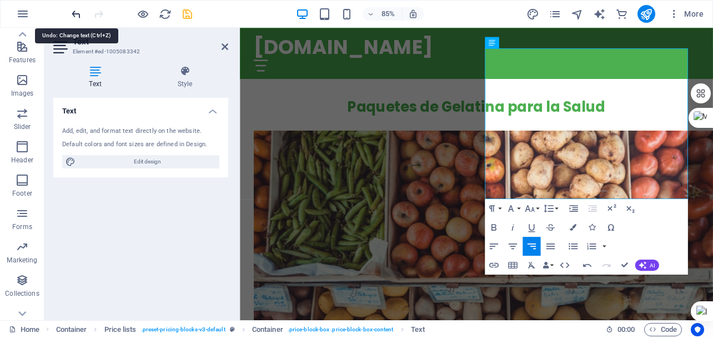
click at [78, 13] on icon "undo" at bounding box center [76, 14] width 13 height 13
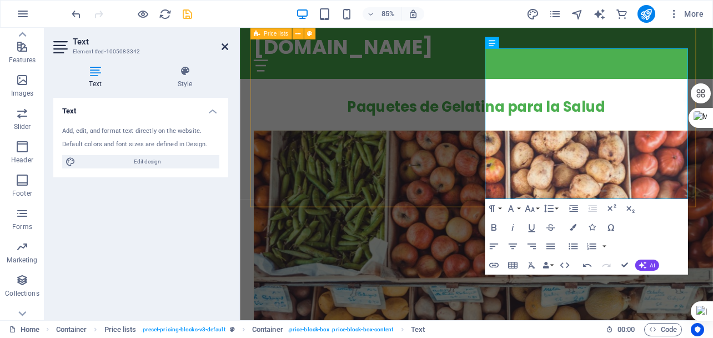
click at [222, 46] on icon at bounding box center [225, 46] width 7 height 9
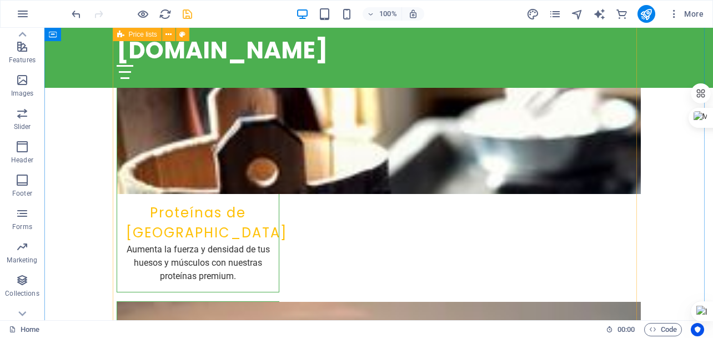
scroll to position [1224, 0]
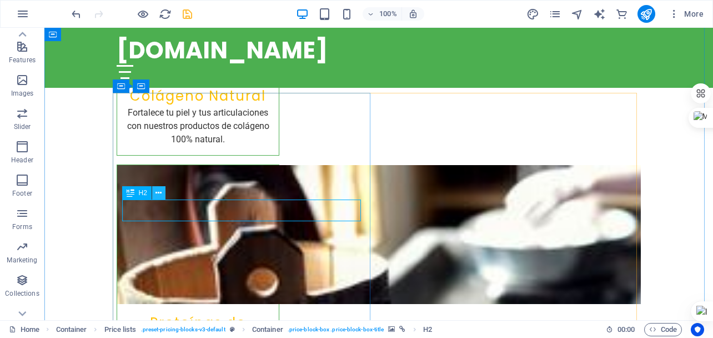
click at [153, 190] on button at bounding box center [158, 192] width 13 height 13
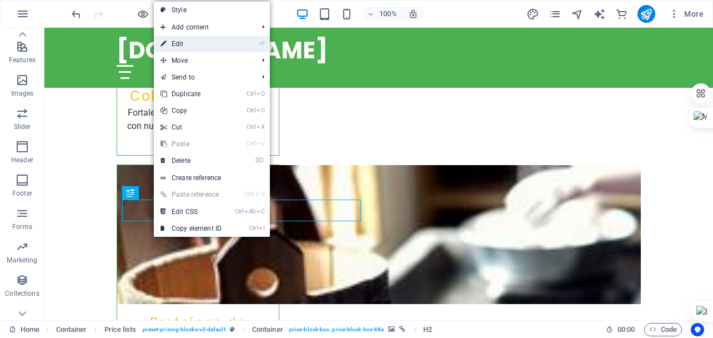
click at [181, 43] on link "⏎ Edit" at bounding box center [191, 44] width 74 height 17
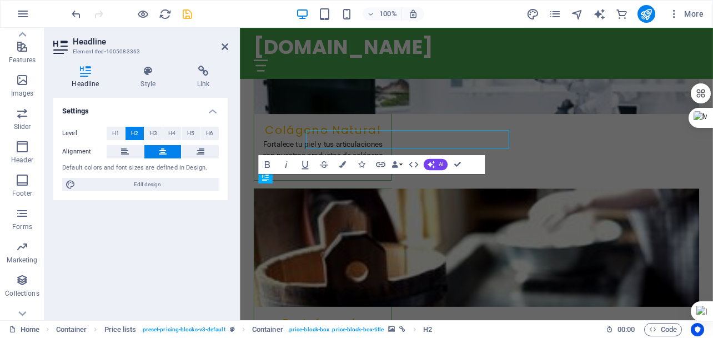
scroll to position [1276, 0]
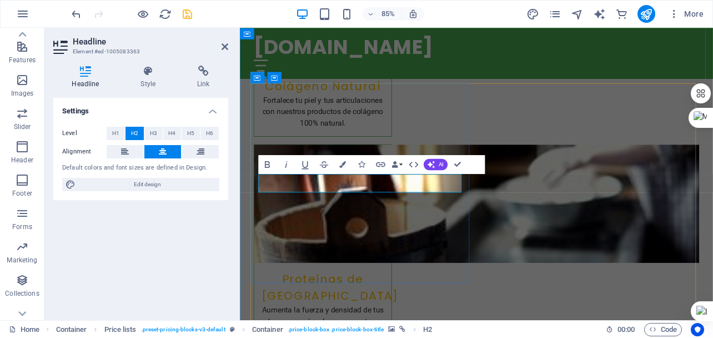
drag, startPoint x: 373, startPoint y: 211, endPoint x: 302, endPoint y: 211, distance: 71.1
click at [224, 43] on icon at bounding box center [225, 46] width 7 height 9
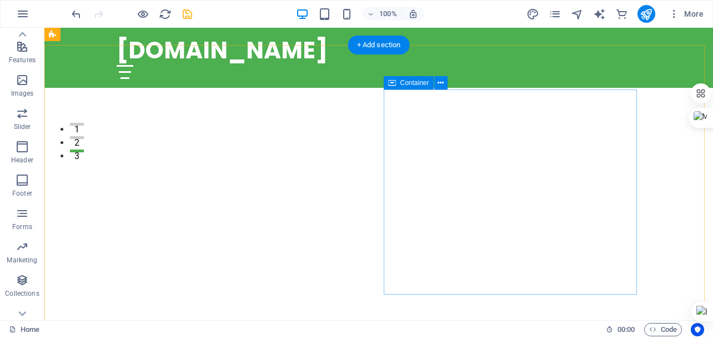
scroll to position [280, 0]
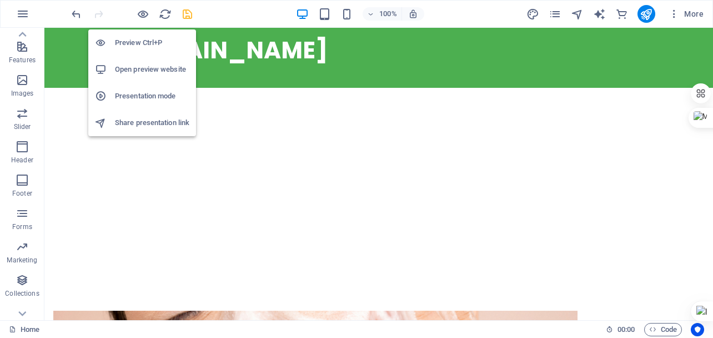
click at [147, 91] on h6 "Presentation mode" at bounding box center [152, 95] width 74 height 13
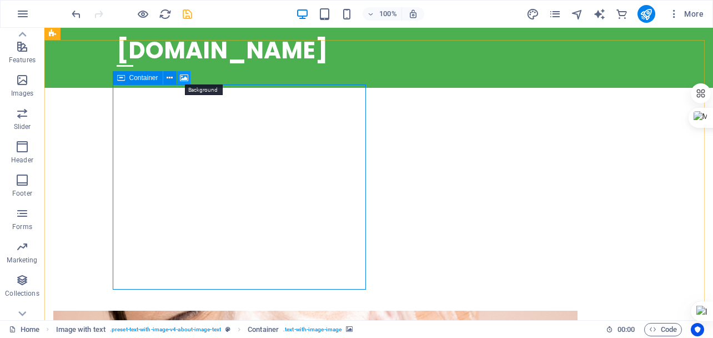
click at [183, 78] on icon at bounding box center [184, 78] width 8 height 12
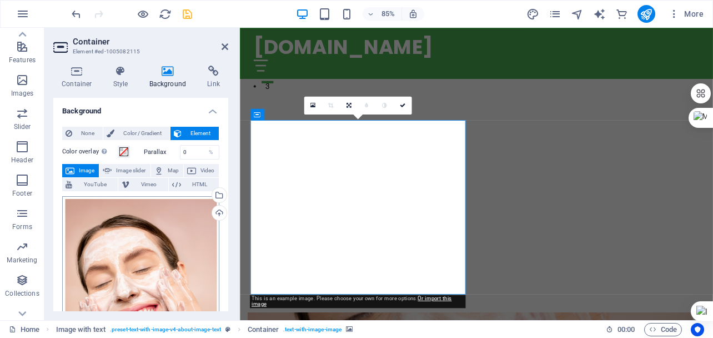
scroll to position [56, 0]
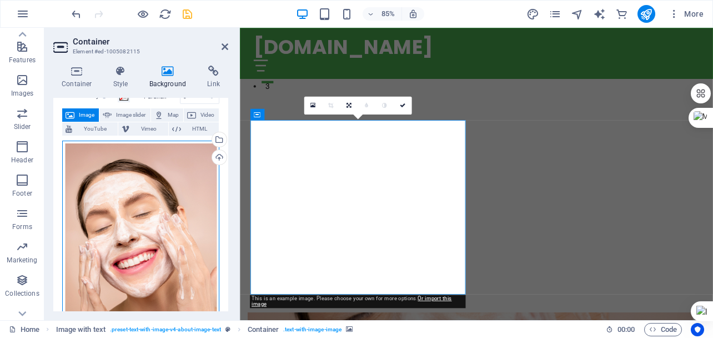
click at [143, 227] on div "Drag files here, click to choose files or select files from Files or our free s…" at bounding box center [140, 257] width 157 height 233
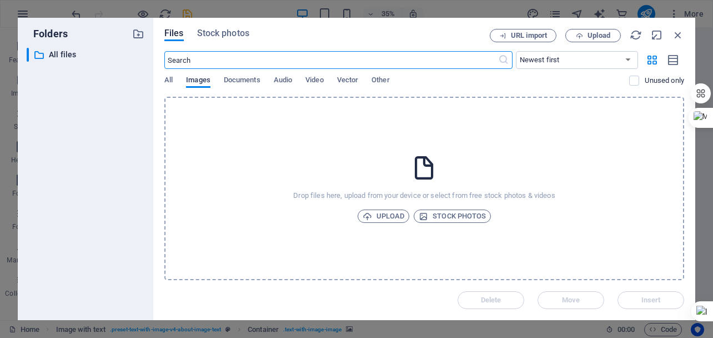
click at [198, 84] on span "Images" at bounding box center [198, 81] width 24 height 16
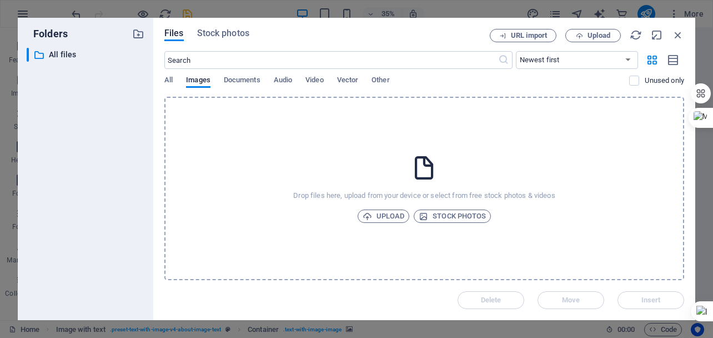
click at [311, 93] on div "All Images Documents Audio Video Vector Other" at bounding box center [396, 86] width 465 height 21
click at [199, 81] on span "Images" at bounding box center [198, 81] width 24 height 16
click at [393, 216] on span "Upload" at bounding box center [384, 215] width 42 height 13
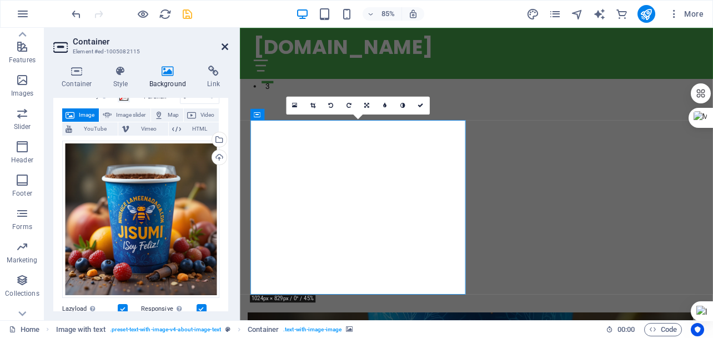
click at [223, 43] on icon at bounding box center [225, 46] width 7 height 9
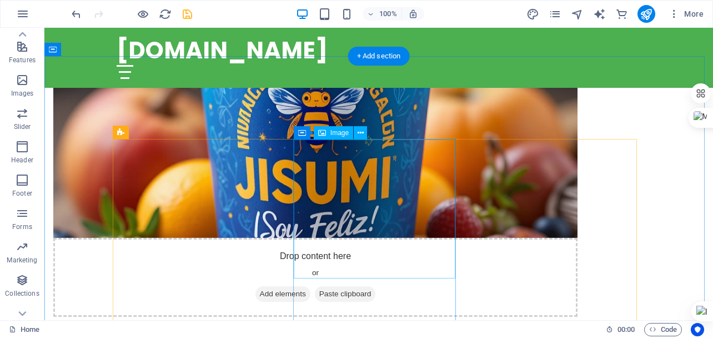
scroll to position [613, 0]
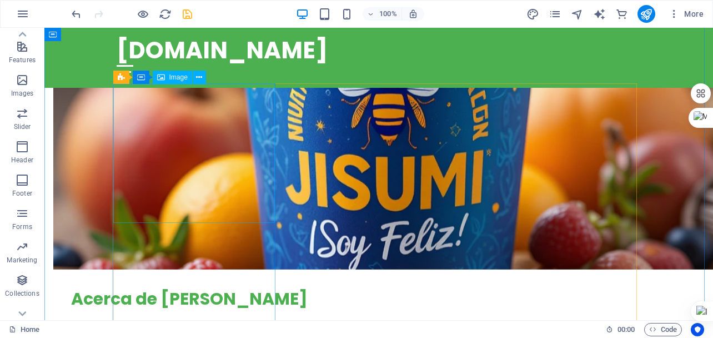
click at [173, 77] on span "Image" at bounding box center [178, 77] width 18 height 7
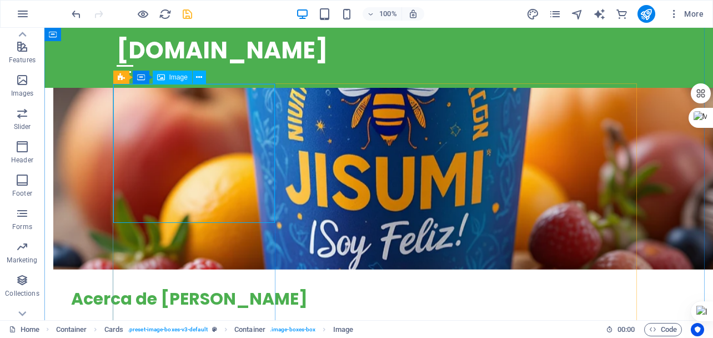
click at [162, 77] on icon at bounding box center [161, 77] width 8 height 13
click at [163, 82] on icon at bounding box center [161, 77] width 8 height 13
click at [182, 77] on span "Image" at bounding box center [178, 77] width 18 height 7
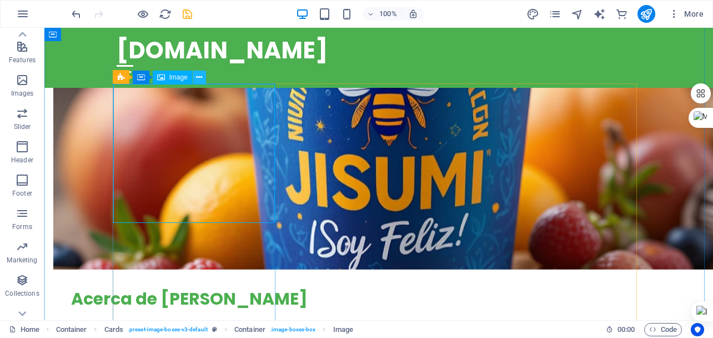
click at [198, 79] on icon at bounding box center [199, 78] width 6 height 12
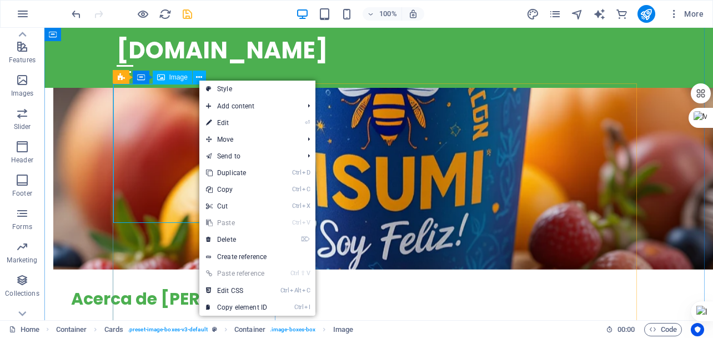
drag, startPoint x: 168, startPoint y: 76, endPoint x: 126, endPoint y: 41, distance: 54.5
click at [168, 76] on div "Image" at bounding box center [172, 77] width 39 height 13
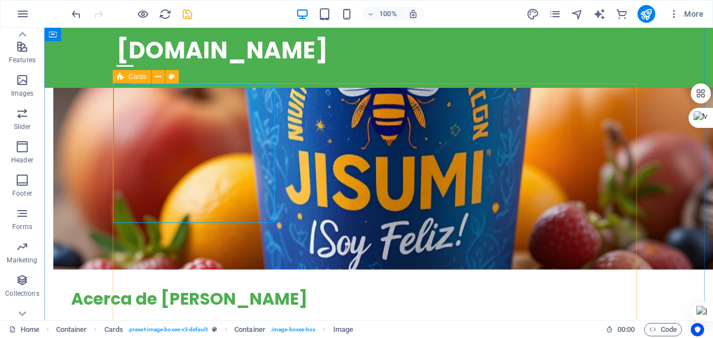
click at [118, 78] on icon at bounding box center [120, 76] width 7 height 13
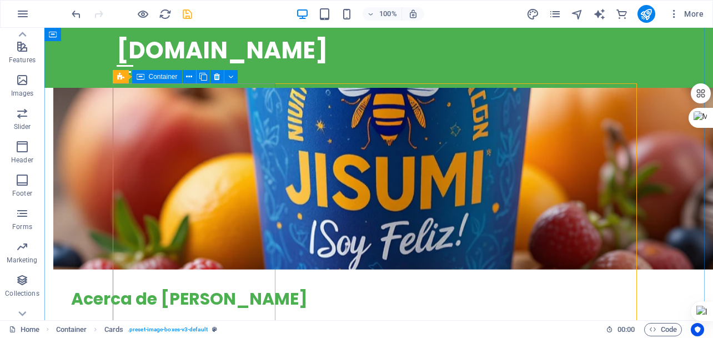
click at [153, 79] on span "Container" at bounding box center [163, 76] width 29 height 7
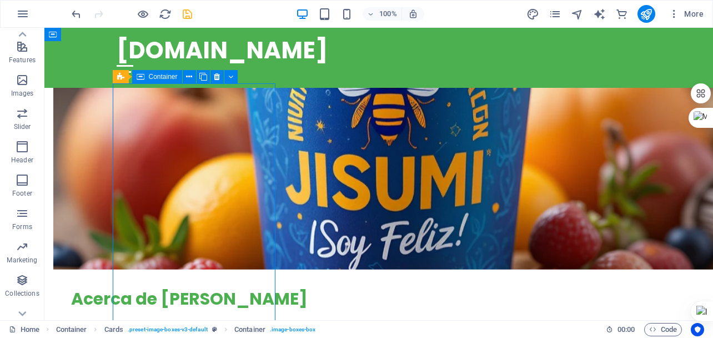
click at [167, 78] on span "Container" at bounding box center [163, 76] width 29 height 7
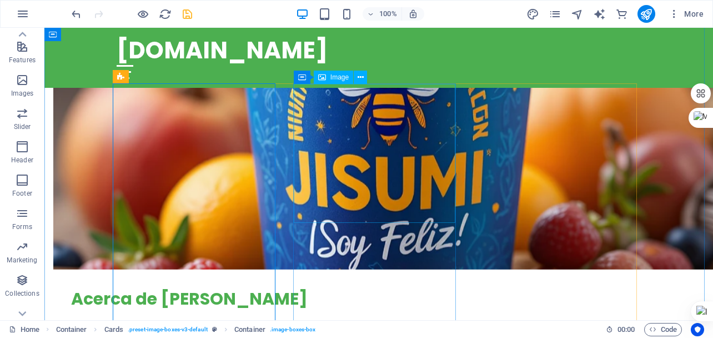
click at [327, 80] on div "Image" at bounding box center [333, 77] width 39 height 13
click at [331, 79] on span "Image" at bounding box center [340, 77] width 18 height 7
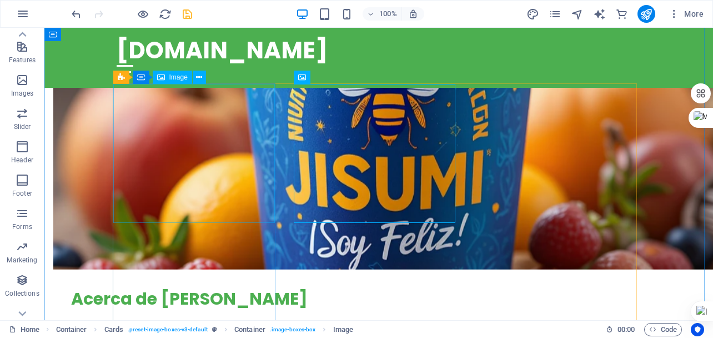
click at [175, 78] on span "Image" at bounding box center [178, 77] width 18 height 7
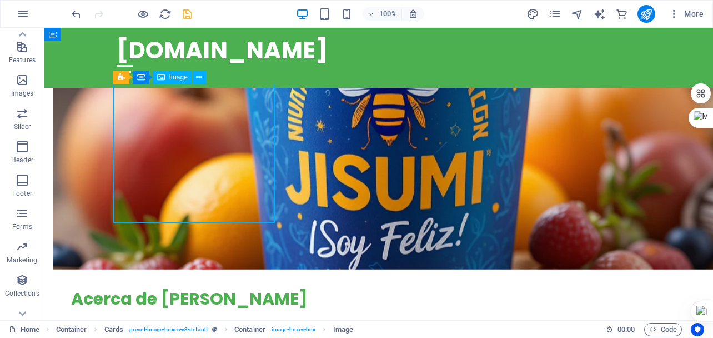
click at [175, 78] on span "Image" at bounding box center [178, 77] width 18 height 7
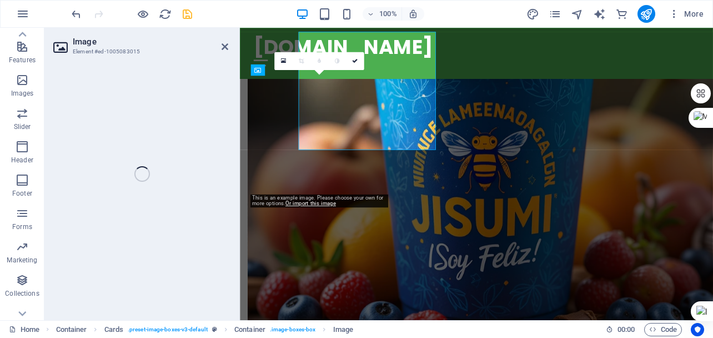
scroll to position [665, 0]
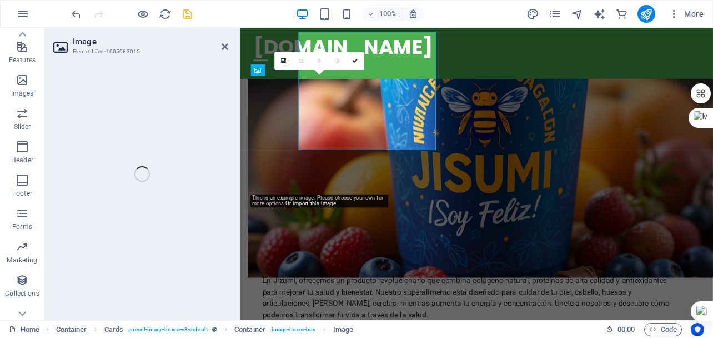
select select "vw"
select select "px"
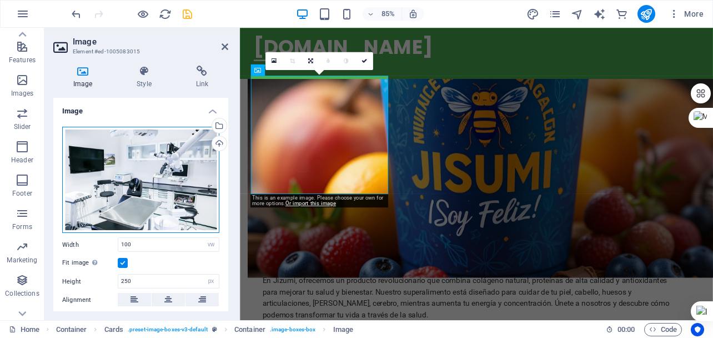
click at [113, 165] on div "Drag files here, click to choose files or select files from Files or our free s…" at bounding box center [140, 180] width 157 height 107
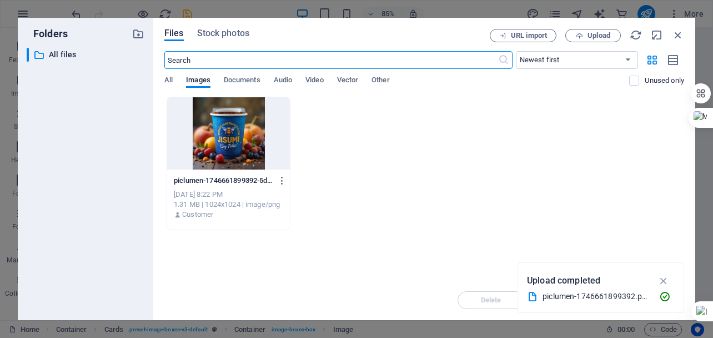
scroll to position [1156, 0]
click at [205, 80] on span "Images" at bounding box center [198, 81] width 24 height 16
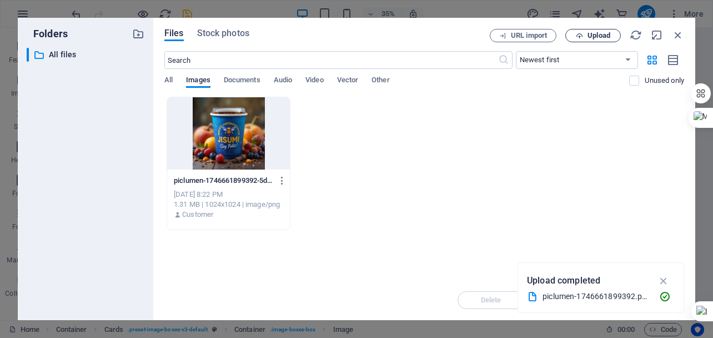
click at [589, 33] on span "Upload" at bounding box center [599, 35] width 23 height 7
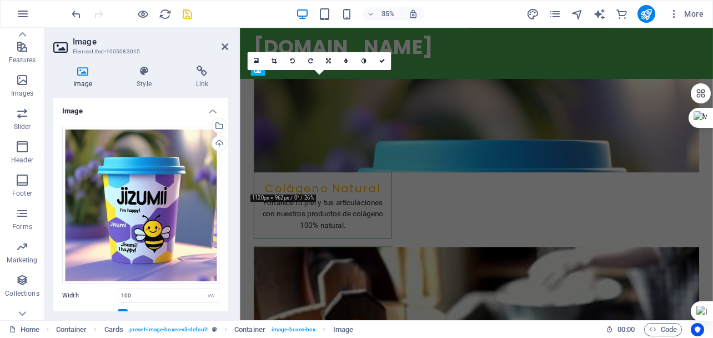
scroll to position [665, 0]
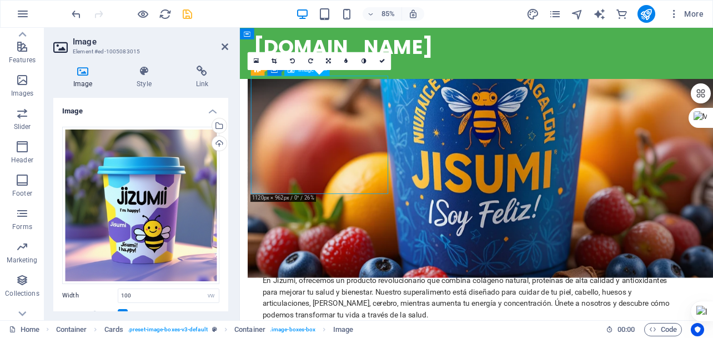
drag, startPoint x: 333, startPoint y: 101, endPoint x: 329, endPoint y: 139, distance: 38.5
drag, startPoint x: 227, startPoint y: 46, endPoint x: 182, endPoint y: 22, distance: 50.5
click at [227, 46] on icon at bounding box center [225, 46] width 7 height 9
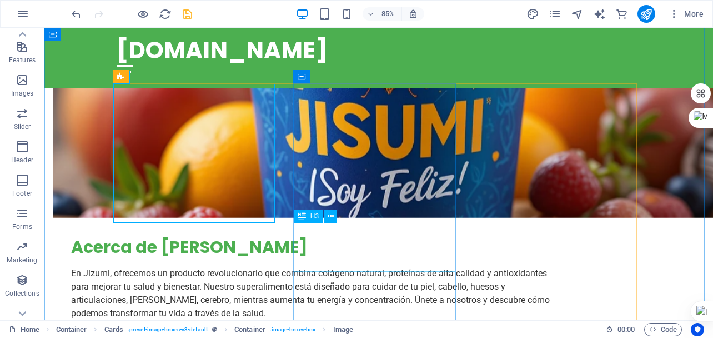
scroll to position [613, 0]
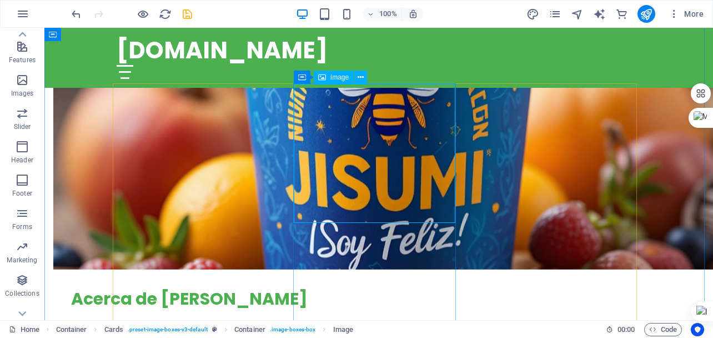
click at [333, 77] on span "Image" at bounding box center [340, 77] width 18 height 7
click at [361, 79] on icon at bounding box center [361, 78] width 6 height 12
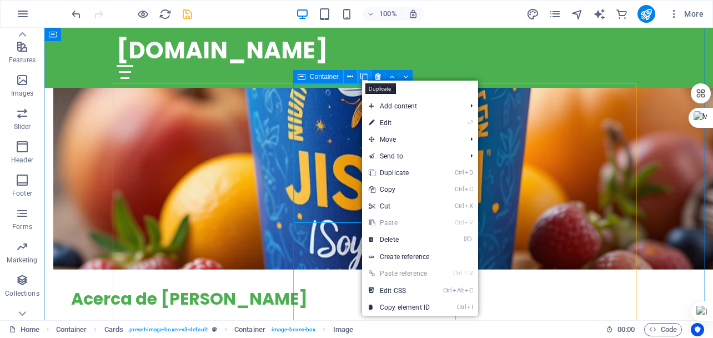
click at [362, 77] on icon at bounding box center [365, 77] width 8 height 12
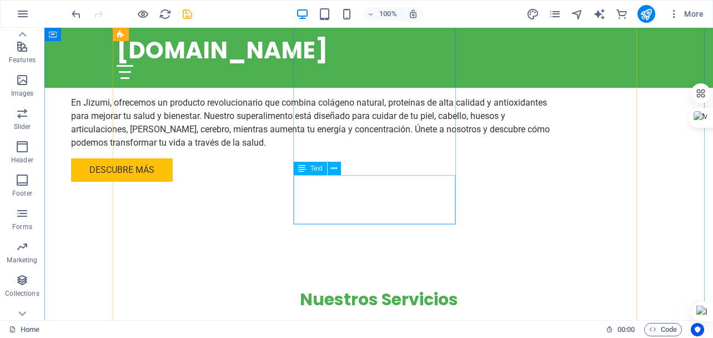
scroll to position [558, 0]
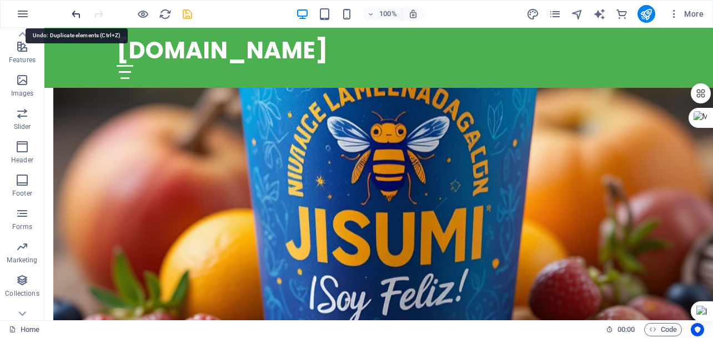
click at [78, 12] on icon "undo" at bounding box center [76, 14] width 13 height 13
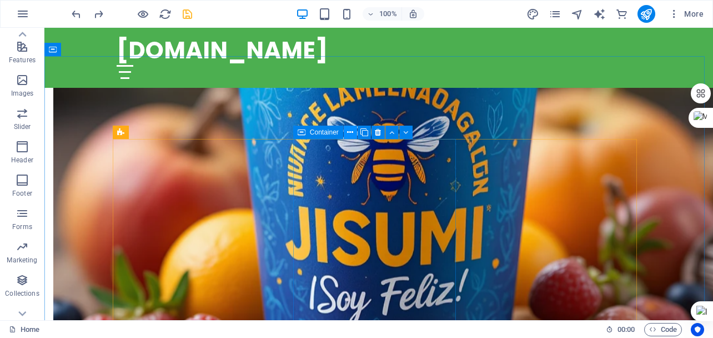
click at [351, 131] on icon at bounding box center [350, 133] width 6 height 12
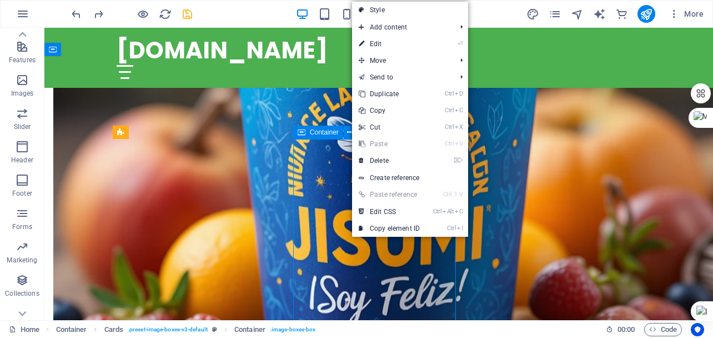
click at [322, 132] on span "Container" at bounding box center [324, 132] width 29 height 7
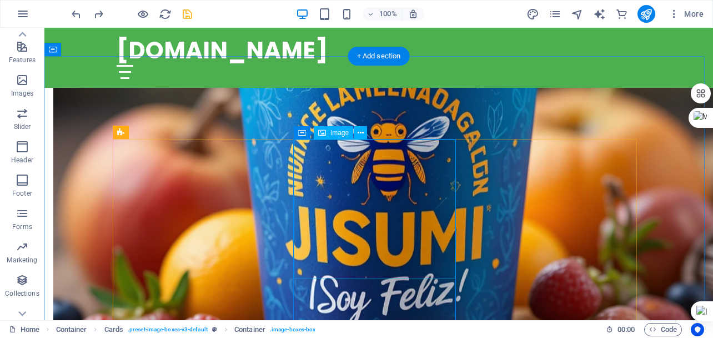
click at [338, 133] on span "Image" at bounding box center [340, 132] width 18 height 7
click at [359, 133] on icon at bounding box center [361, 133] width 6 height 12
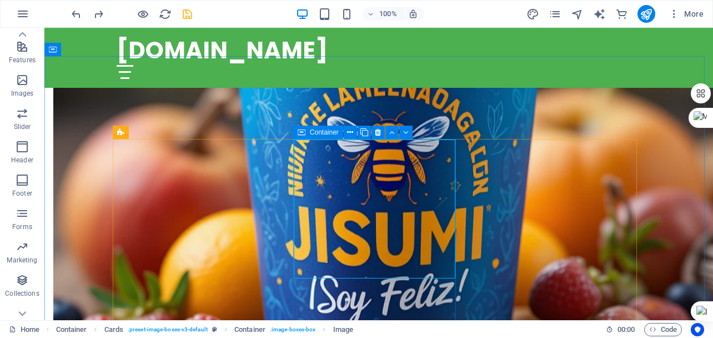
click at [319, 132] on span "Container" at bounding box center [324, 132] width 29 height 7
drag, startPoint x: 319, startPoint y: 132, endPoint x: 123, endPoint y: 117, distance: 196.7
click at [319, 132] on span "Container" at bounding box center [324, 132] width 29 height 7
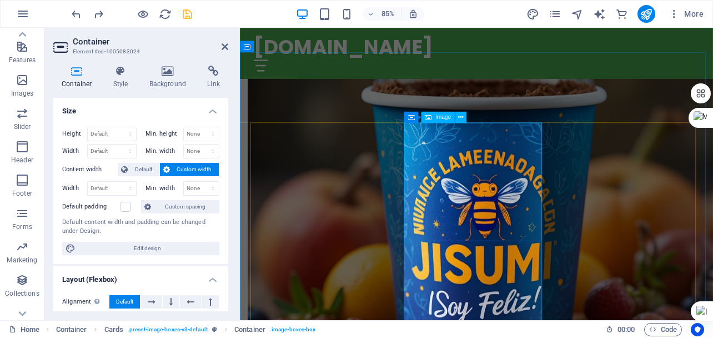
scroll to position [609, 0]
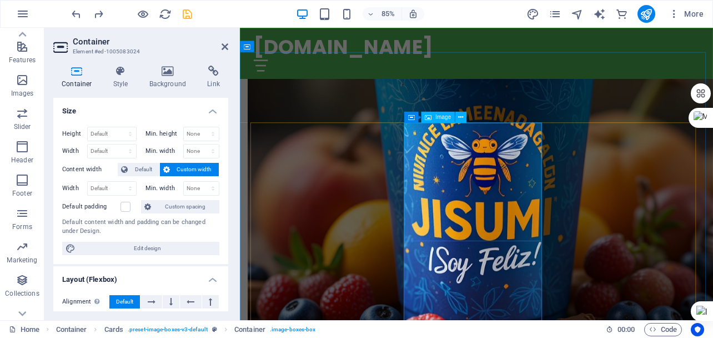
click at [439, 115] on span "Image" at bounding box center [444, 117] width 16 height 6
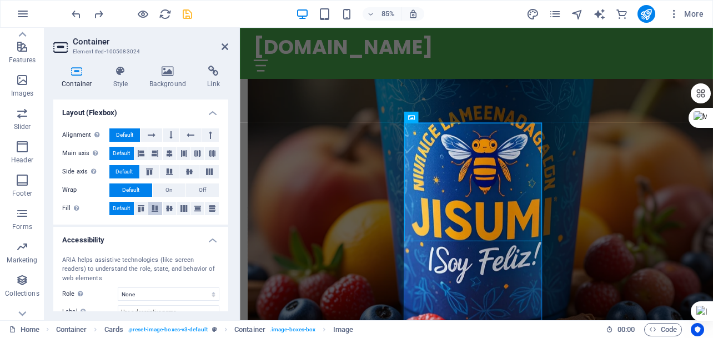
scroll to position [0, 0]
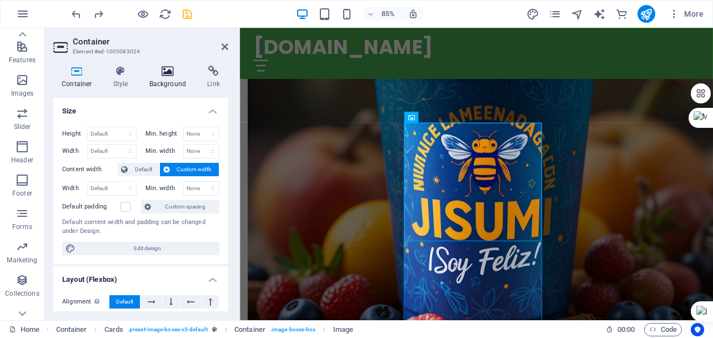
click at [176, 72] on icon at bounding box center [168, 71] width 54 height 11
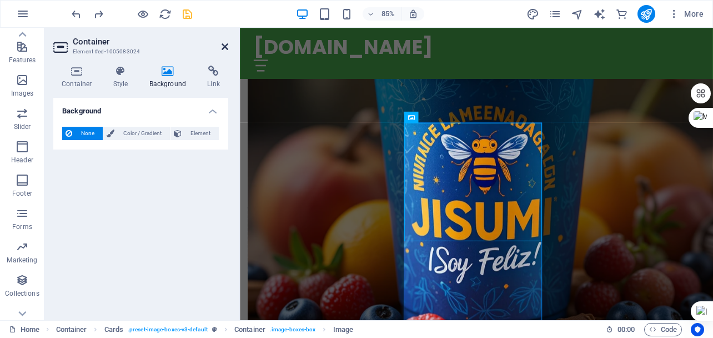
click at [227, 43] on icon at bounding box center [225, 46] width 7 height 9
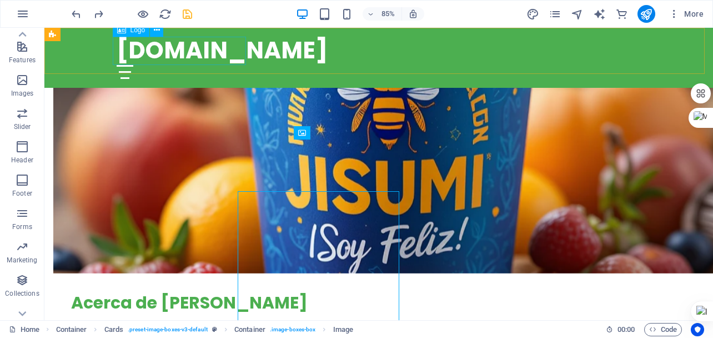
scroll to position [558, 0]
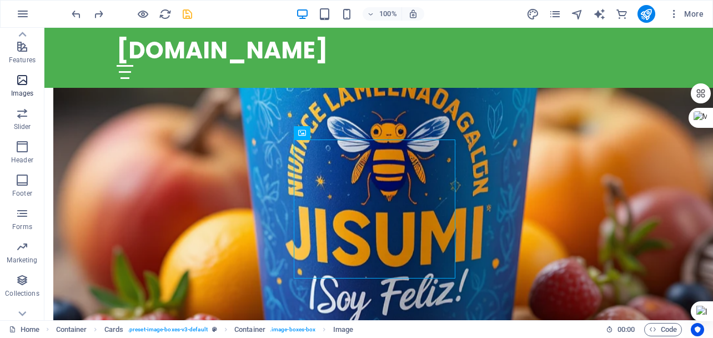
click at [22, 76] on icon "button" at bounding box center [22, 79] width 13 height 13
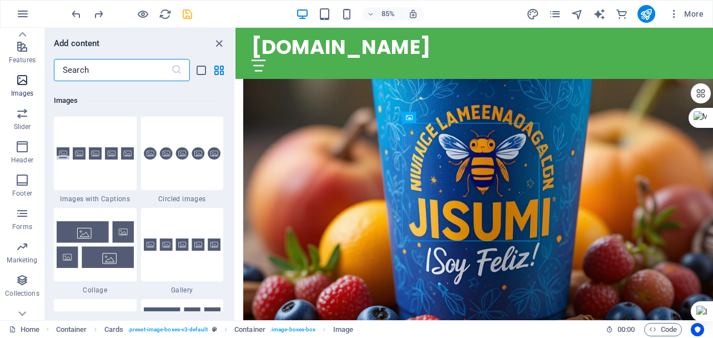
scroll to position [5633, 0]
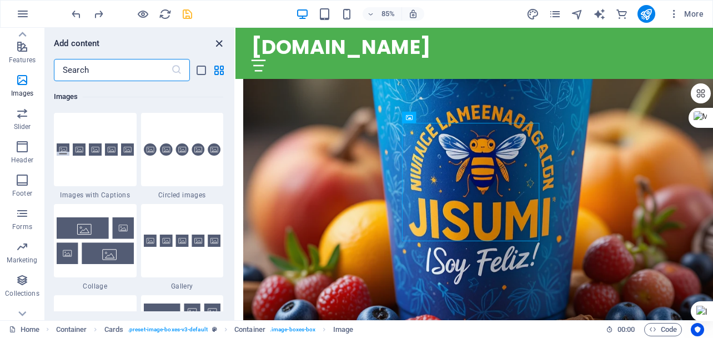
click at [224, 42] on icon "close panel" at bounding box center [219, 43] width 13 height 13
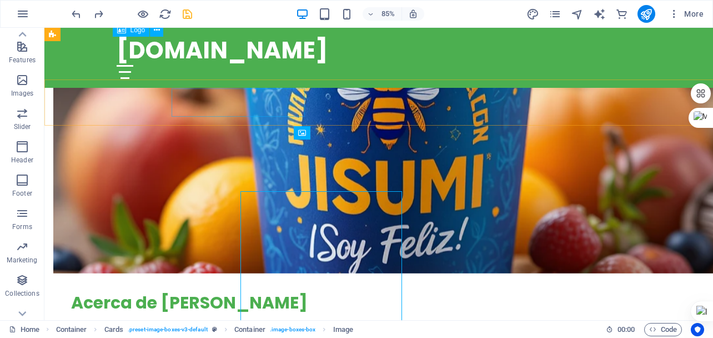
scroll to position [558, 0]
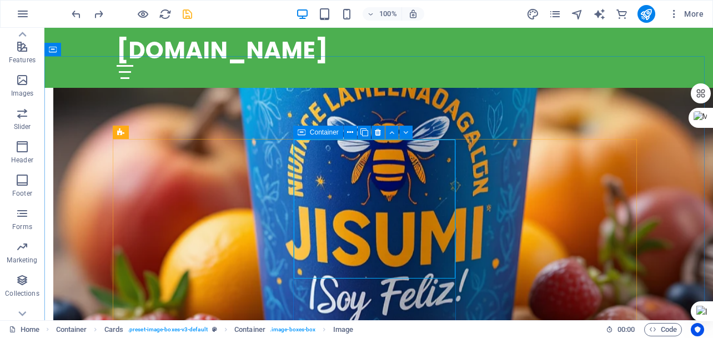
click at [299, 131] on icon at bounding box center [302, 132] width 8 height 13
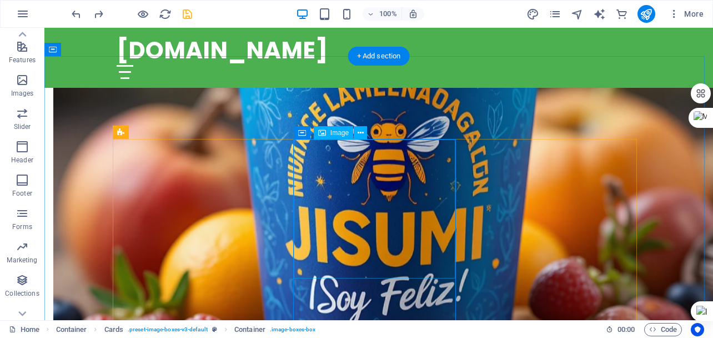
click at [337, 137] on div "Image" at bounding box center [333, 132] width 39 height 13
click at [358, 134] on icon at bounding box center [361, 133] width 6 height 12
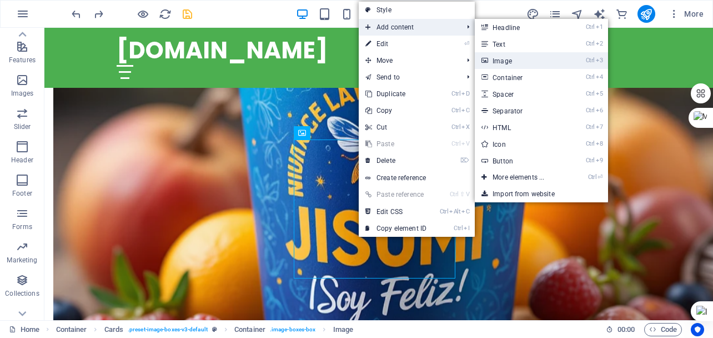
click at [508, 58] on link "Ctrl 3 Image" at bounding box center [521, 60] width 92 height 17
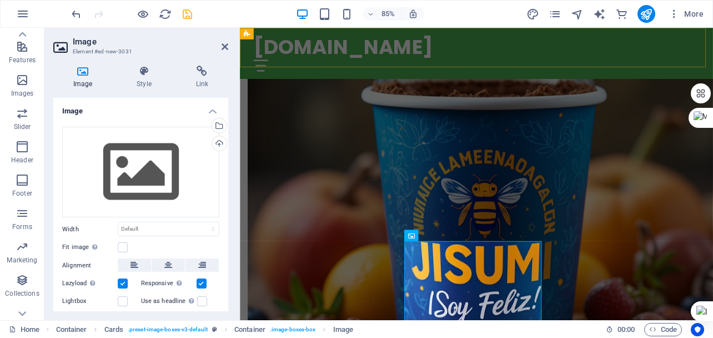
scroll to position [609, 0]
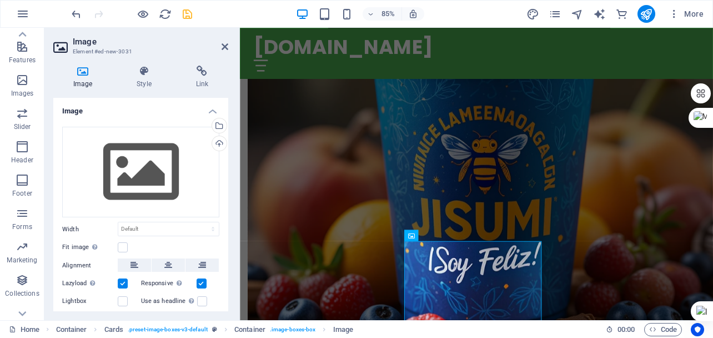
click at [226, 42] on h2 "Image" at bounding box center [151, 42] width 156 height 10
click at [224, 45] on icon at bounding box center [225, 46] width 7 height 9
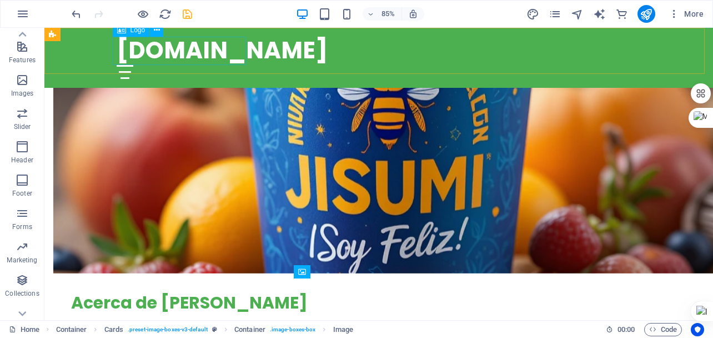
scroll to position [558, 0]
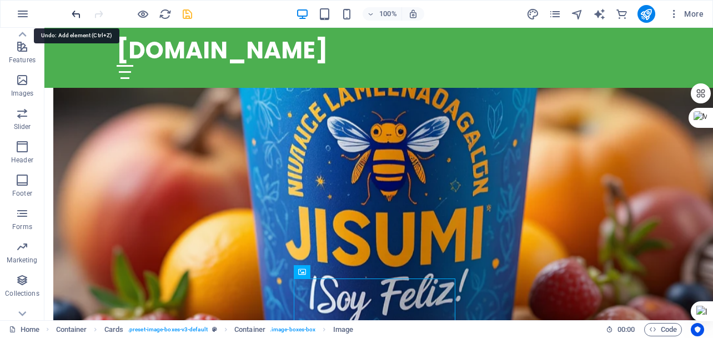
click at [78, 19] on icon "undo" at bounding box center [76, 14] width 13 height 13
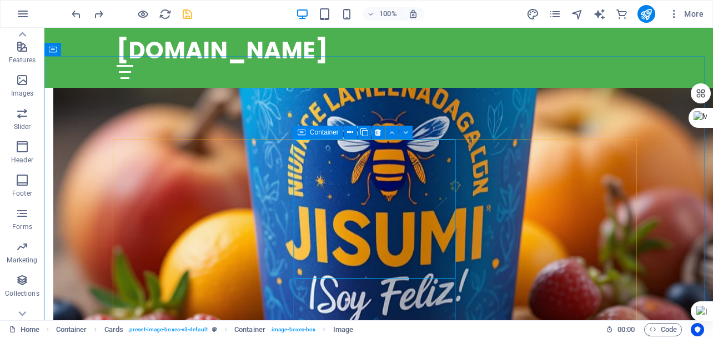
click at [319, 133] on span "Container" at bounding box center [324, 132] width 29 height 7
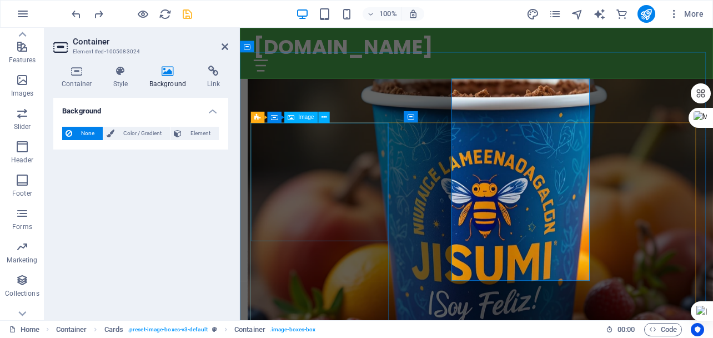
scroll to position [609, 0]
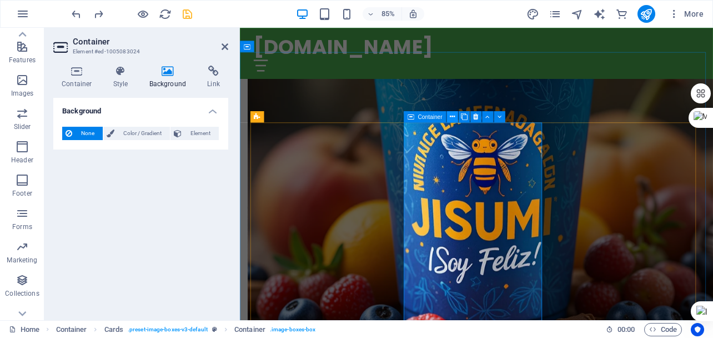
click at [452, 114] on icon at bounding box center [452, 117] width 5 height 10
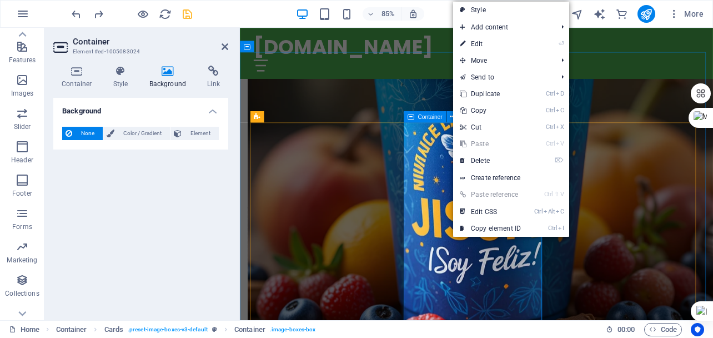
click at [412, 116] on icon at bounding box center [411, 116] width 7 height 11
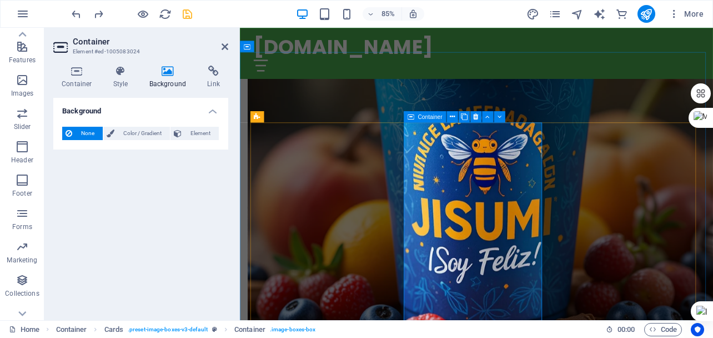
click at [416, 122] on div "Container" at bounding box center [425, 116] width 43 height 11
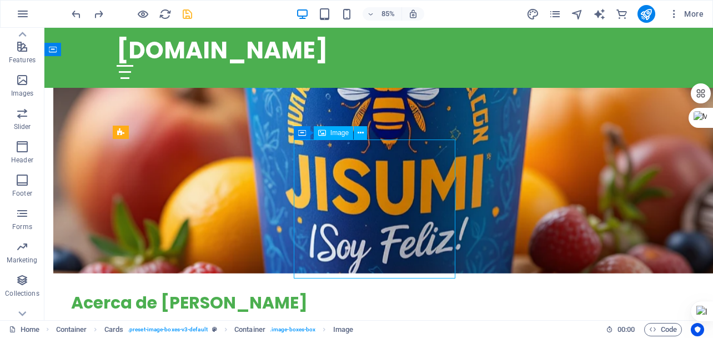
scroll to position [558, 0]
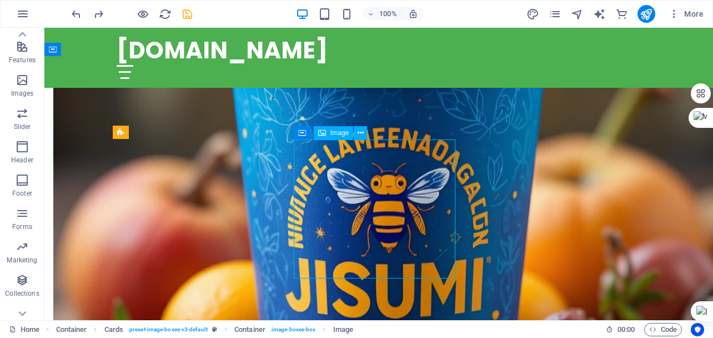
scroll to position [609, 0]
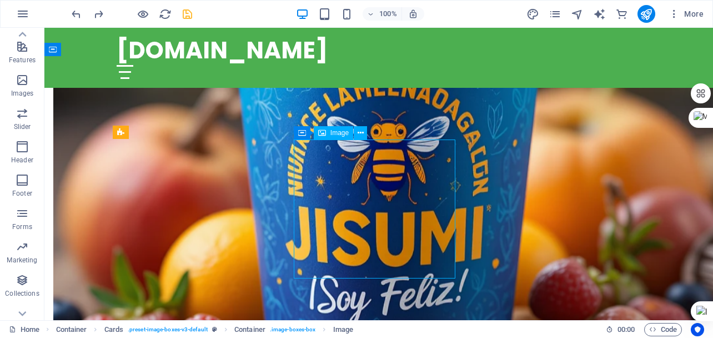
select select "vw"
select select "px"
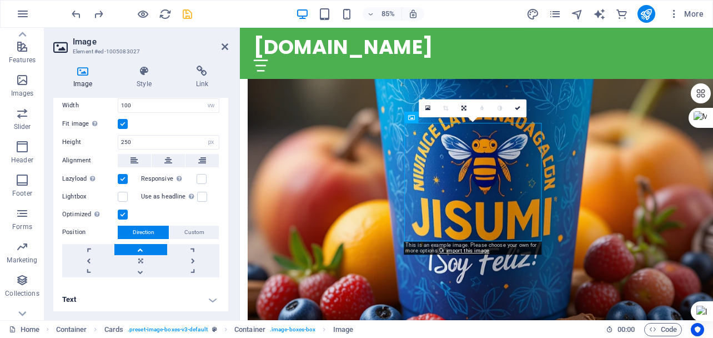
scroll to position [28, 0]
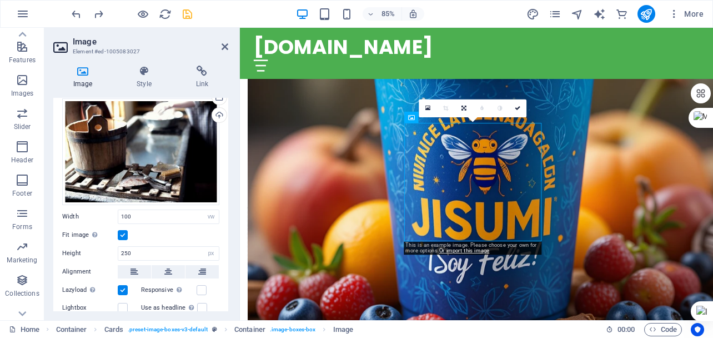
click at [82, 72] on icon at bounding box center [82, 71] width 59 height 11
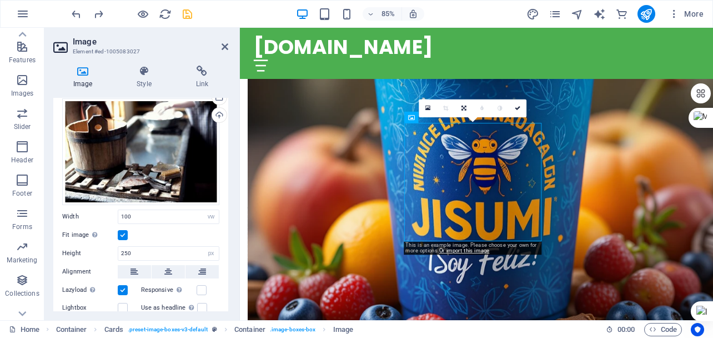
click at [82, 72] on icon at bounding box center [82, 71] width 59 height 11
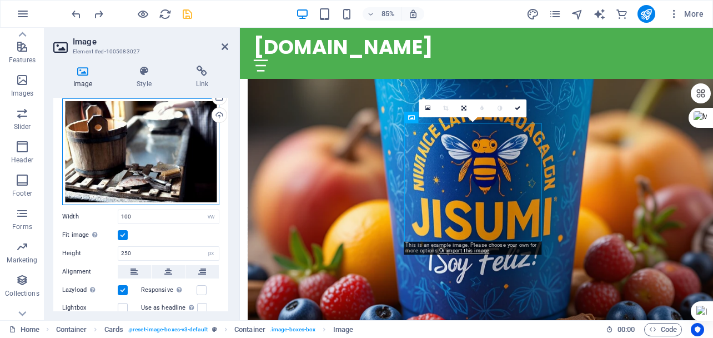
click at [152, 124] on div "Drag files here, click to choose files or select files from Files or our free s…" at bounding box center [140, 151] width 157 height 107
click at [152, 124] on body "jizumi.com Home Favorites Elements Columns Content Boxes Accordion Tables Featu…" at bounding box center [356, 169] width 713 height 338
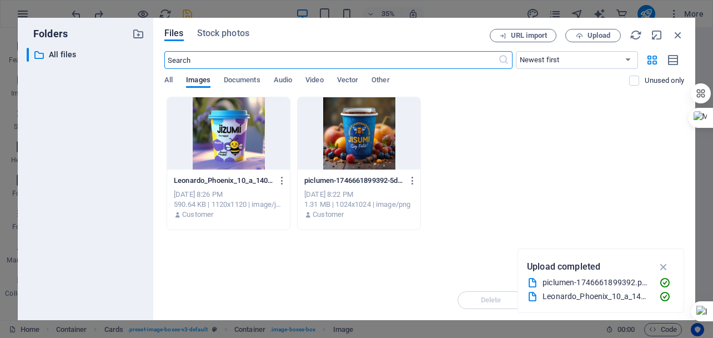
scroll to position [1101, 0]
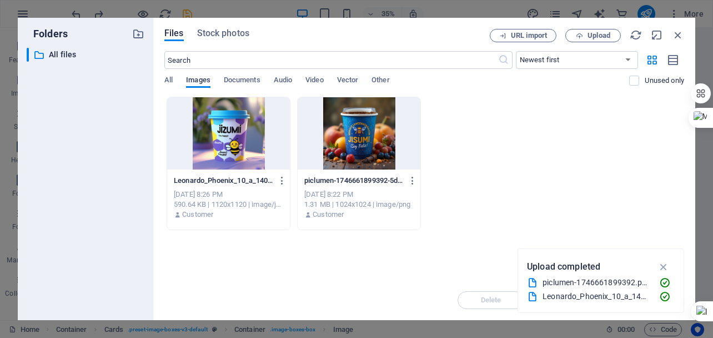
click at [194, 79] on span "Images" at bounding box center [198, 81] width 24 height 16
click at [593, 34] on span "Upload" at bounding box center [599, 35] width 23 height 7
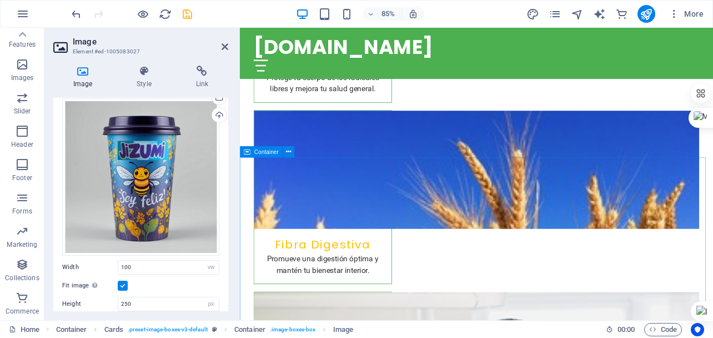
scroll to position [1943, 0]
